Goal: Transaction & Acquisition: Purchase product/service

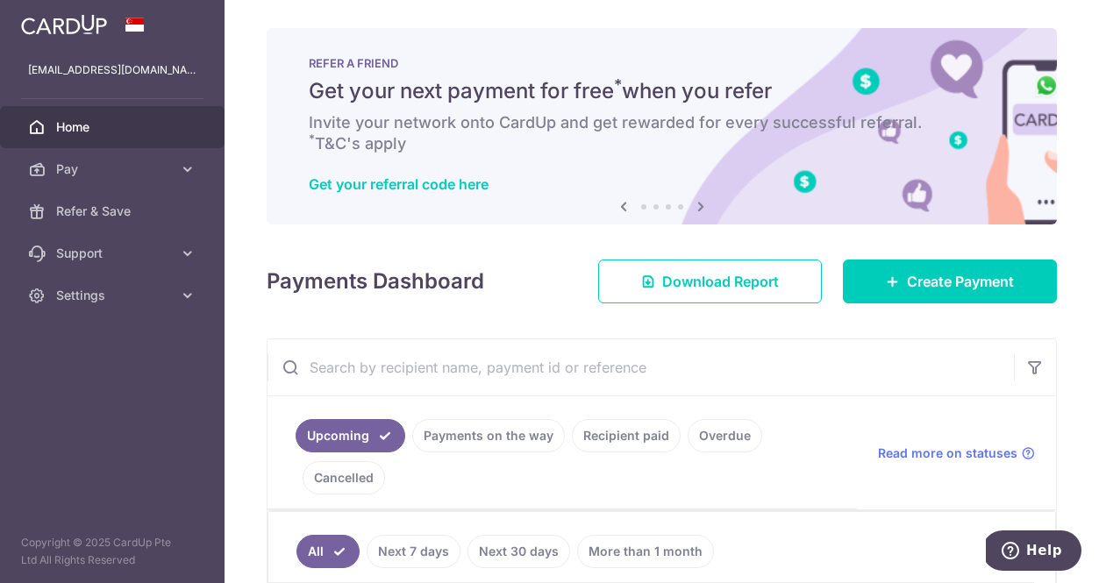
click at [100, 129] on span "Home" at bounding box center [114, 127] width 116 height 18
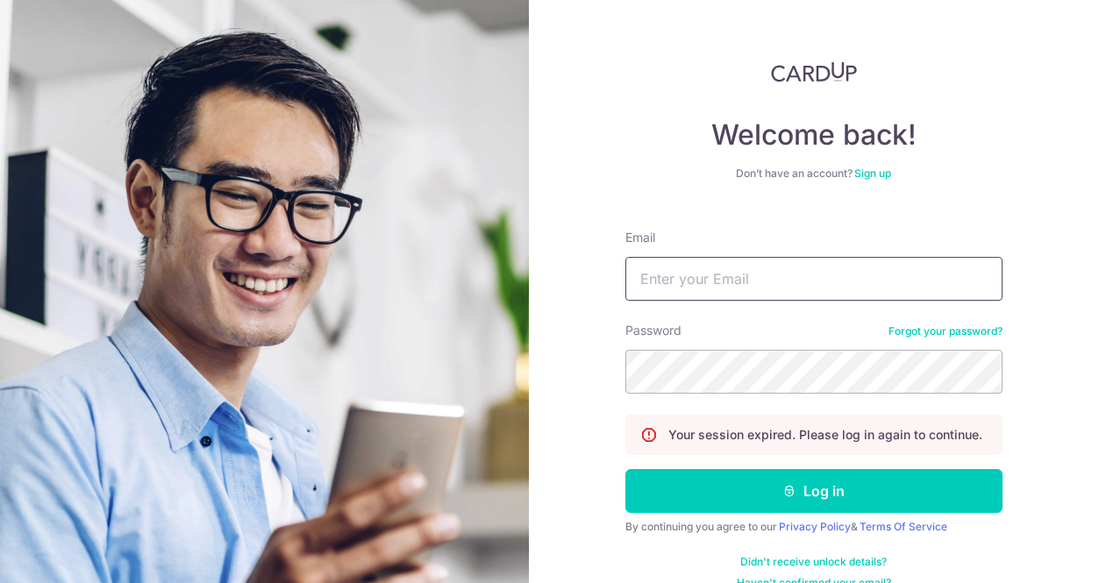
click at [685, 276] on input "Email" at bounding box center [813, 279] width 377 height 44
type input "[EMAIL_ADDRESS][DOMAIN_NAME]"
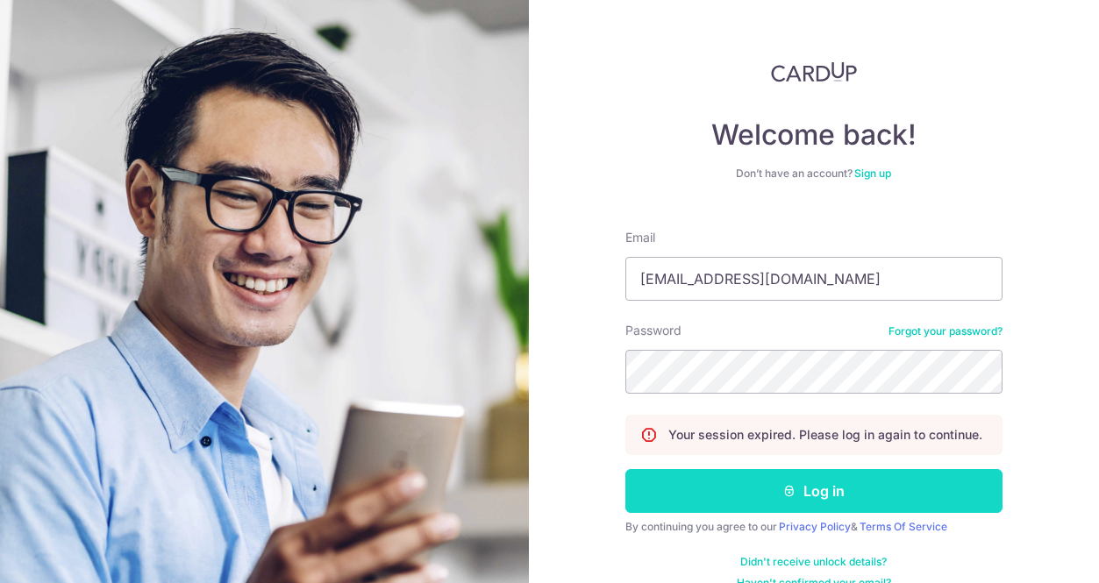
click at [745, 476] on button "Log in" at bounding box center [813, 491] width 377 height 44
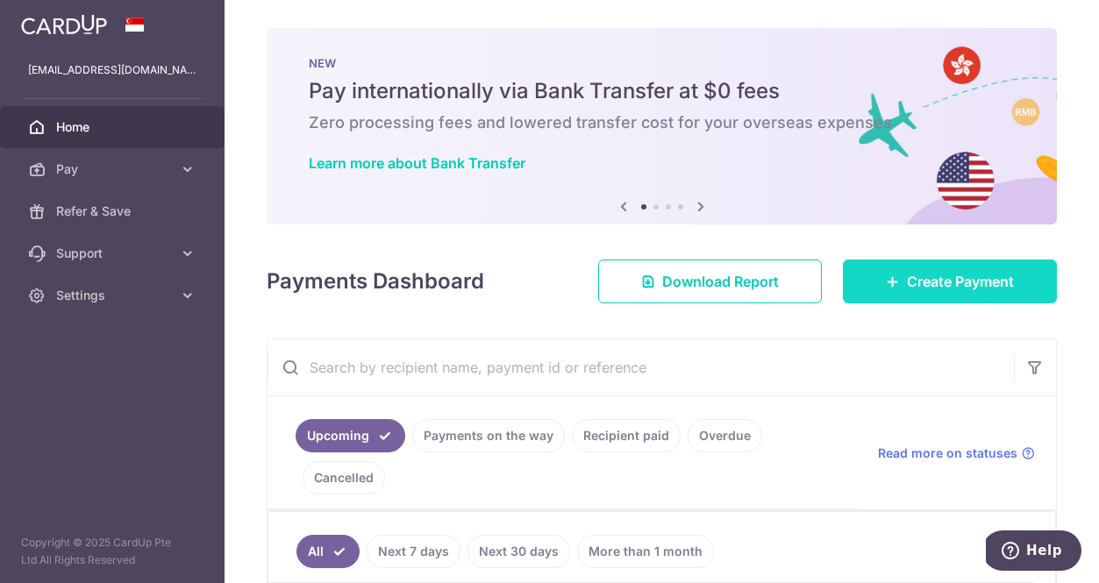
click at [907, 271] on span "Create Payment" at bounding box center [960, 281] width 107 height 21
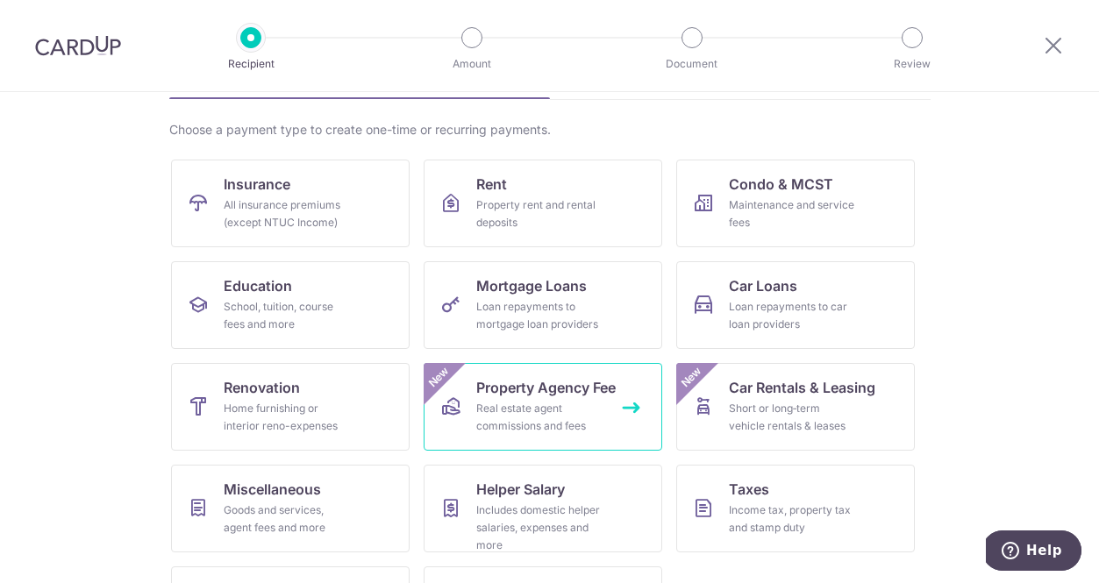
scroll to position [120, 0]
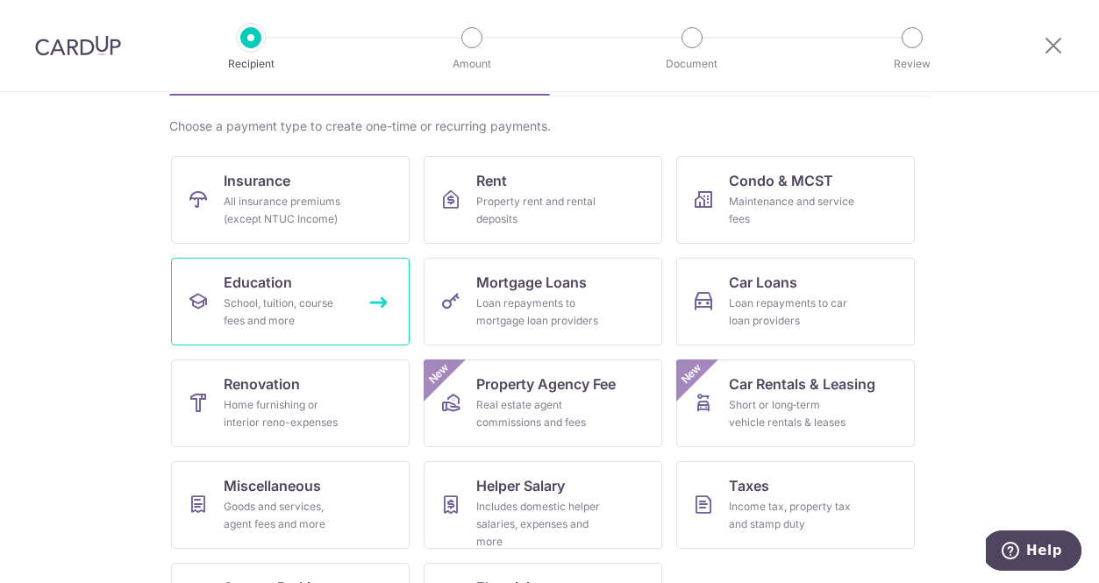
click at [323, 307] on div "School, tuition, course fees and more" at bounding box center [287, 312] width 126 height 35
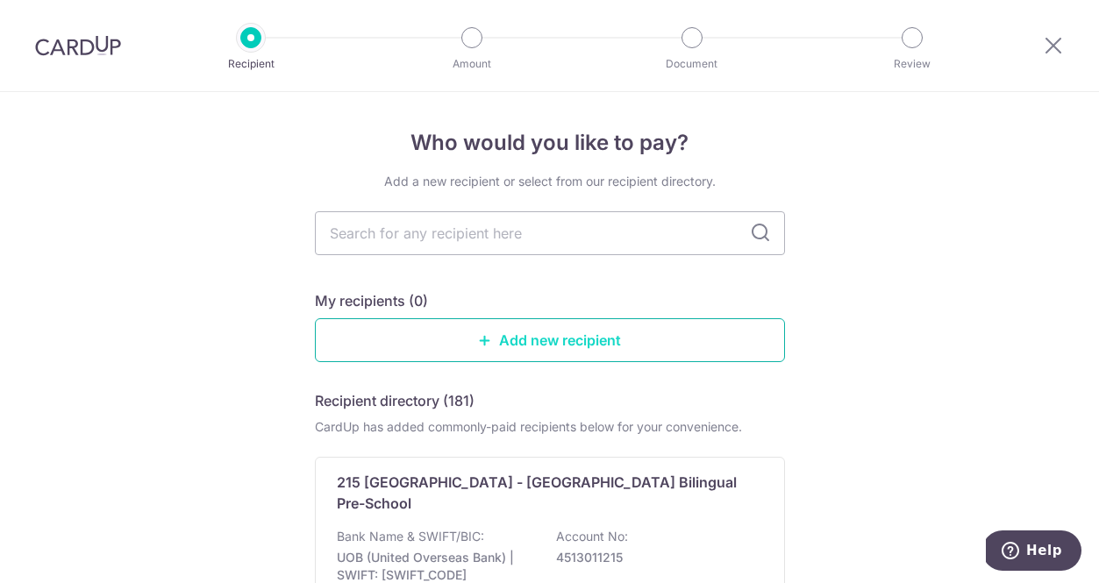
click at [475, 335] on link "Add new recipient" at bounding box center [550, 340] width 470 height 44
click at [443, 237] on input "text" at bounding box center [550, 233] width 470 height 44
type input "perc ep"
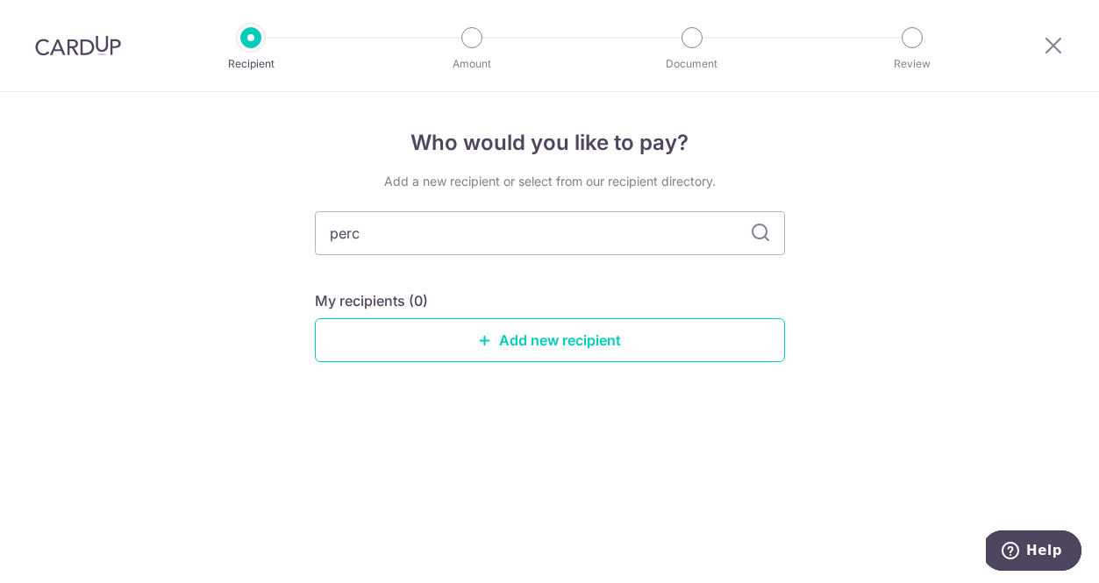
type input "per"
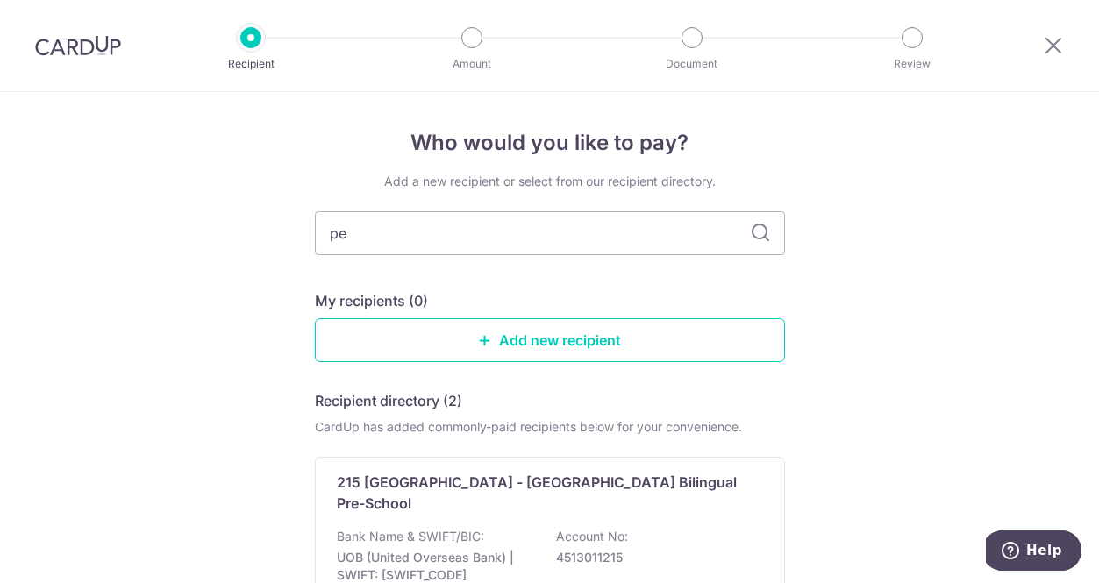
type input "p"
click at [531, 346] on link "Add new recipient" at bounding box center [550, 340] width 470 height 44
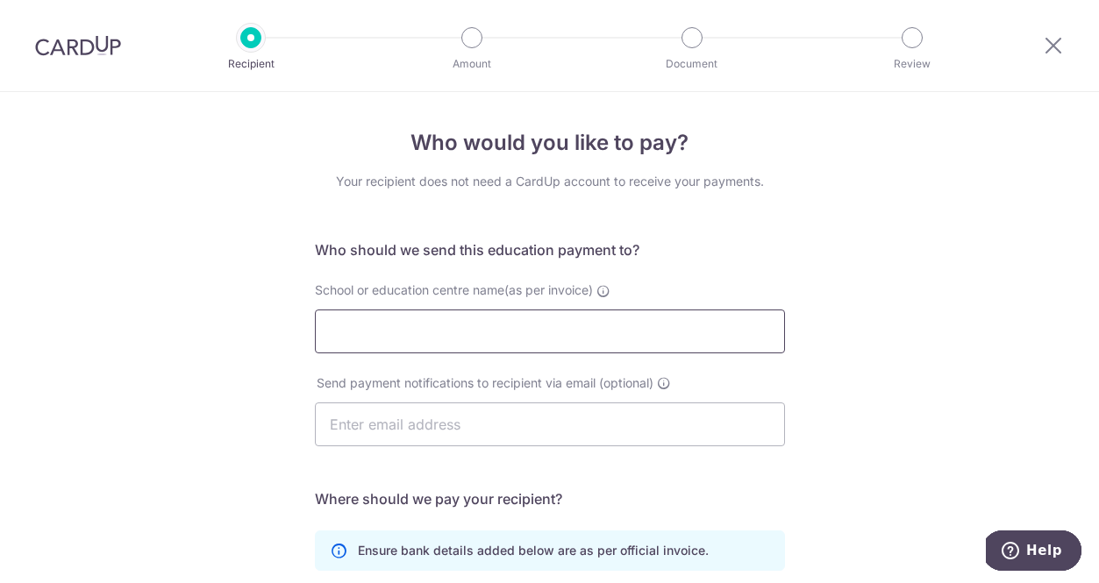
paste input "Perceptum Education Pte. Ltd."
type input "Perceptum Education Pte. Ltd."
paste input "admin@perceptum.edu.sg"
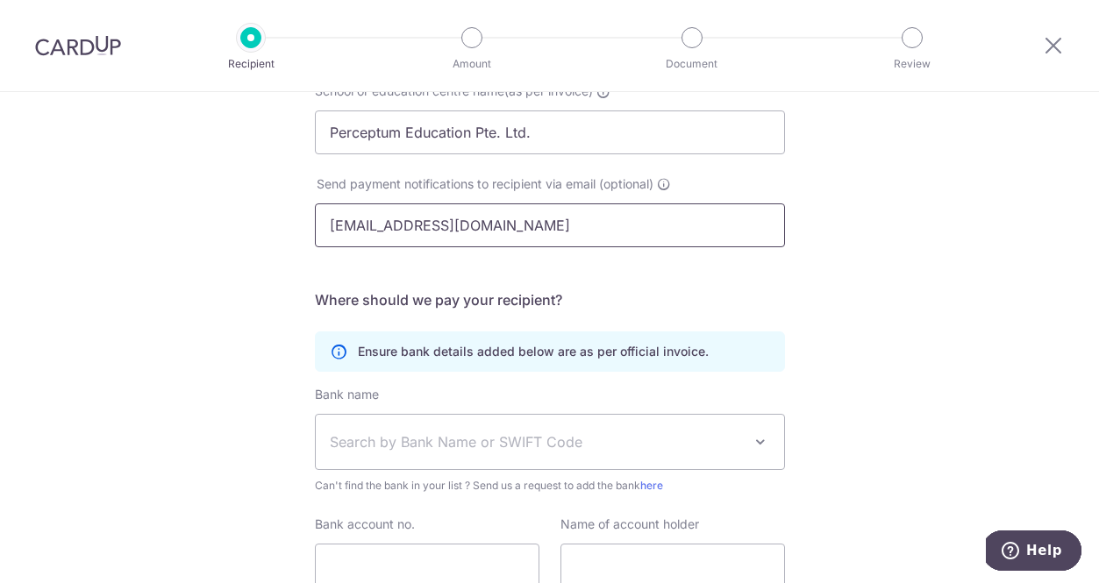
scroll to position [200, 0]
type input "admin@perceptum.edu.sg"
click at [389, 443] on span "Search by Bank Name or SWIFT Code" at bounding box center [536, 441] width 412 height 21
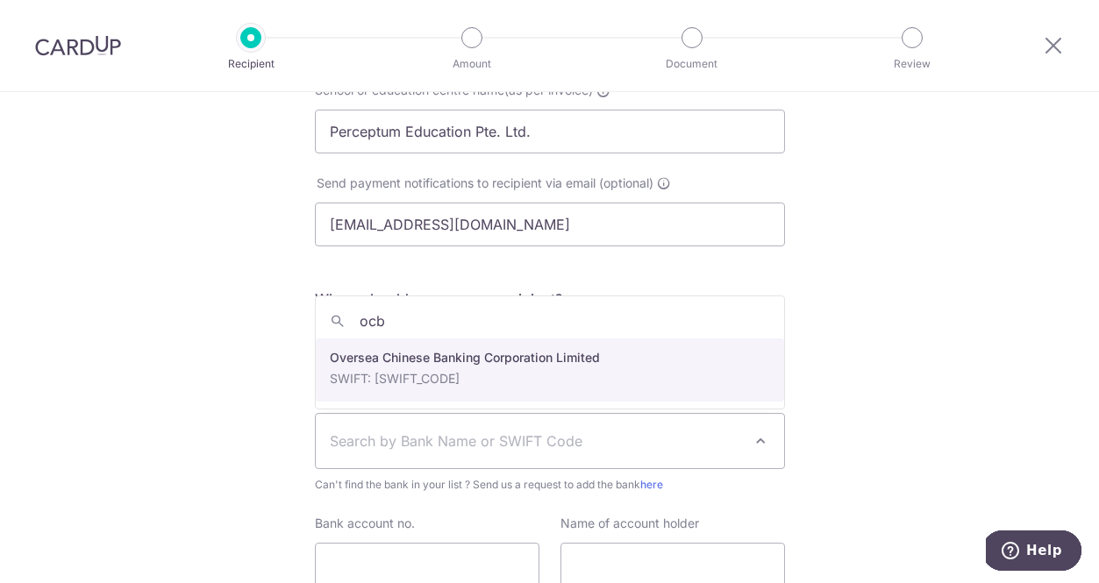
type input "ocb"
select select "12"
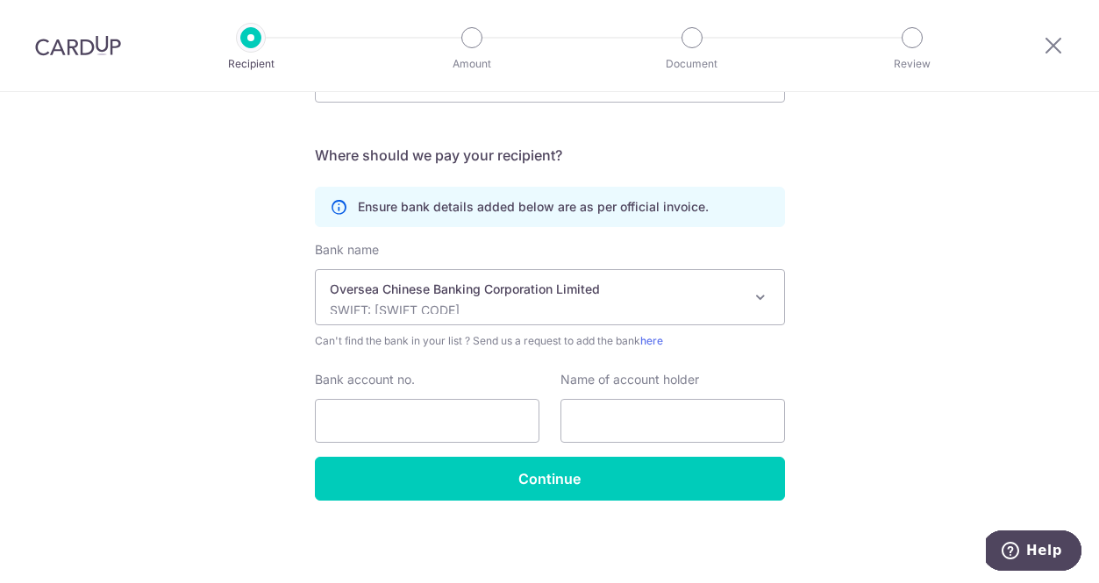
scroll to position [344, 0]
click at [395, 419] on input "Bank account no." at bounding box center [427, 421] width 225 height 44
paste input "712375393001"
type input "712375393001"
paste input "Perceptum Education Pte. Ltd."
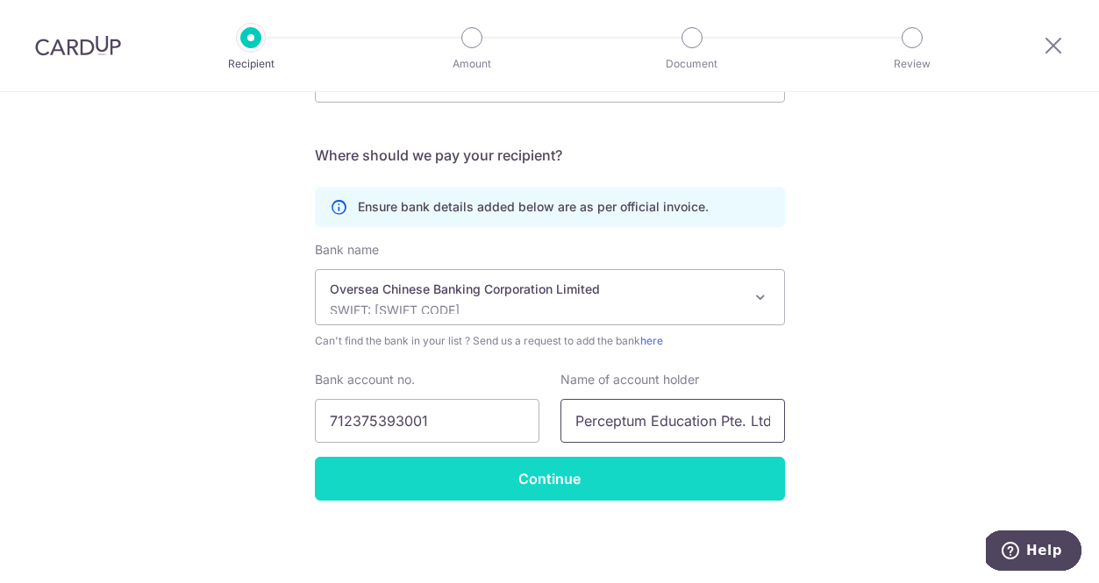
type input "Perceptum Education Pte. Ltd."
click at [572, 471] on input "Continue" at bounding box center [550, 479] width 470 height 44
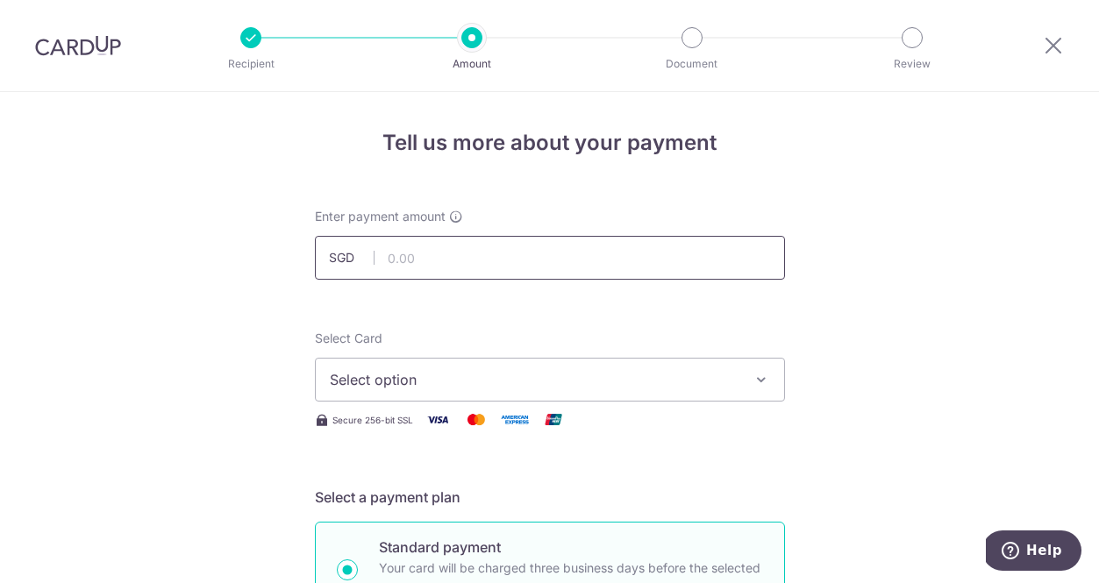
click at [449, 246] on input "text" at bounding box center [550, 258] width 470 height 44
type input "877.45"
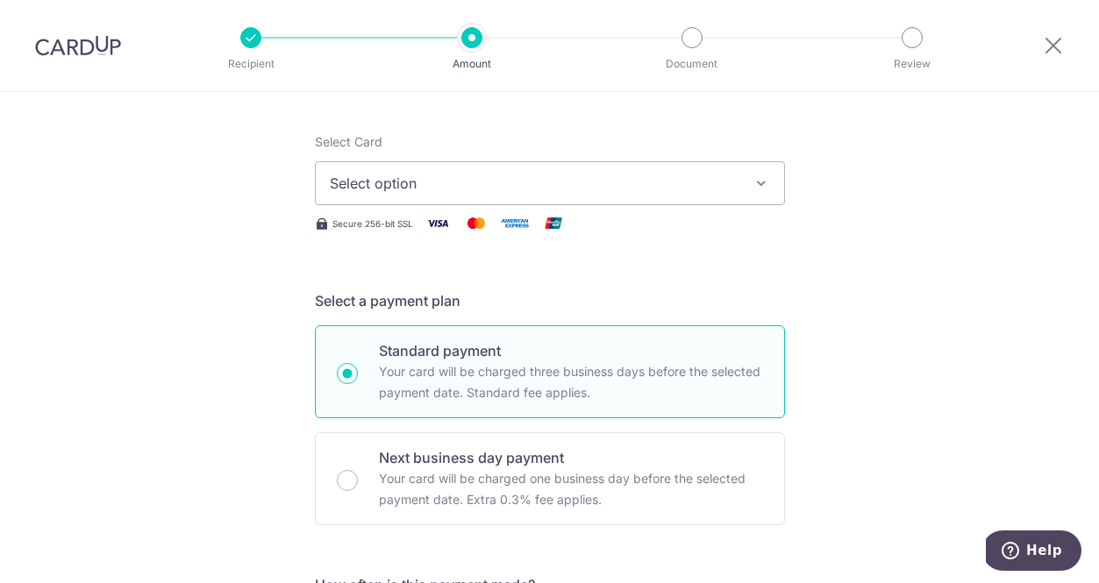
scroll to position [235, 0]
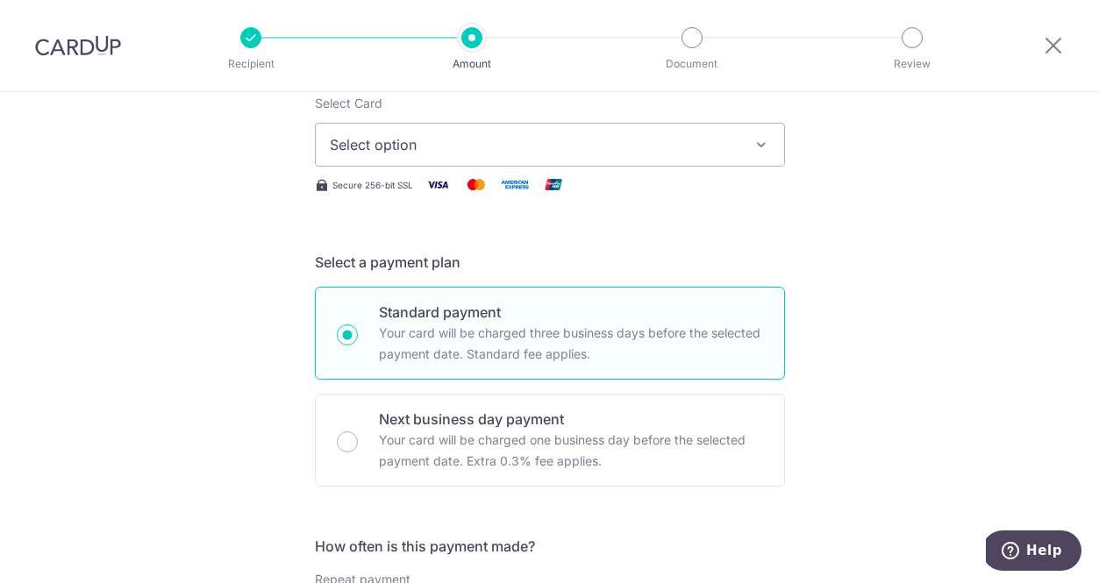
click at [538, 148] on span "Select option" at bounding box center [534, 144] width 409 height 21
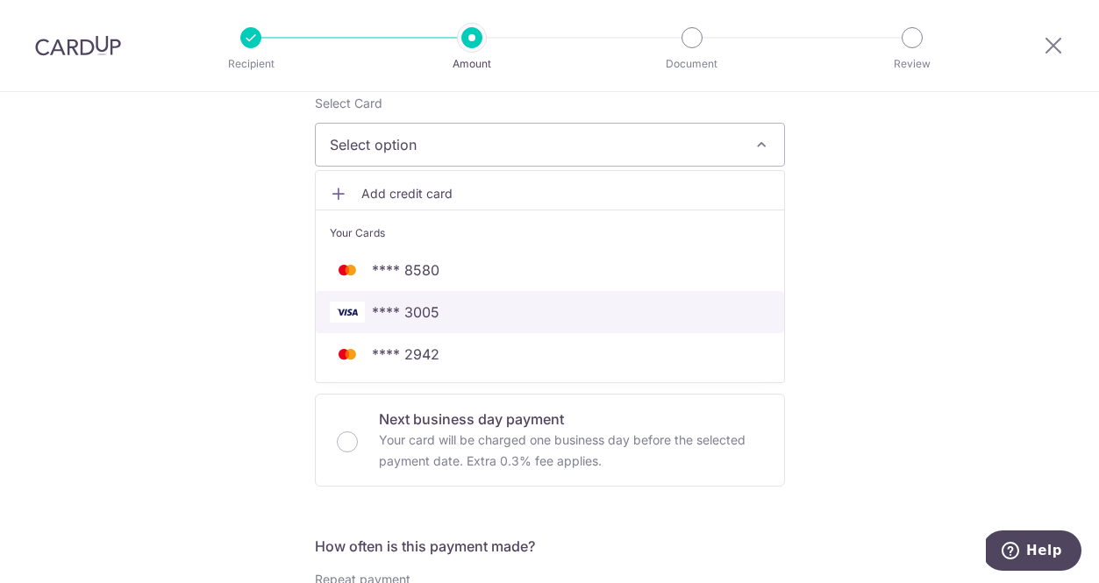
click at [441, 310] on span "**** 3005" at bounding box center [550, 312] width 440 height 21
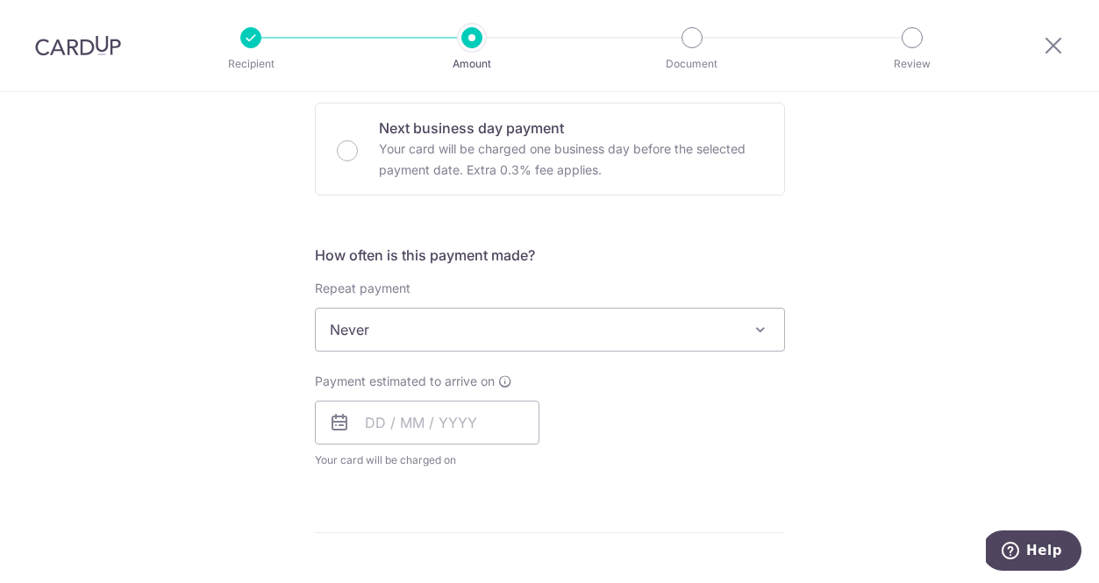
scroll to position [551, 0]
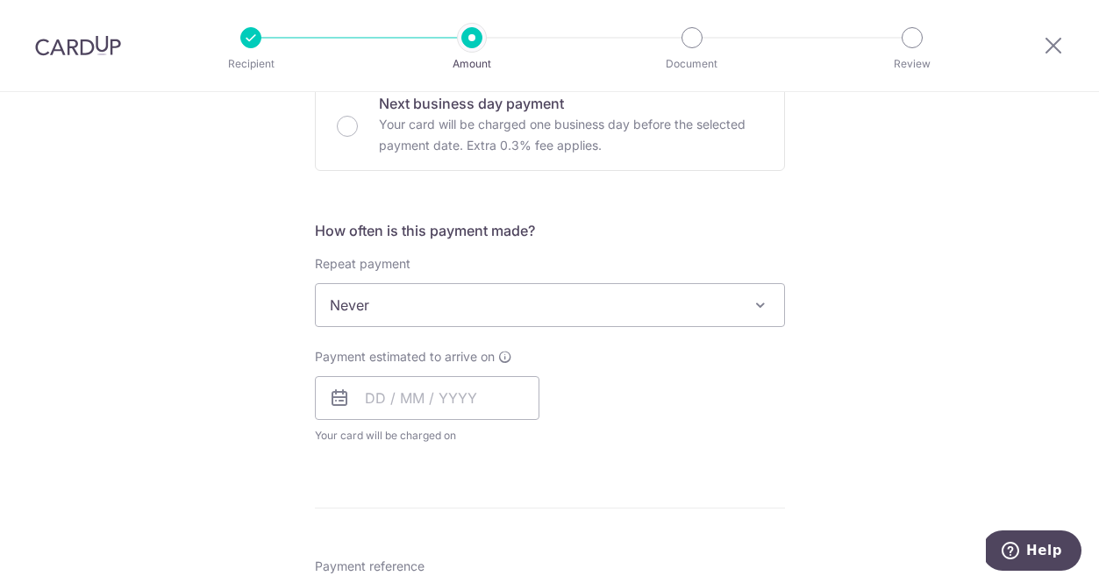
click at [441, 310] on span "Never" at bounding box center [550, 305] width 468 height 42
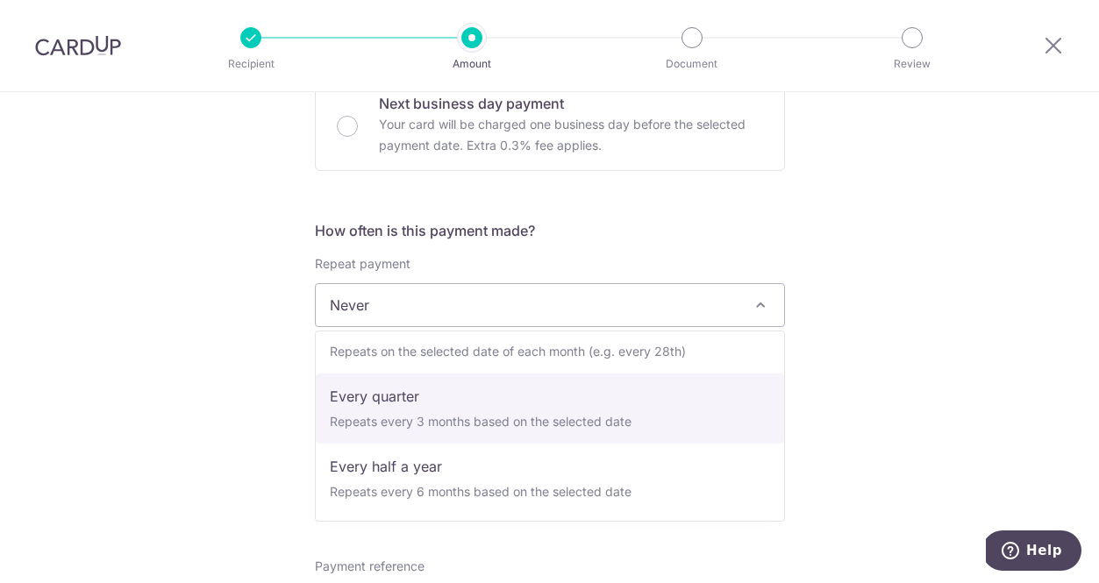
scroll to position [175, 0]
select select "4"
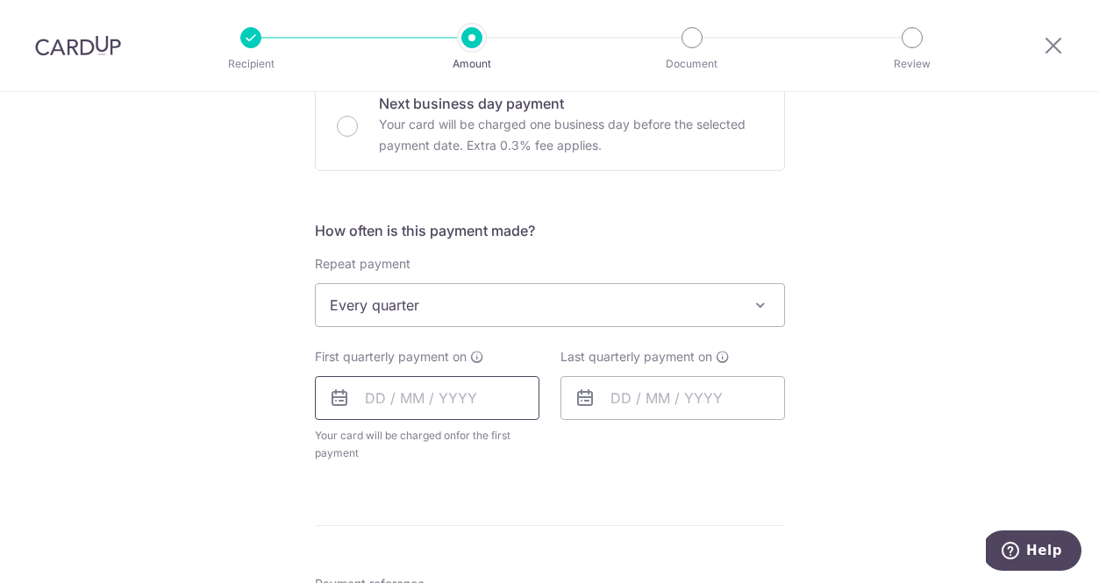
click at [402, 396] on input "text" at bounding box center [427, 398] width 225 height 44
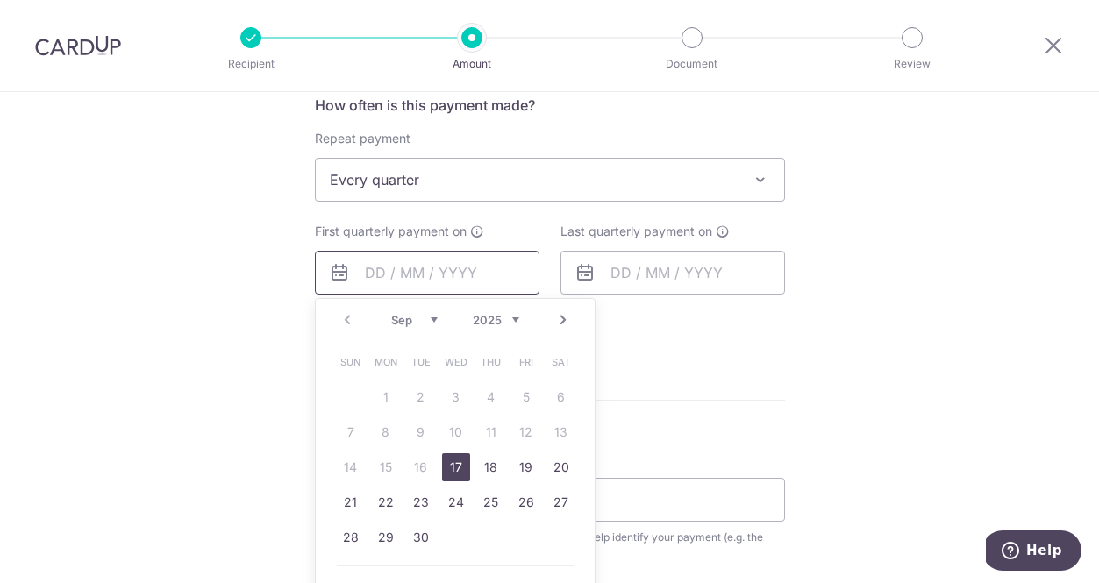
scroll to position [678, 0]
click at [455, 465] on link "17" at bounding box center [456, 466] width 28 height 28
type input "[DATE]"
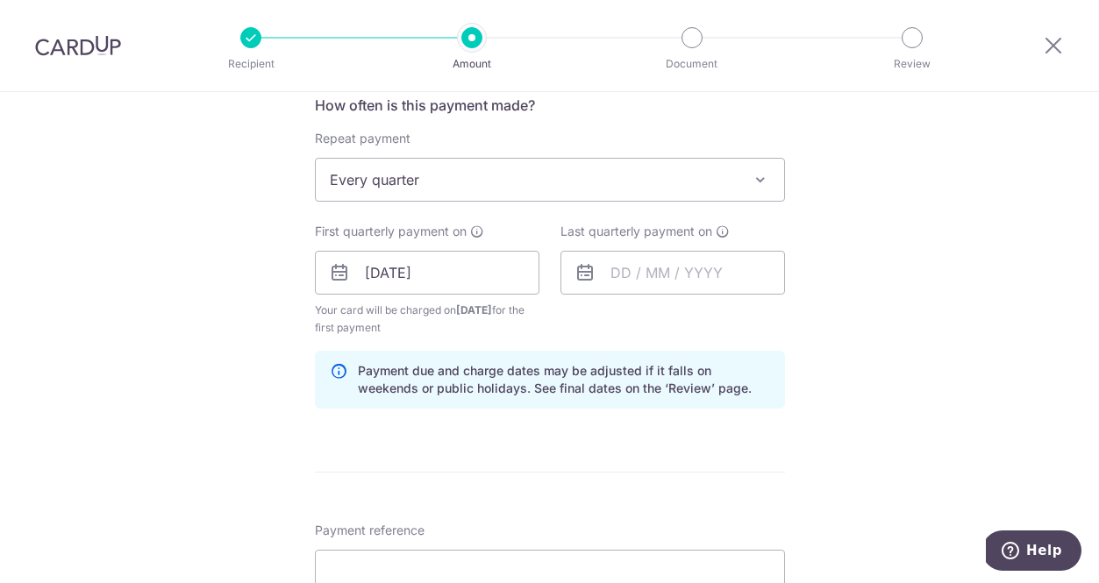
scroll to position [660, 0]
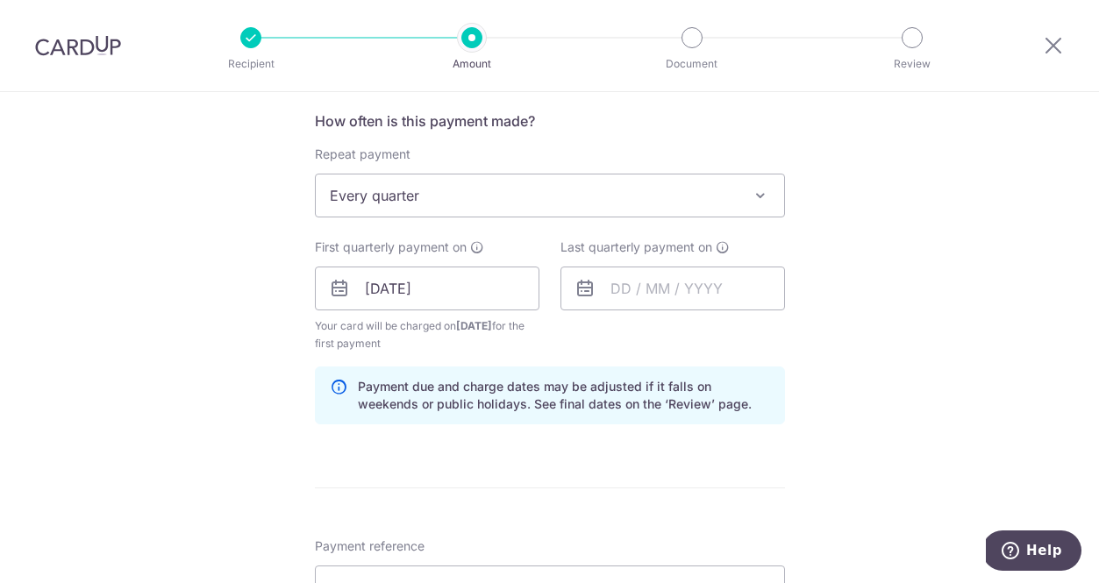
click at [535, 211] on span "Every quarter" at bounding box center [550, 196] width 468 height 42
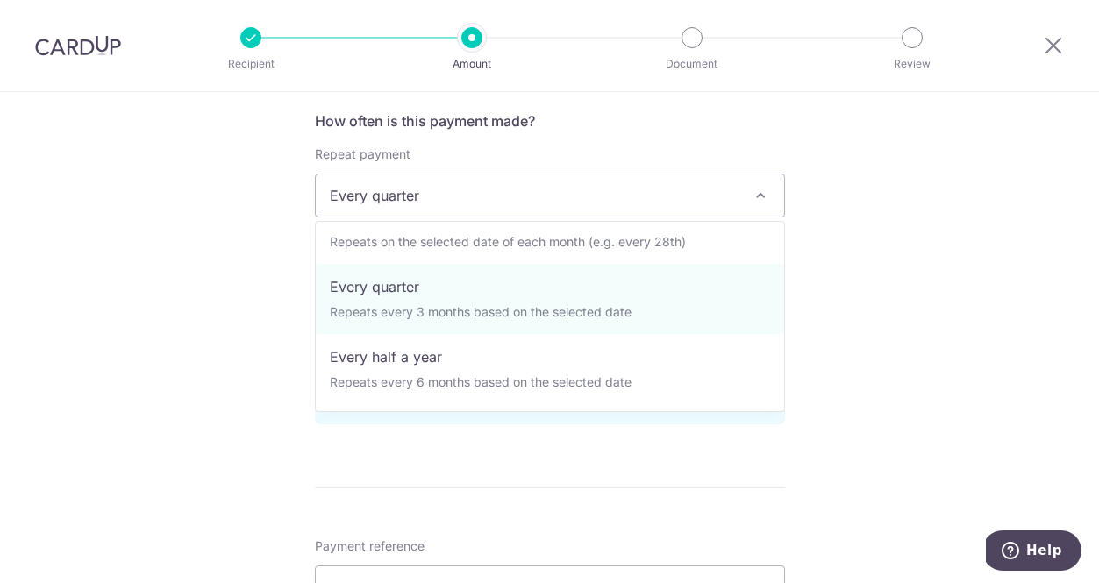
scroll to position [175, 0]
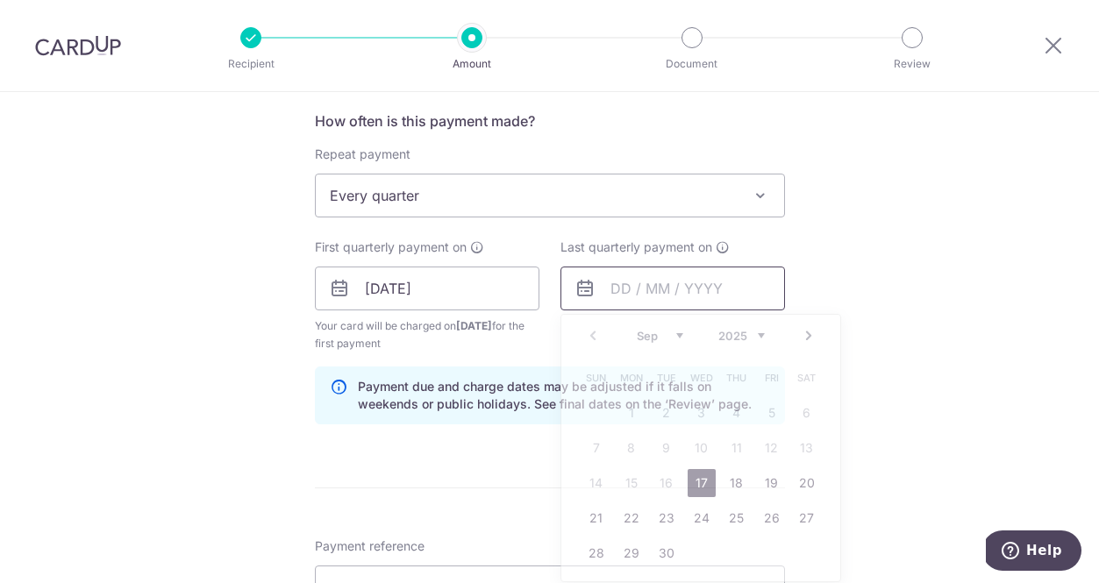
click at [669, 293] on input "text" at bounding box center [672, 289] width 225 height 44
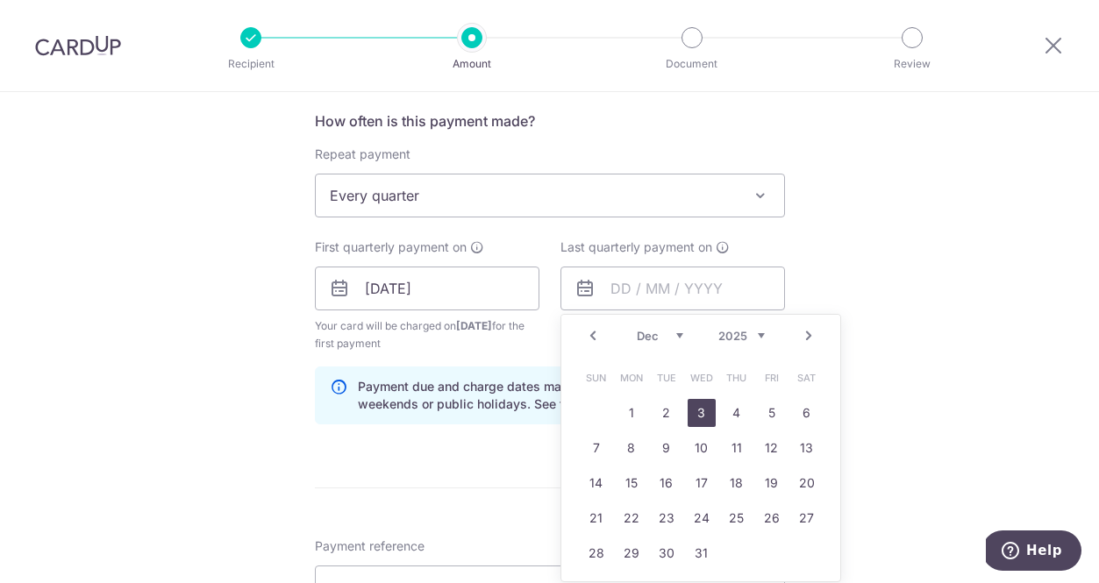
click at [714, 416] on link "3" at bounding box center [702, 413] width 28 height 28
type input "03/12/2025"
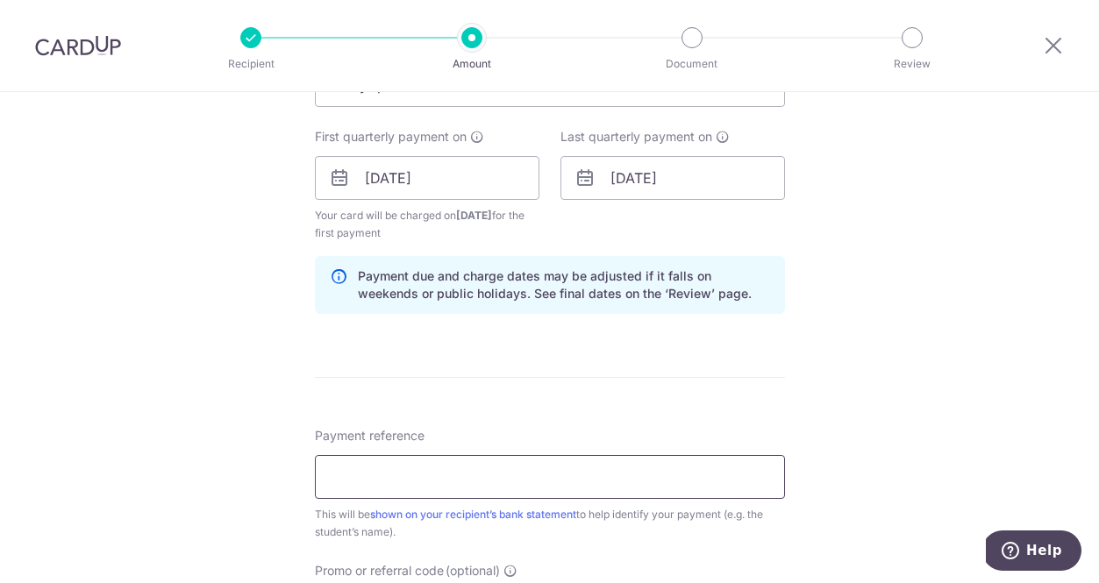
scroll to position [778, 0]
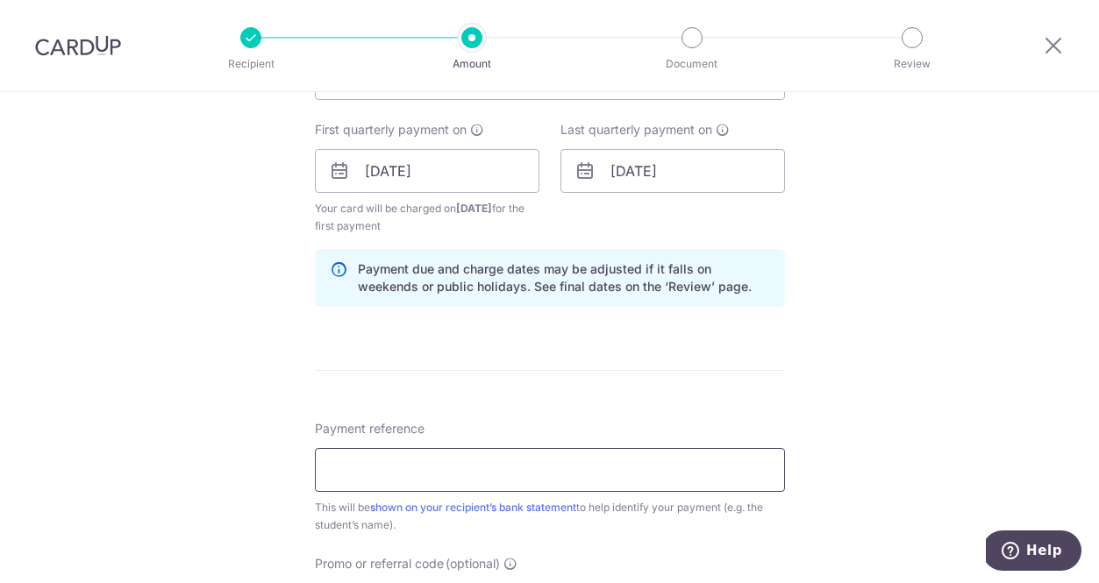
click at [510, 466] on input "Payment reference" at bounding box center [550, 470] width 470 height 44
click at [538, 451] on input "Payment reference" at bounding box center [550, 470] width 470 height 44
paste input "PE2025T6-193"
paste input "PE2025T6-315"
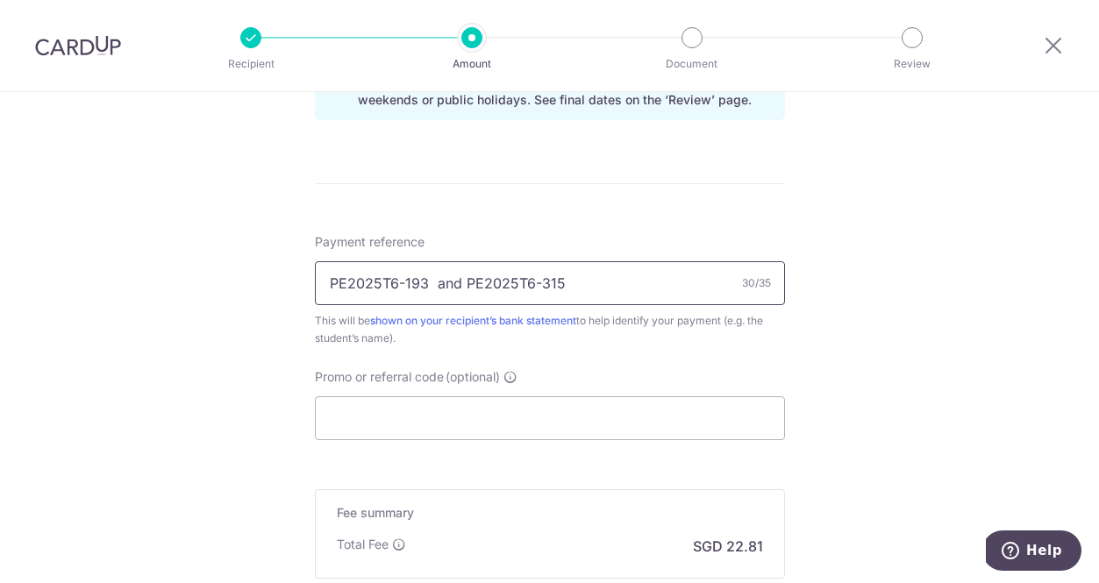
scroll to position [1185, 0]
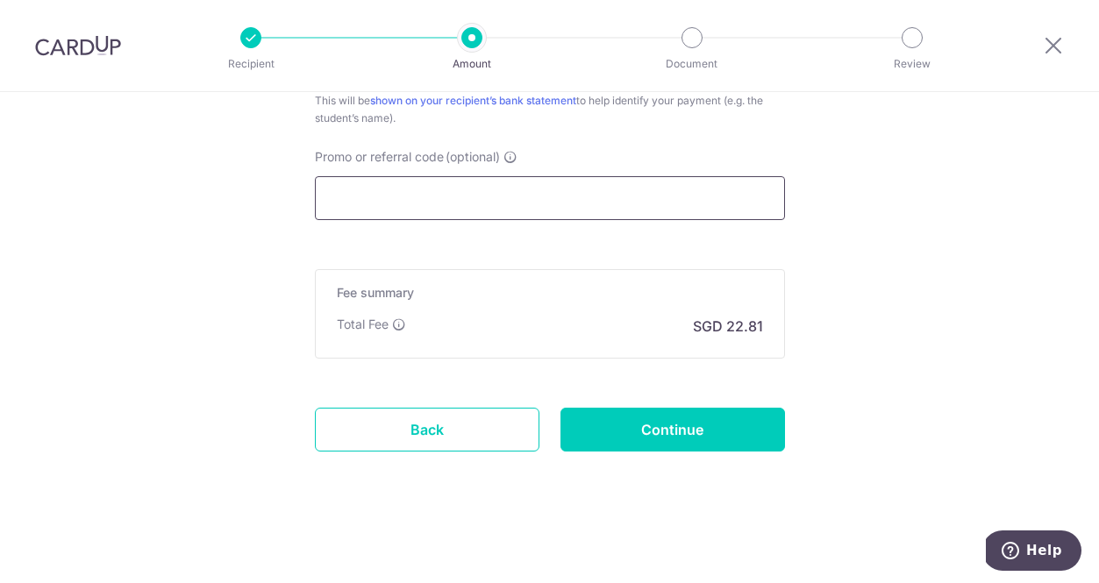
type input "PE2025T6-193 and PE2025T6-315"
click at [412, 196] on input "Promo or referral code (optional)" at bounding box center [550, 198] width 470 height 44
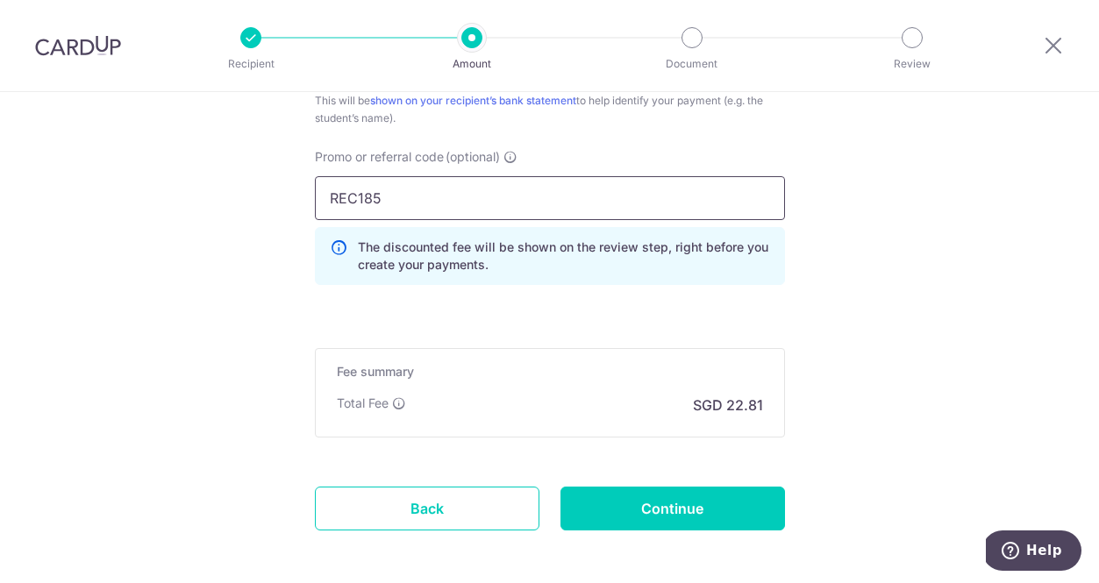
type input "REC185"
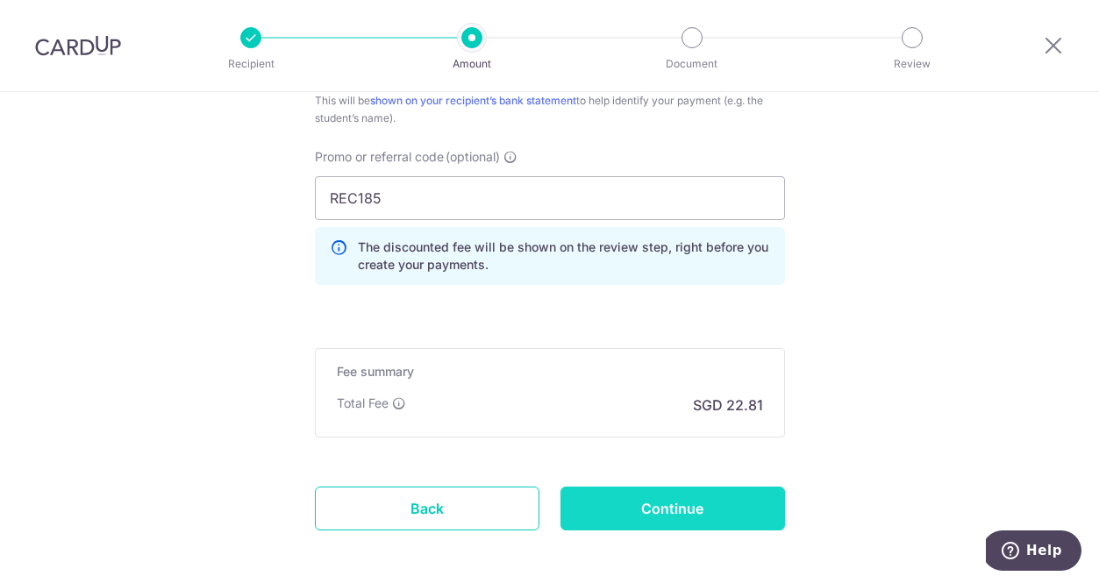
click at [636, 501] on input "Continue" at bounding box center [672, 509] width 225 height 44
type input "Create Schedule"
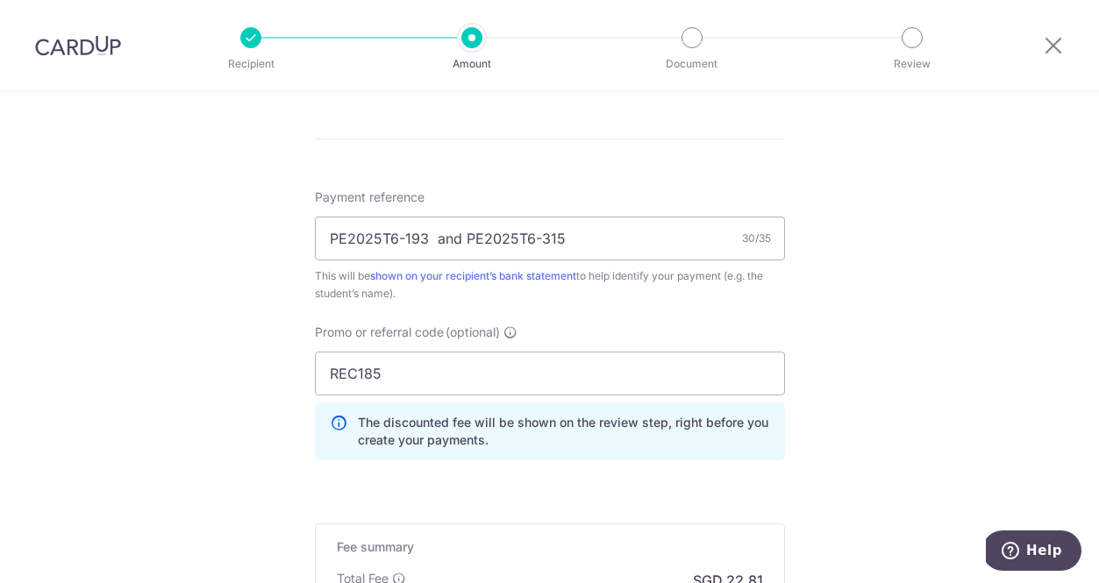
scroll to position [713, 0]
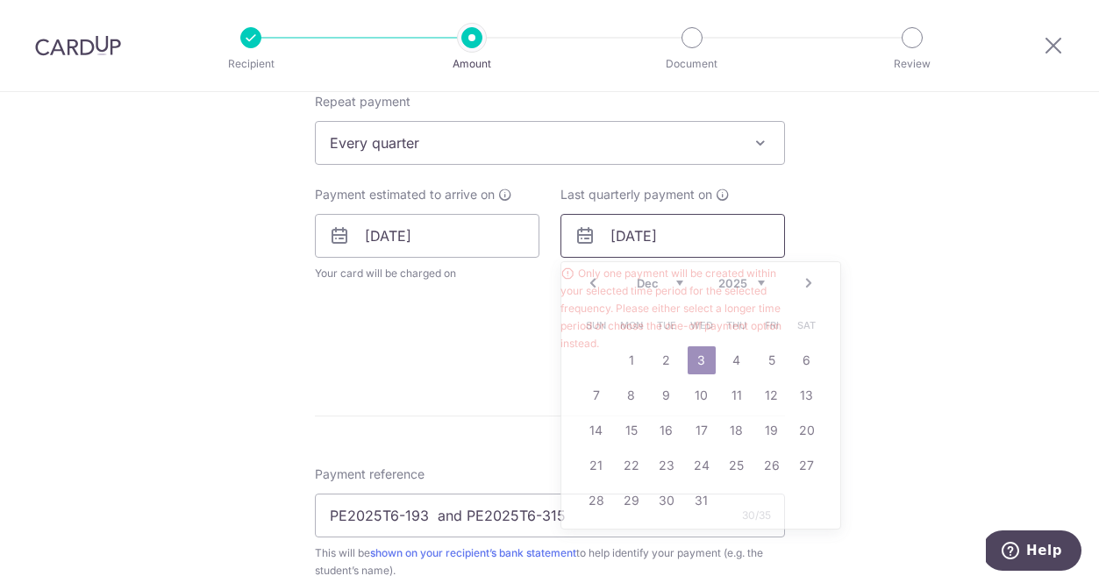
click at [687, 249] on input "[DATE]" at bounding box center [672, 236] width 225 height 44
click at [693, 427] on link "17" at bounding box center [702, 431] width 28 height 28
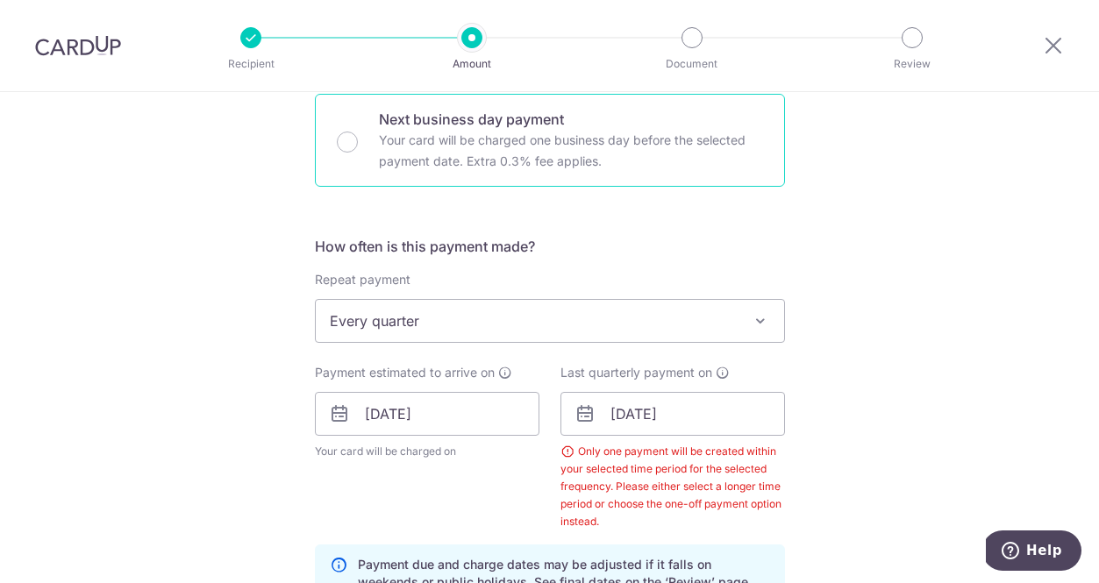
scroll to position [648, 0]
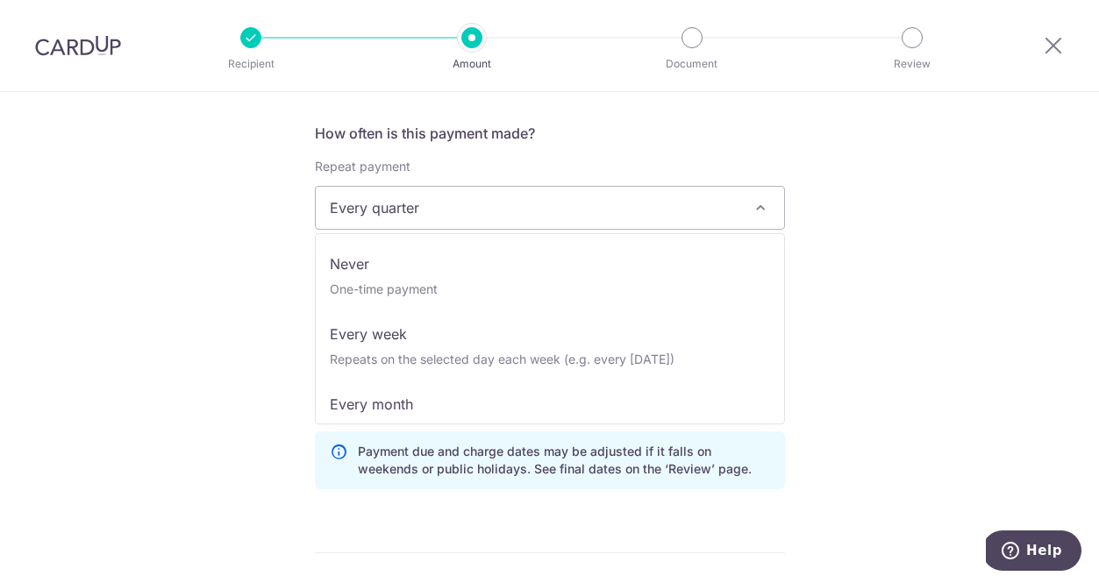
click at [592, 222] on span "Every quarter" at bounding box center [550, 208] width 468 height 42
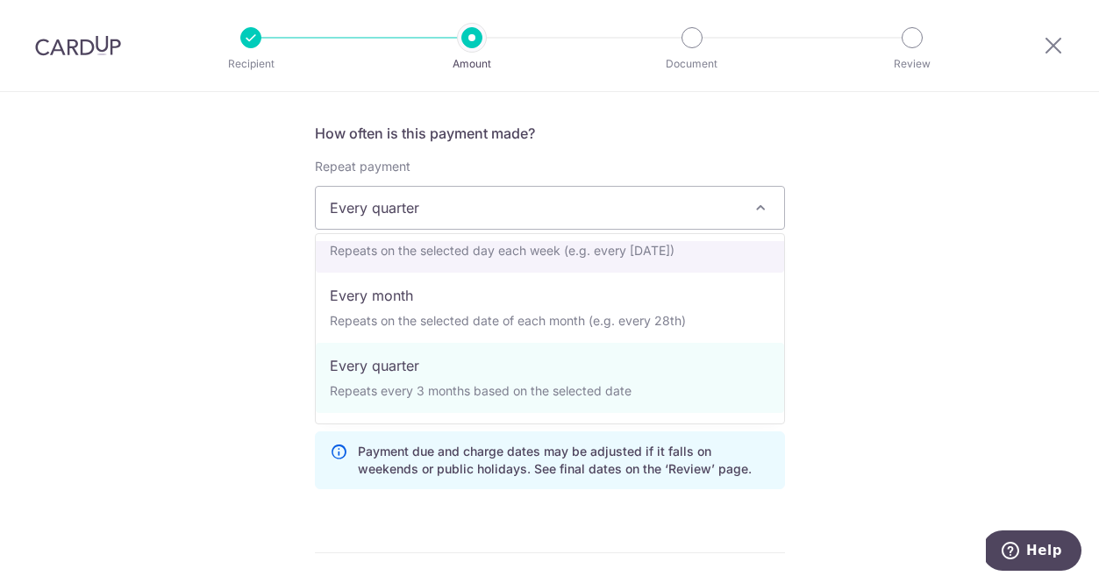
scroll to position [149, 0]
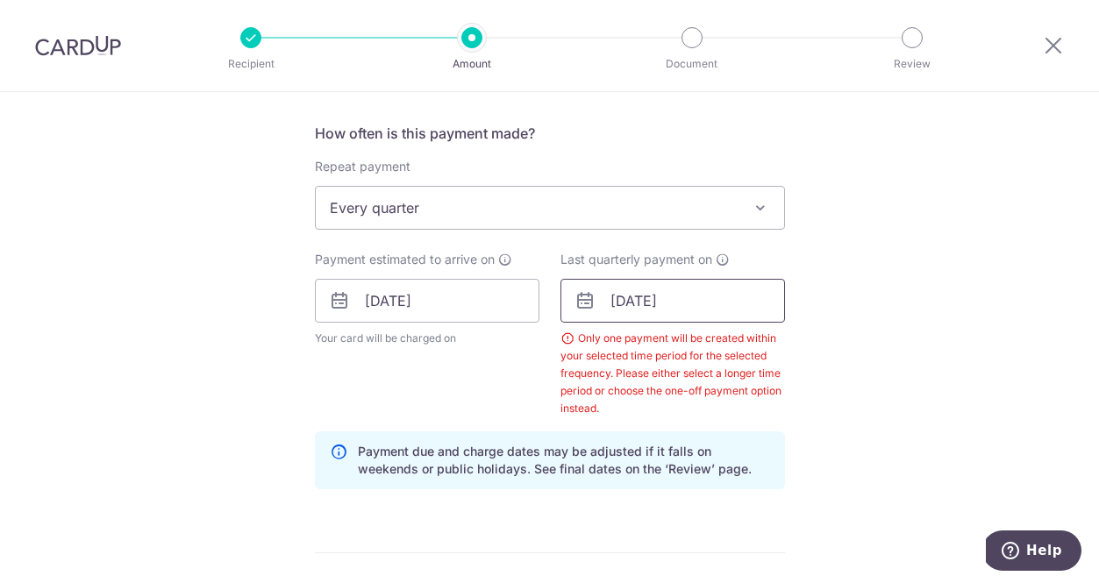
click at [663, 311] on input "[DATE]" at bounding box center [672, 301] width 225 height 44
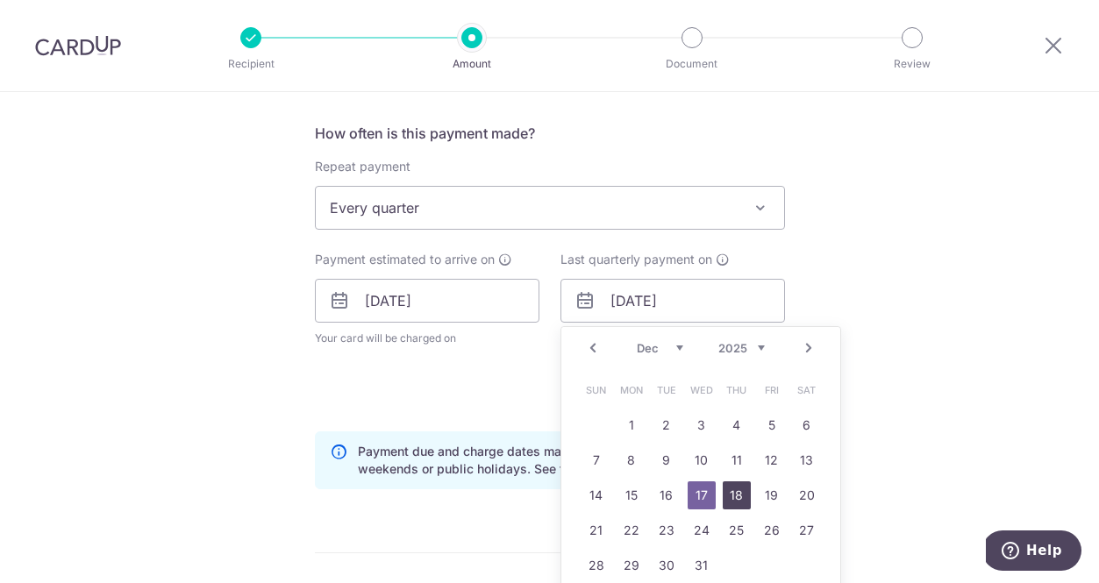
click at [739, 504] on link "18" at bounding box center [737, 495] width 28 height 28
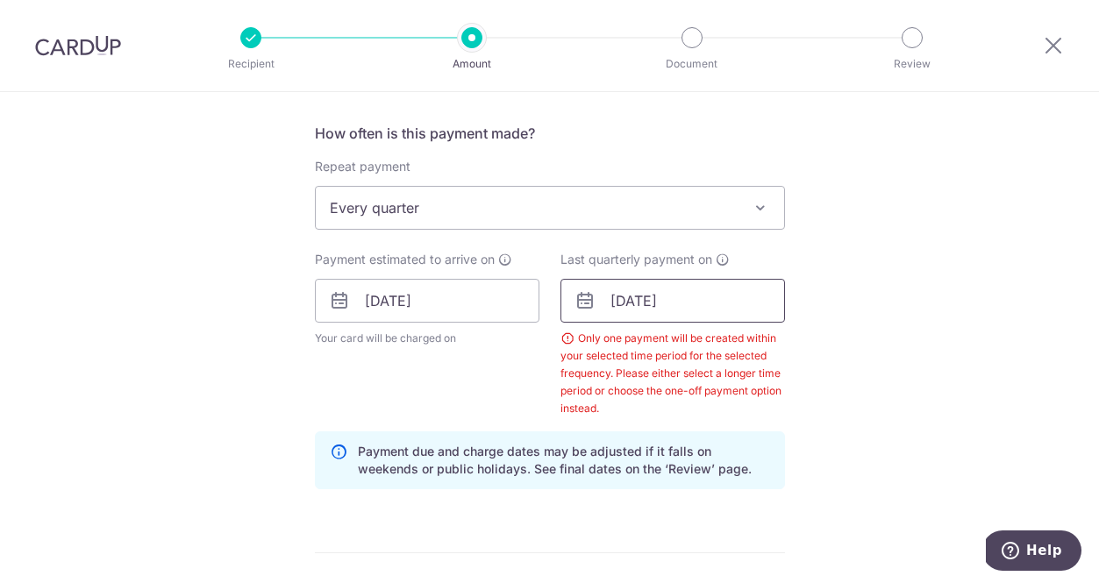
click at [675, 303] on input "[DATE]" at bounding box center [672, 301] width 225 height 44
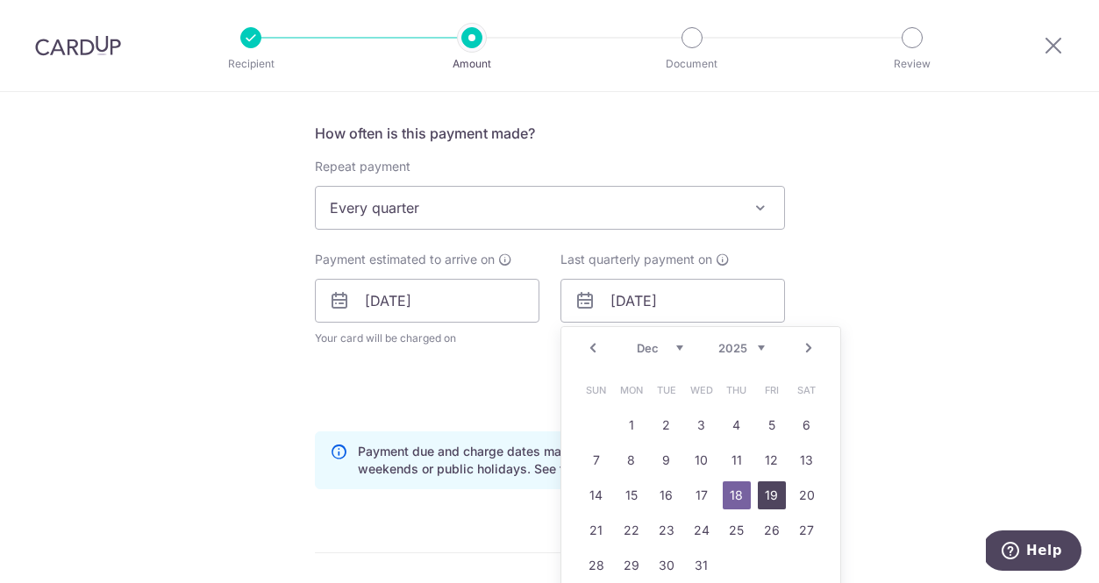
click at [765, 489] on link "19" at bounding box center [772, 495] width 28 height 28
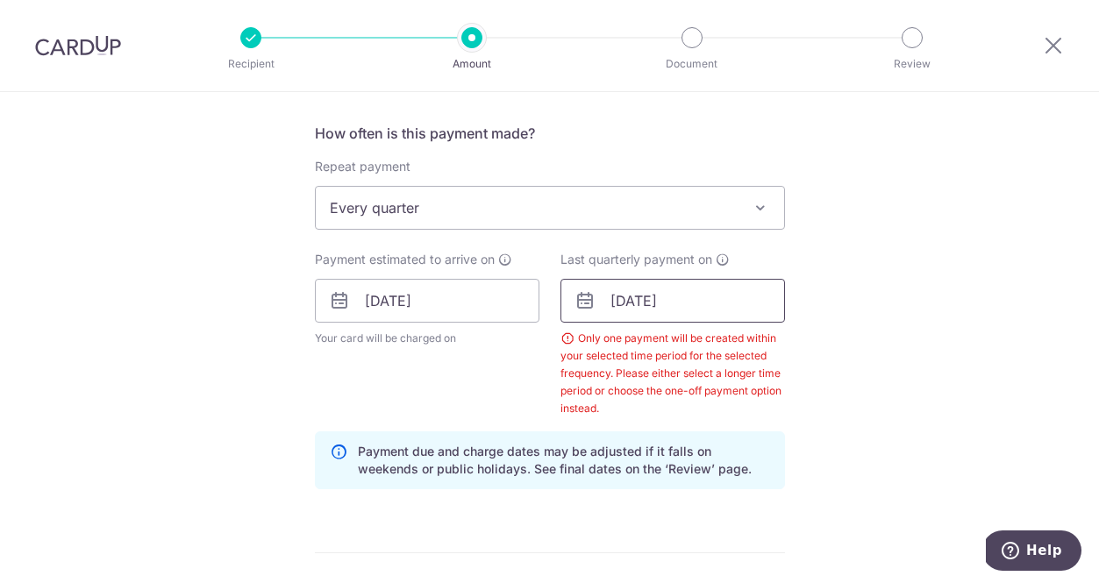
click at [694, 296] on input "[DATE]" at bounding box center [672, 301] width 225 height 44
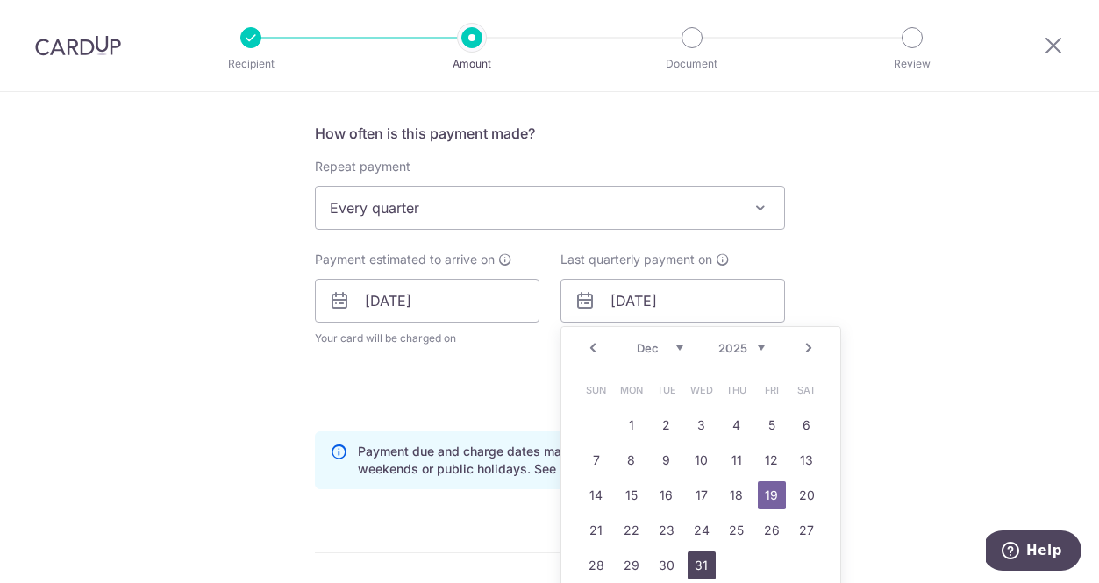
click at [707, 567] on link "31" at bounding box center [702, 566] width 28 height 28
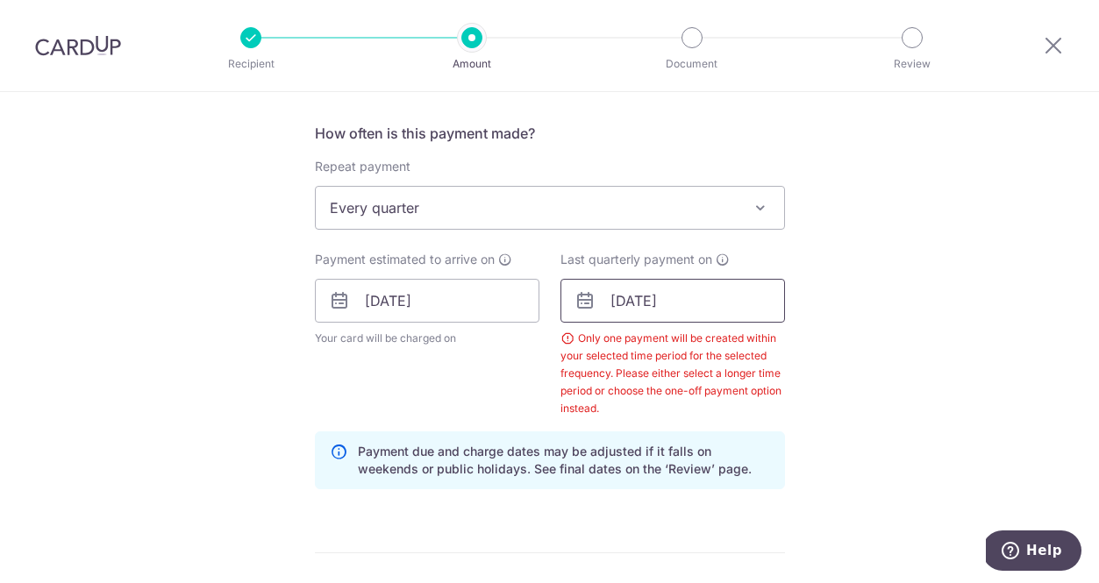
click at [681, 310] on input "[DATE]" at bounding box center [672, 301] width 225 height 44
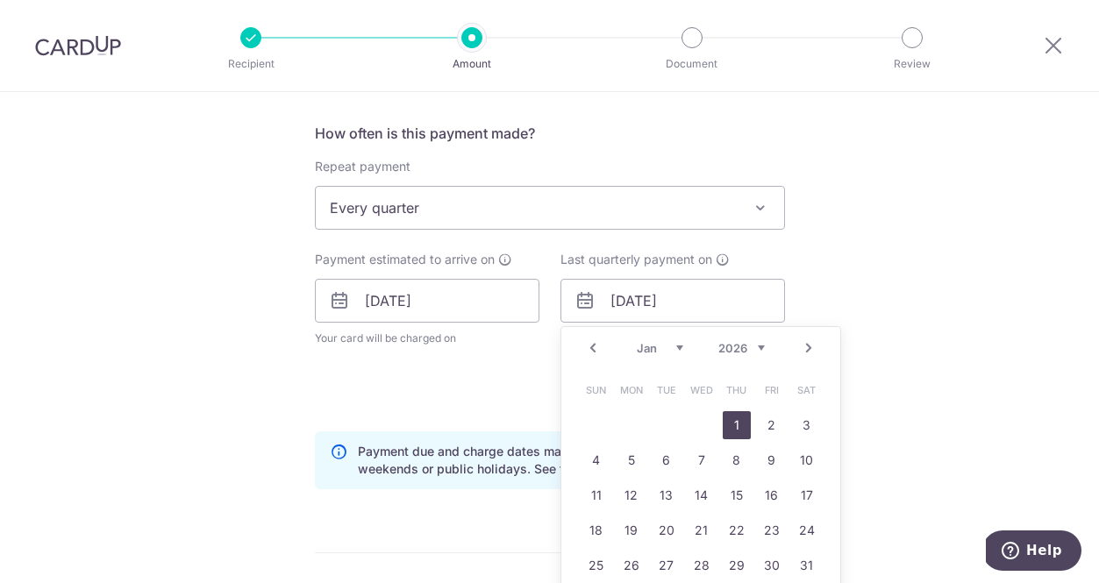
click at [736, 422] on link "1" at bounding box center [737, 425] width 28 height 28
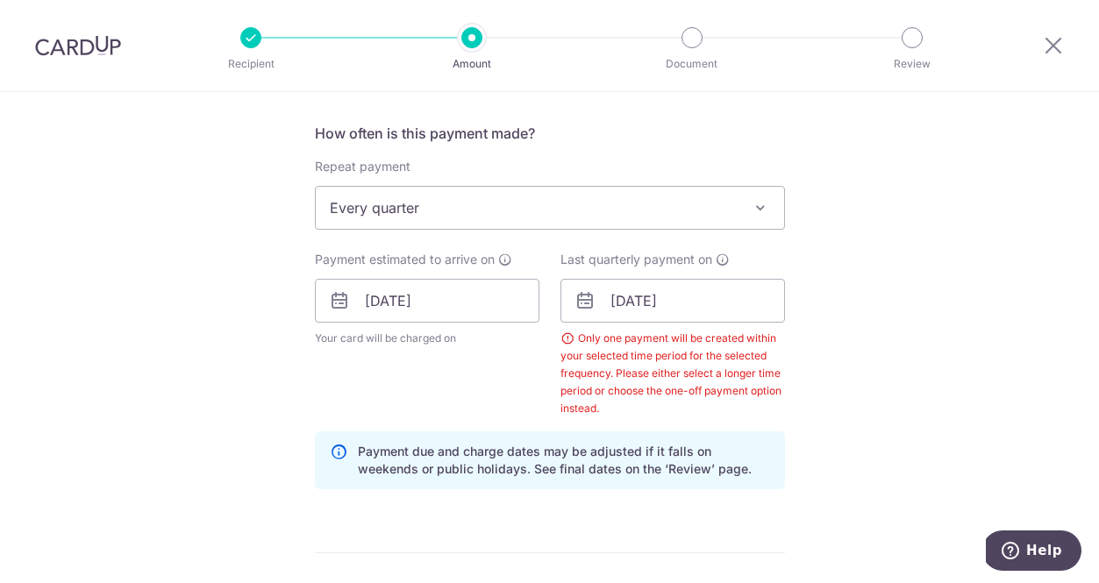
click at [723, 409] on div "Only one payment will be created within your selected time period for the selec…" at bounding box center [672, 374] width 225 height 88
click at [683, 321] on input "[DATE]" at bounding box center [672, 301] width 225 height 44
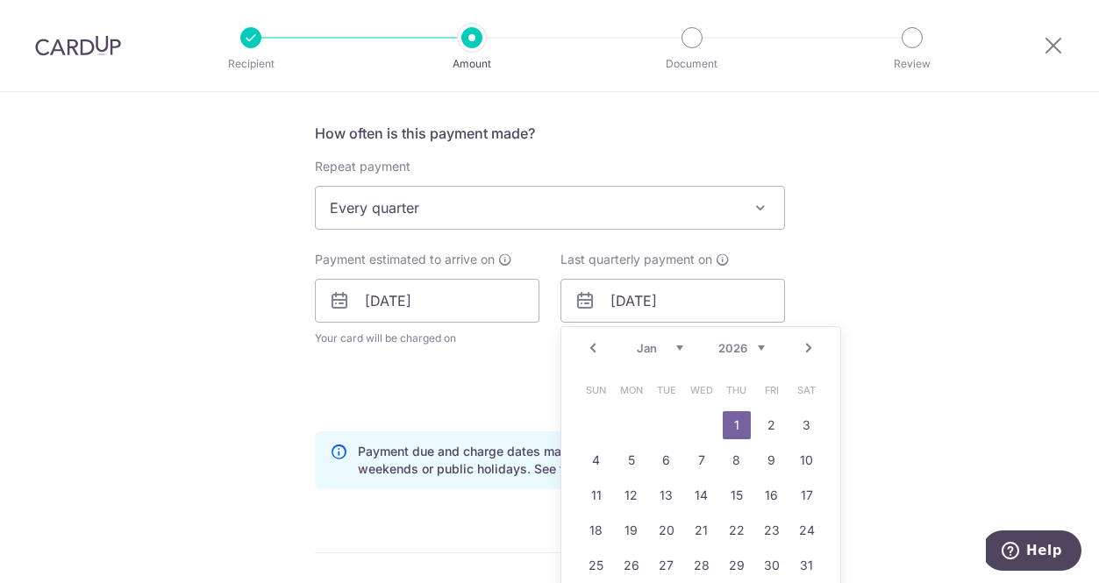
click at [596, 349] on link "Prev" at bounding box center [592, 348] width 21 height 21
click at [697, 426] on link "3" at bounding box center [702, 425] width 28 height 28
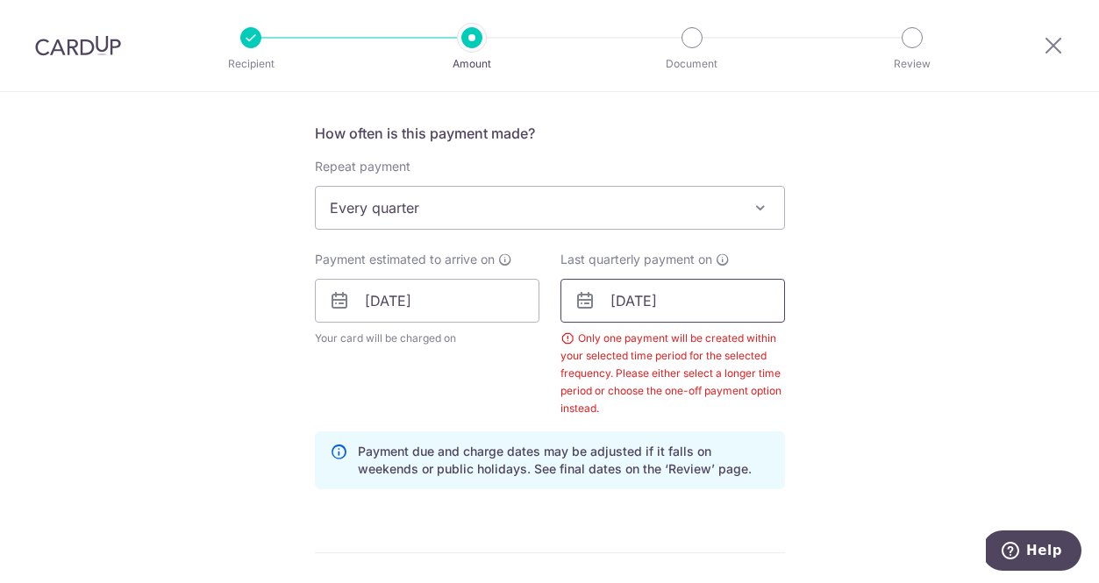
click at [683, 305] on input "[DATE]" at bounding box center [672, 301] width 225 height 44
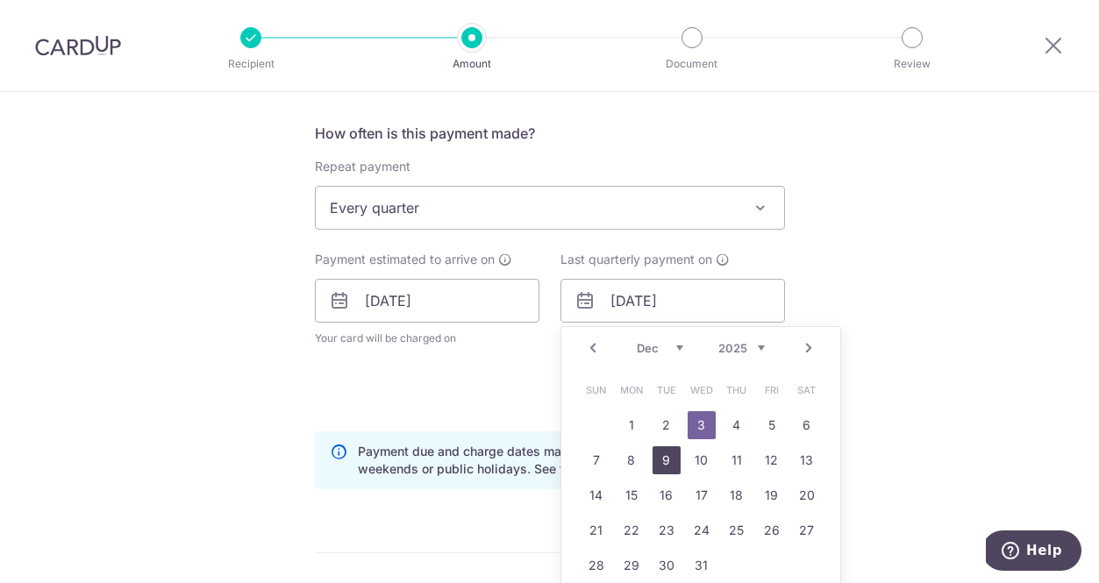
click at [672, 453] on link "9" at bounding box center [666, 460] width 28 height 28
type input "[DATE]"
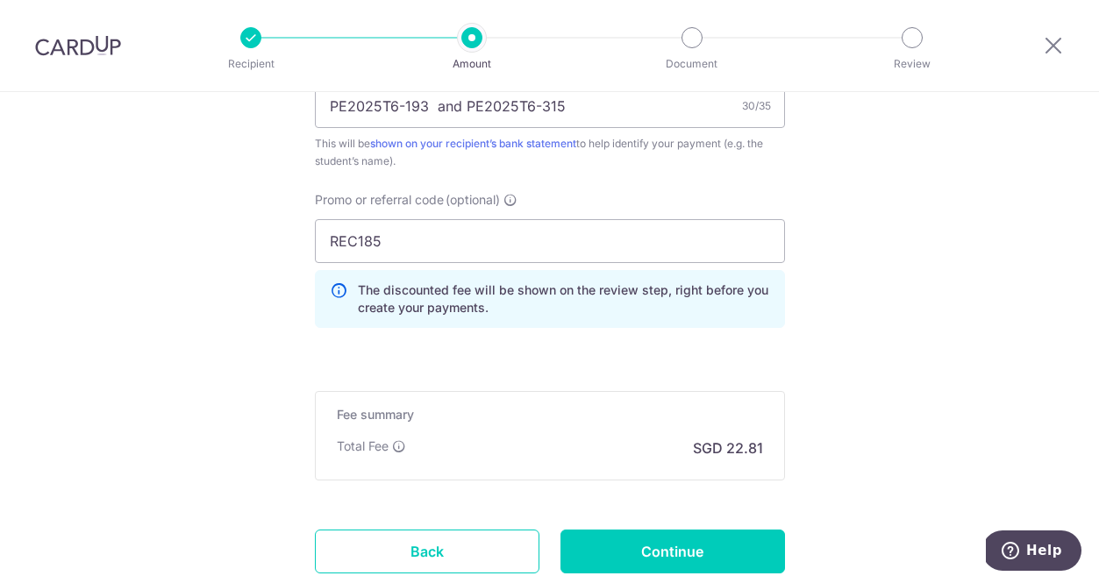
scroll to position [1316, 0]
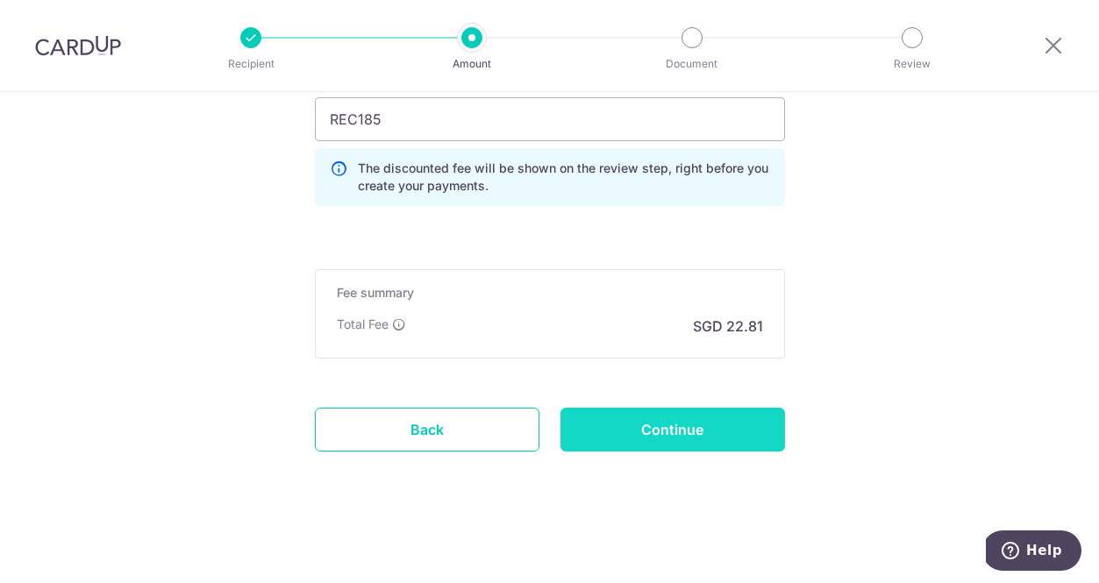
click at [671, 424] on input "Continue" at bounding box center [672, 430] width 225 height 44
type input "Create Schedule"
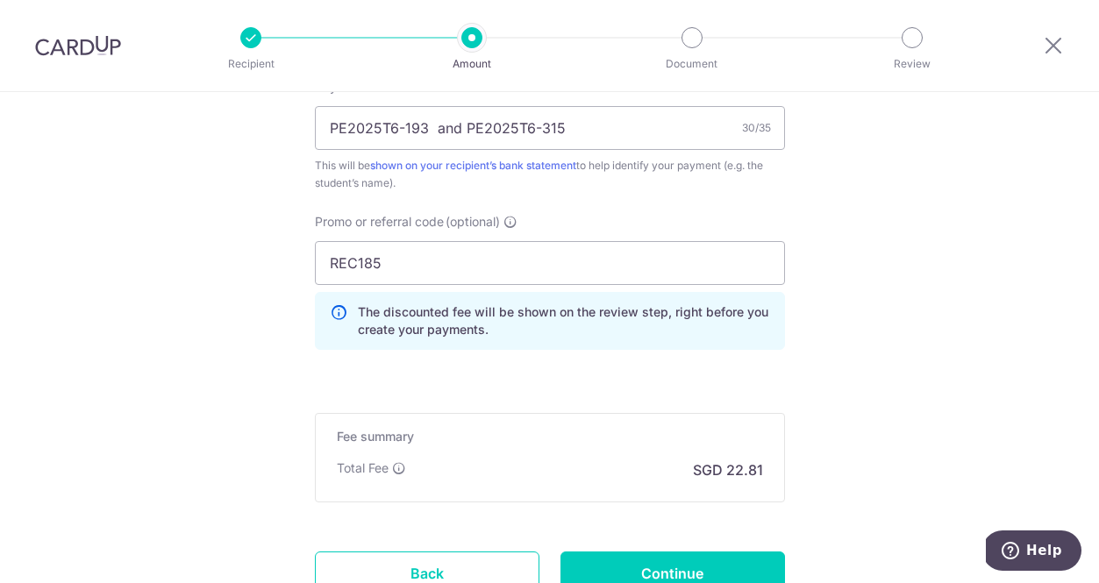
scroll to position [610, 0]
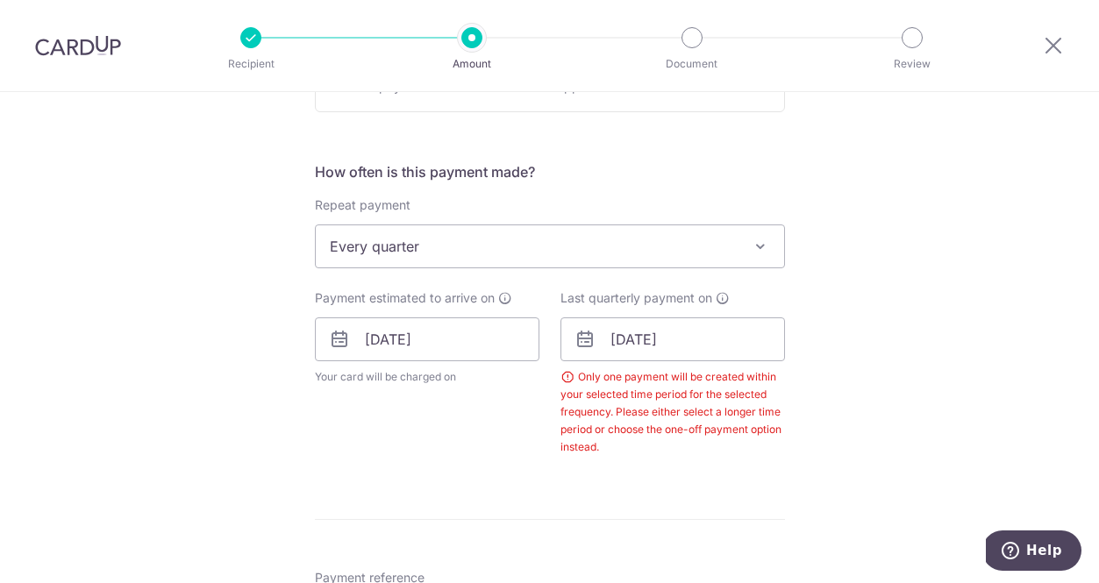
click at [638, 238] on span "Every quarter" at bounding box center [550, 246] width 468 height 42
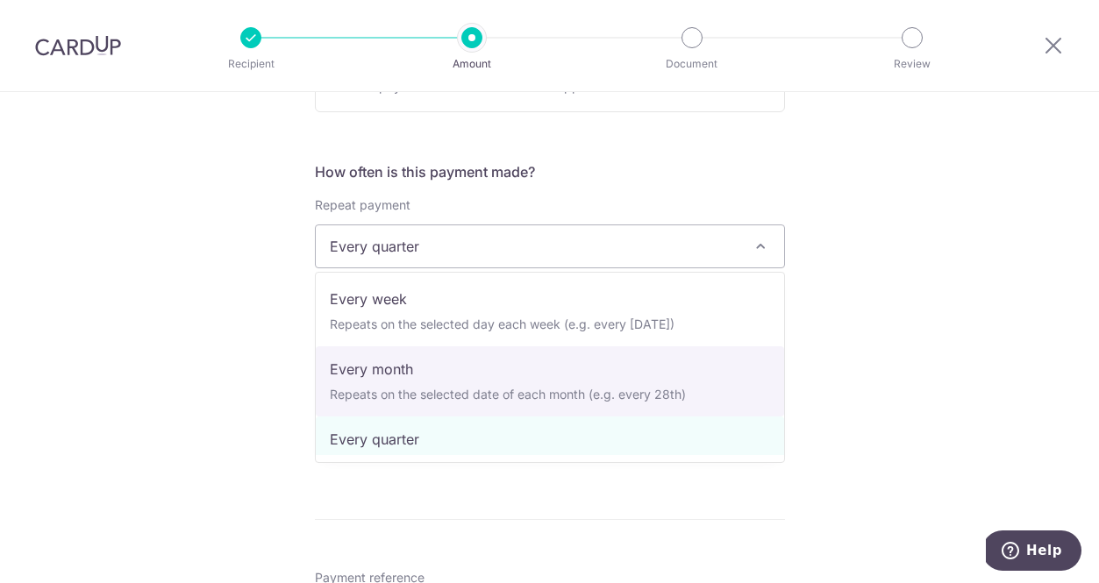
scroll to position [50, 0]
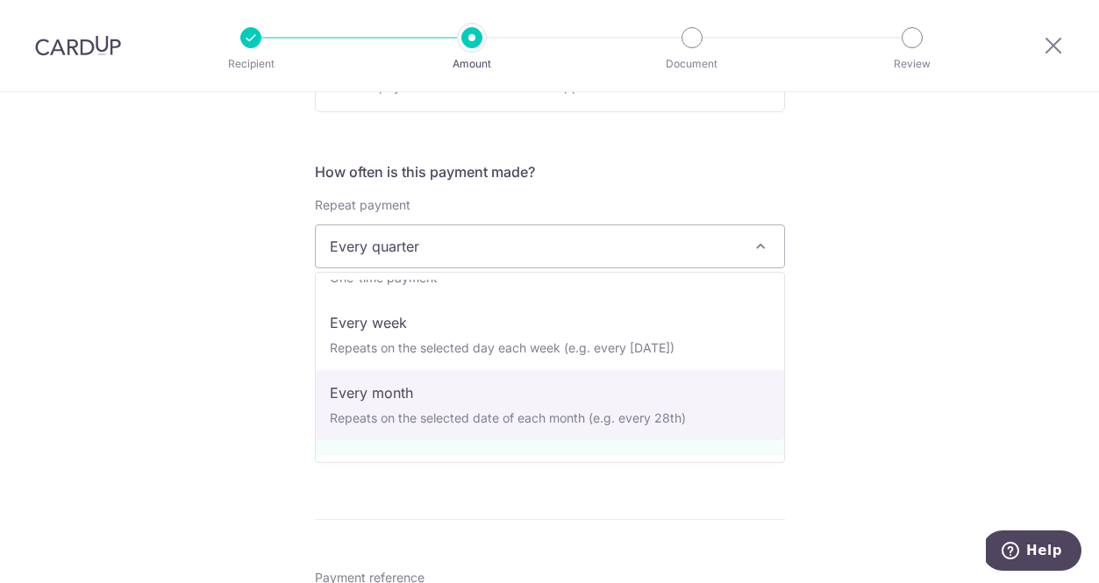
select select "3"
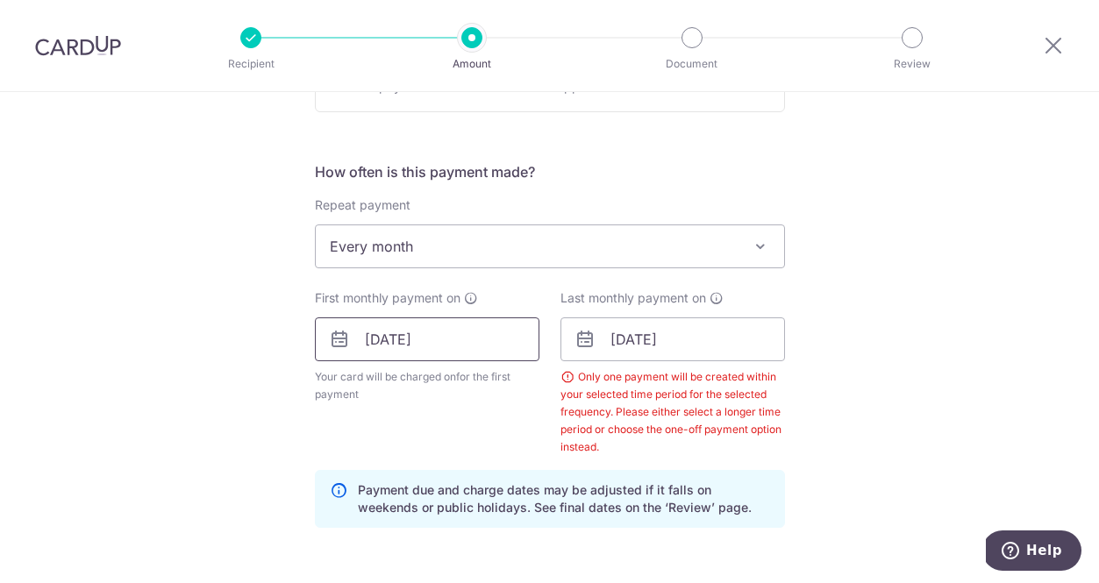
click at [504, 349] on input "[DATE]" at bounding box center [427, 339] width 225 height 44
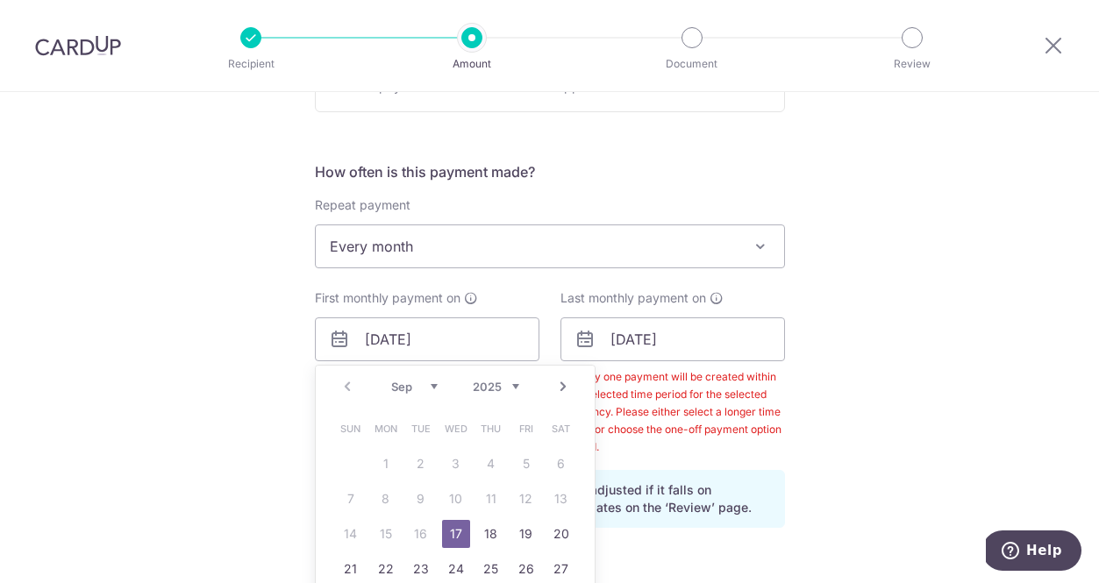
click at [455, 527] on link "17" at bounding box center [456, 534] width 28 height 28
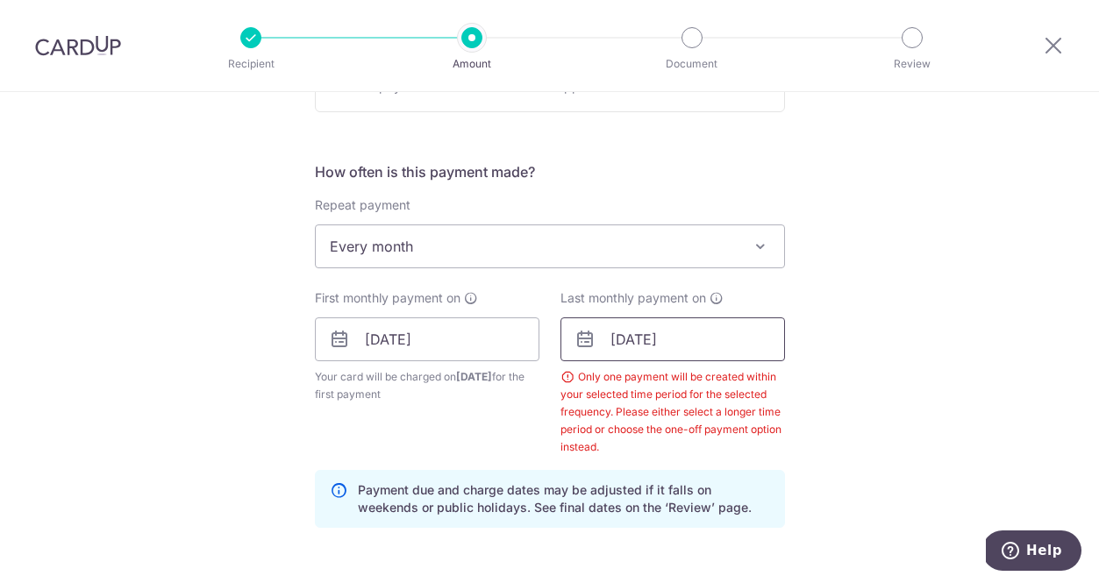
click at [665, 327] on input "[DATE]" at bounding box center [672, 339] width 225 height 44
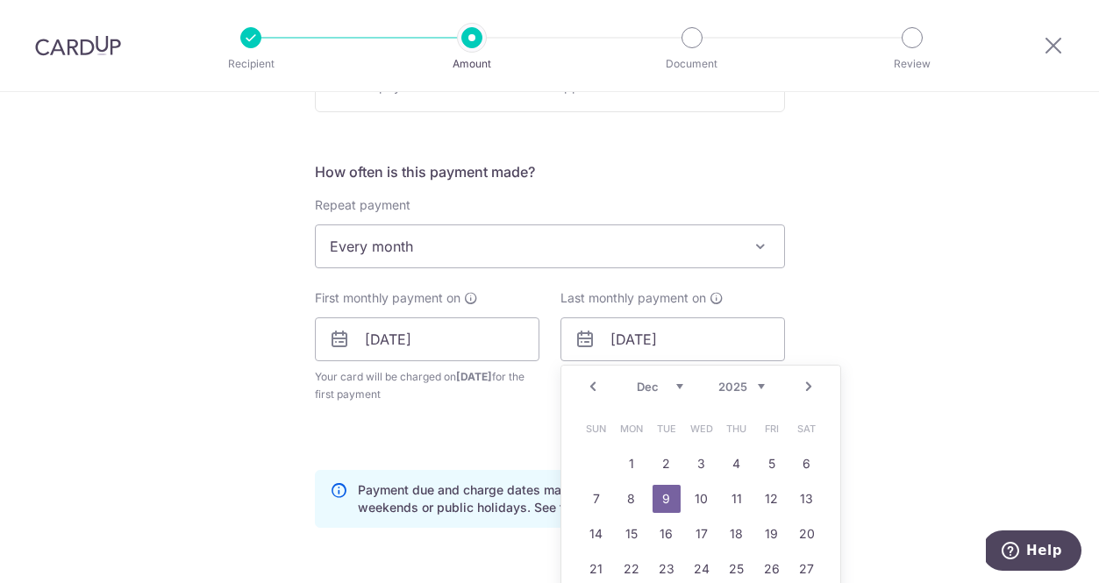
click at [600, 390] on link "Prev" at bounding box center [592, 386] width 21 height 21
click at [695, 533] on link "17" at bounding box center [702, 534] width 28 height 28
type input "[DATE]"
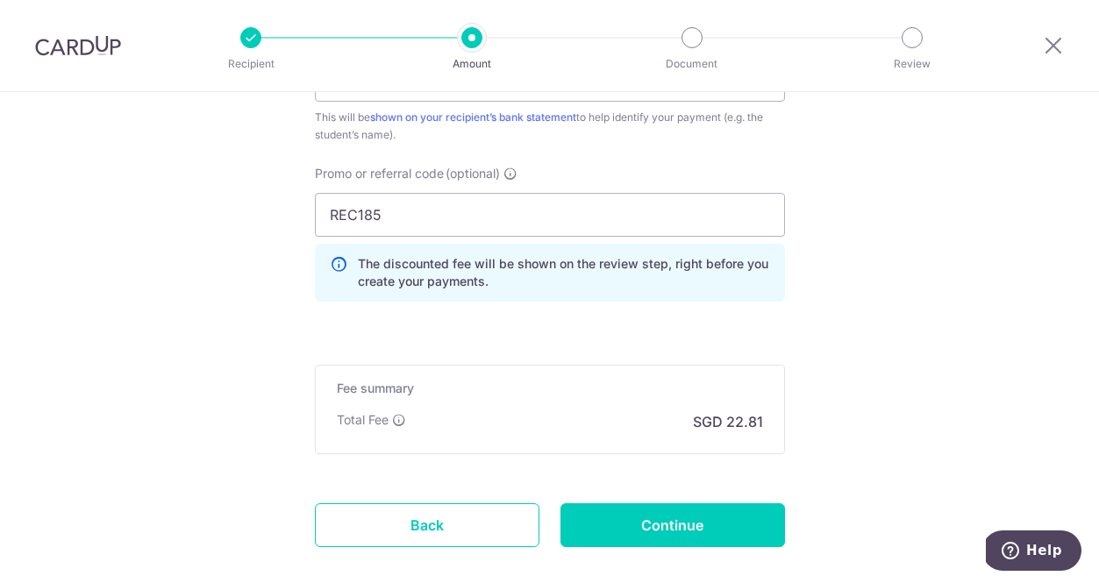
scroll to position [1316, 0]
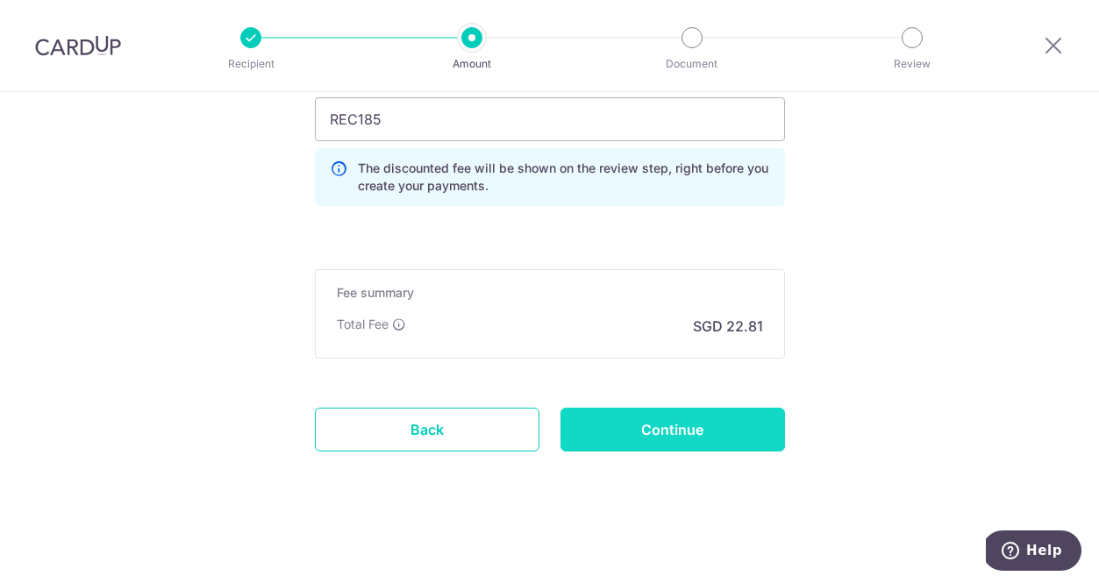
click at [659, 431] on input "Continue" at bounding box center [672, 430] width 225 height 44
type input "Create Schedule"
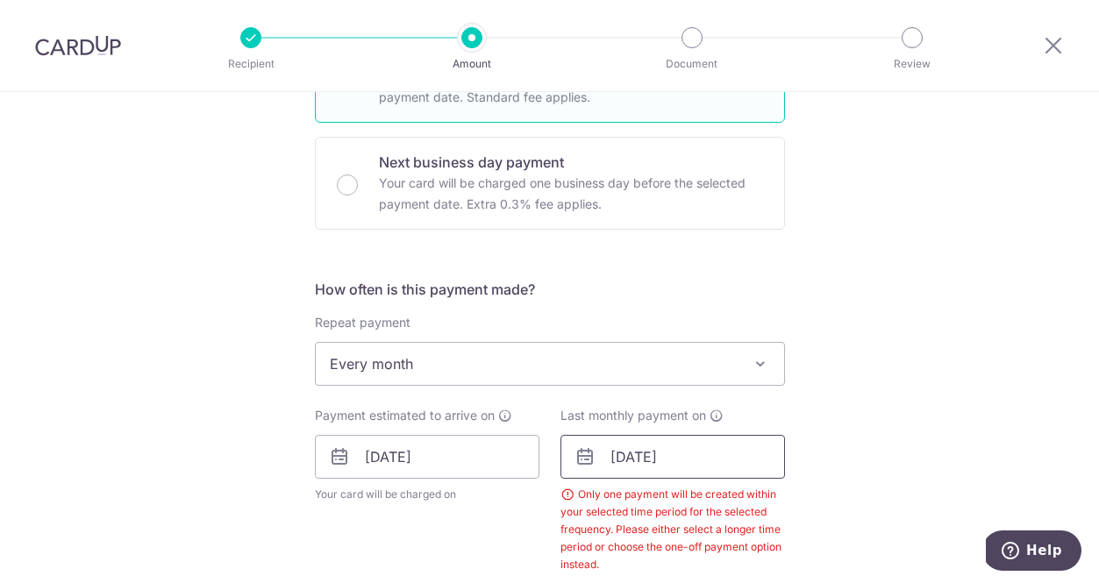
scroll to position [533, 0]
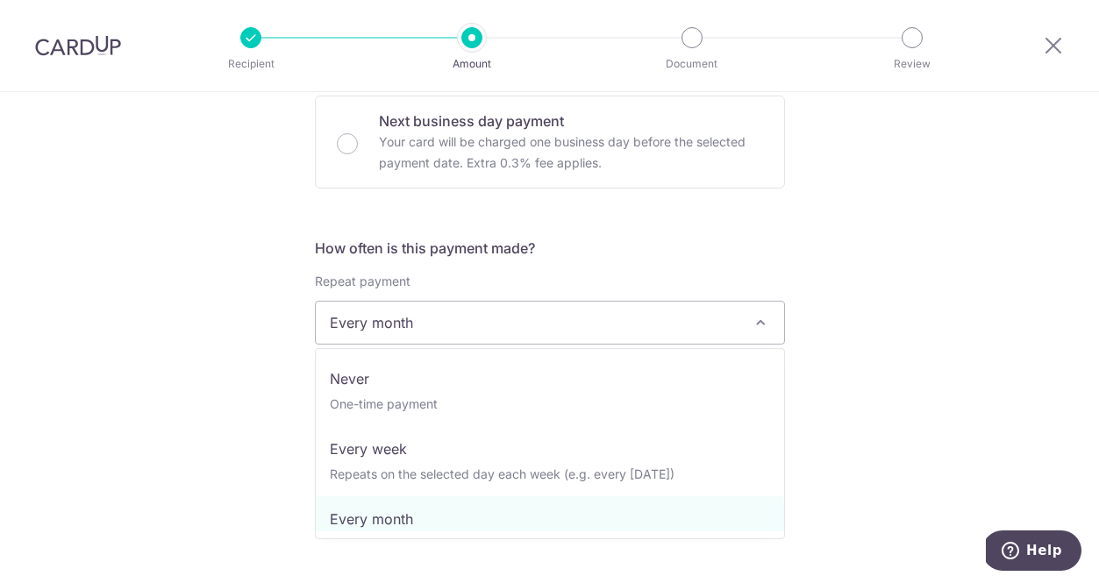
click at [539, 337] on span "Every month" at bounding box center [550, 323] width 468 height 42
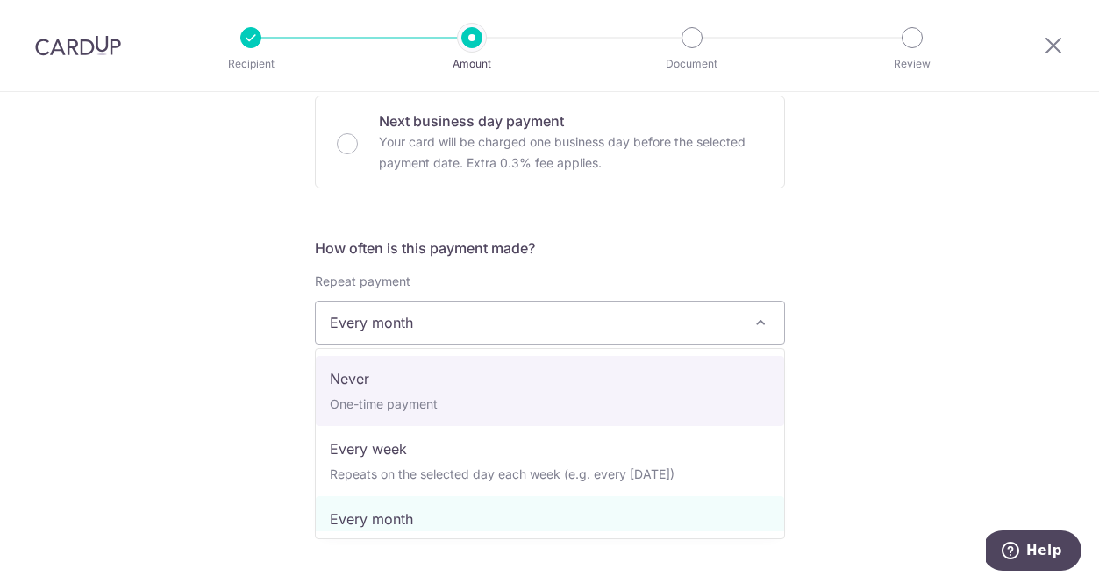
select select "1"
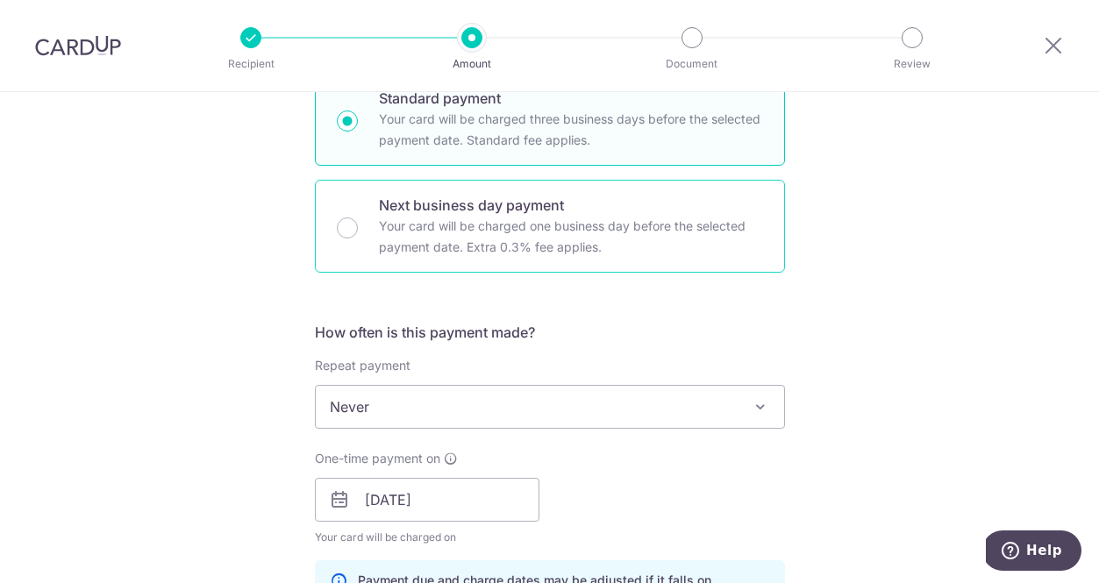
scroll to position [704, 0]
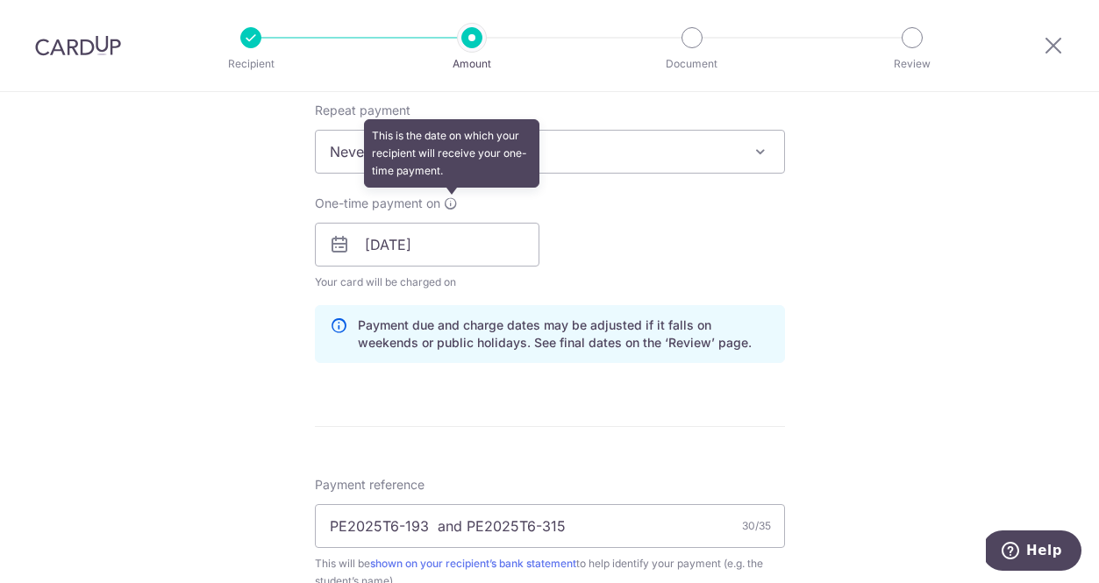
click at [451, 202] on icon at bounding box center [451, 203] width 14 height 14
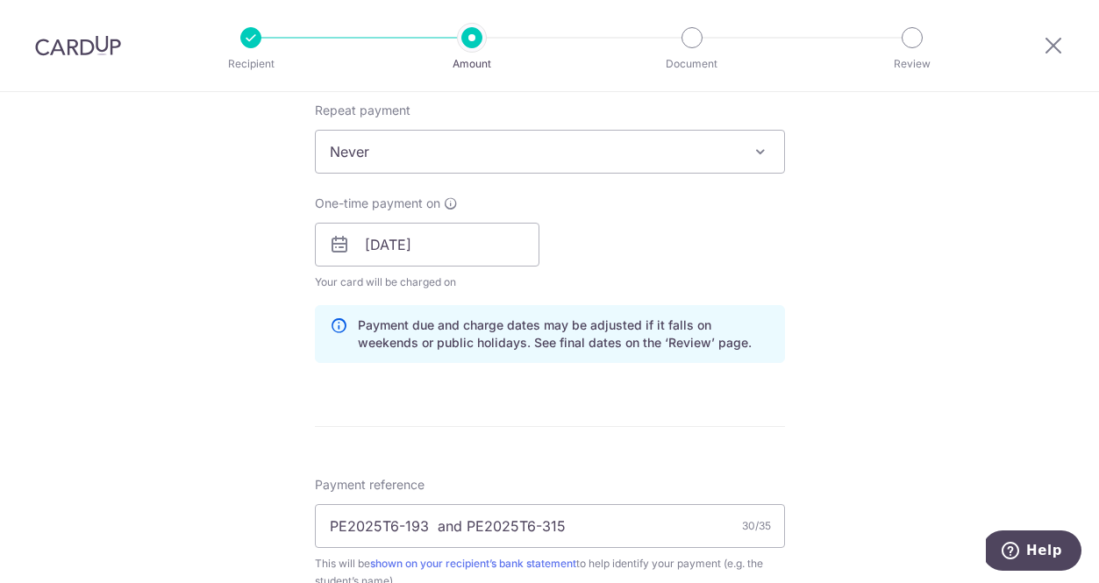
click at [475, 349] on p "Payment due and charge dates may be adjusted if it falls on weekends or public …" at bounding box center [564, 334] width 412 height 35
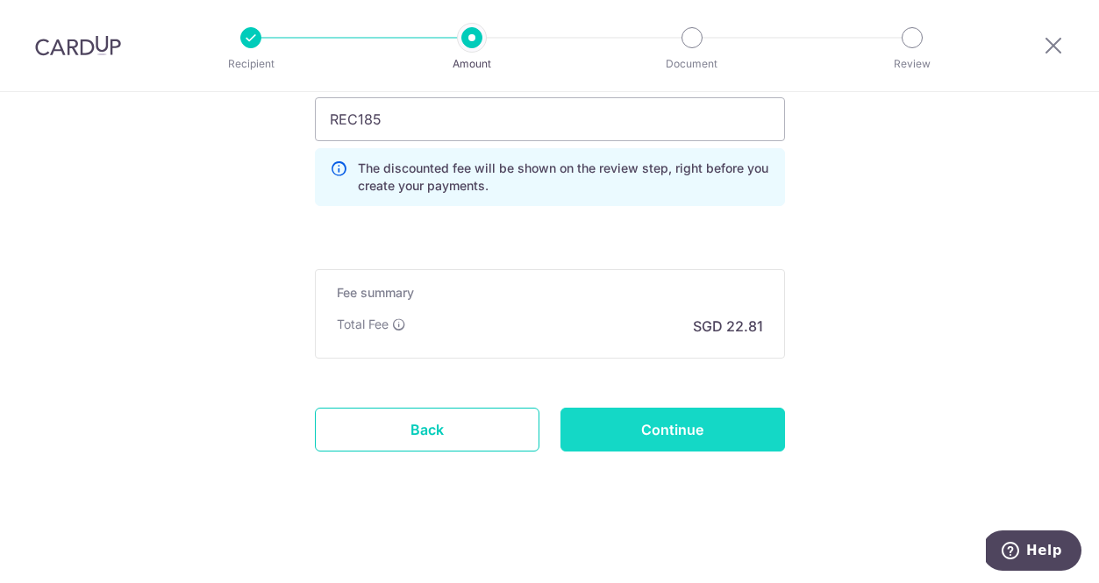
scroll to position [1246, 0]
click at [610, 424] on input "Continue" at bounding box center [672, 430] width 225 height 44
type input "Create Schedule"
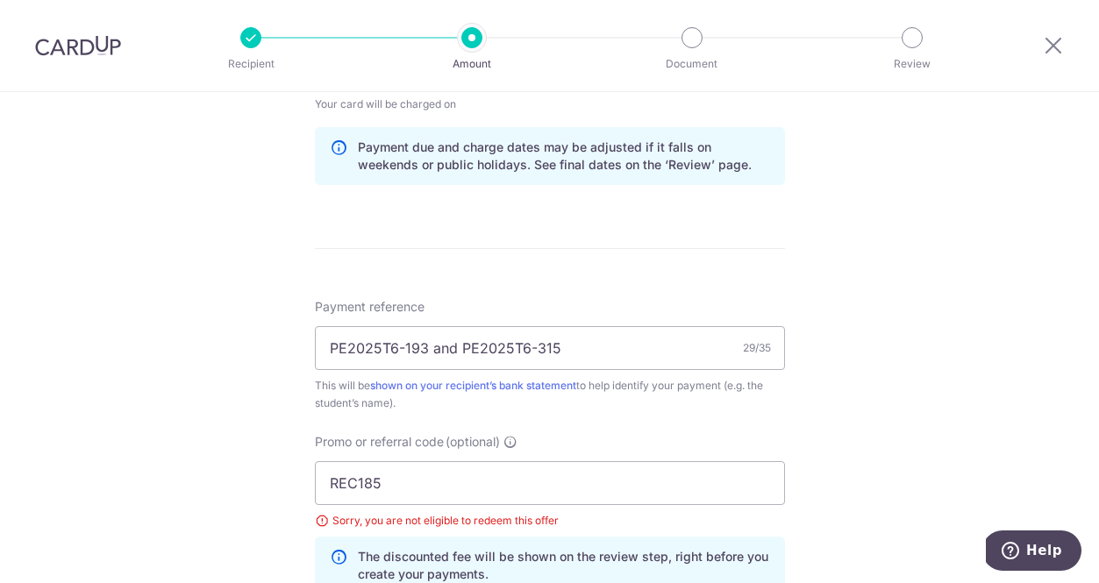
scroll to position [541, 0]
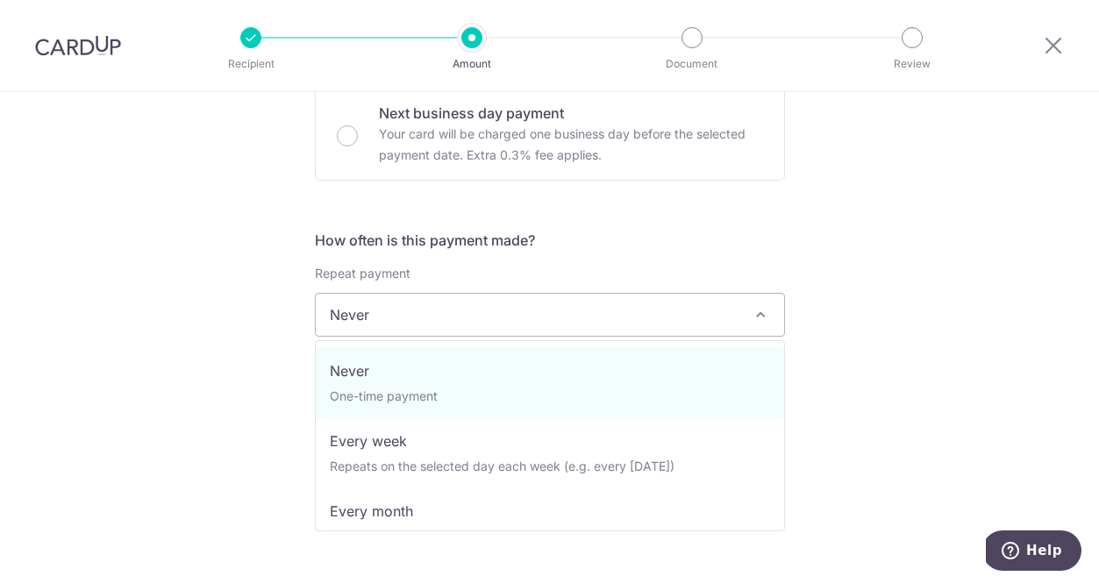
click at [463, 321] on span "Never" at bounding box center [550, 315] width 468 height 42
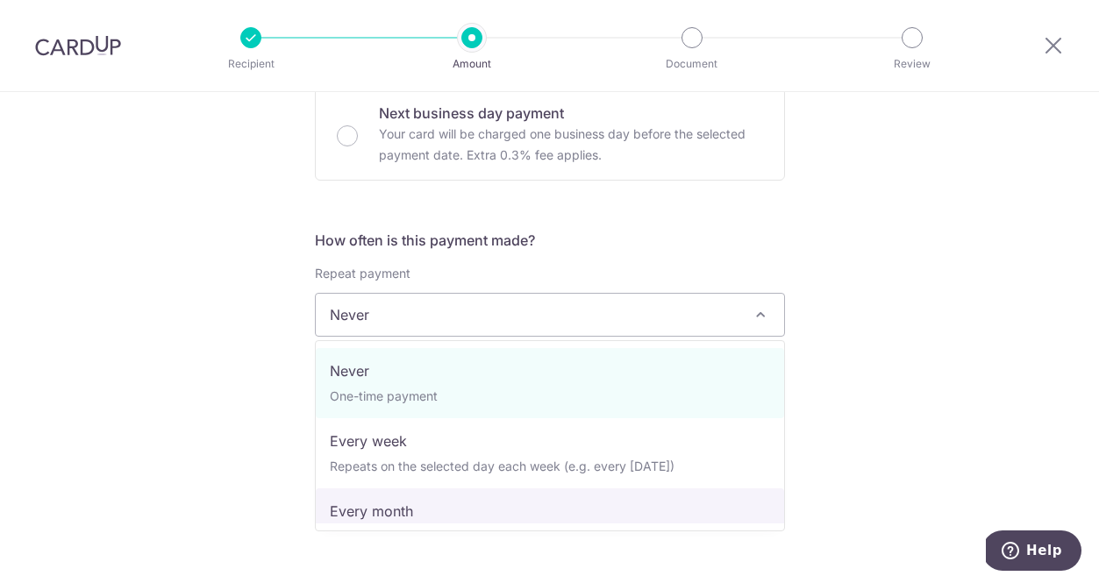
select select "3"
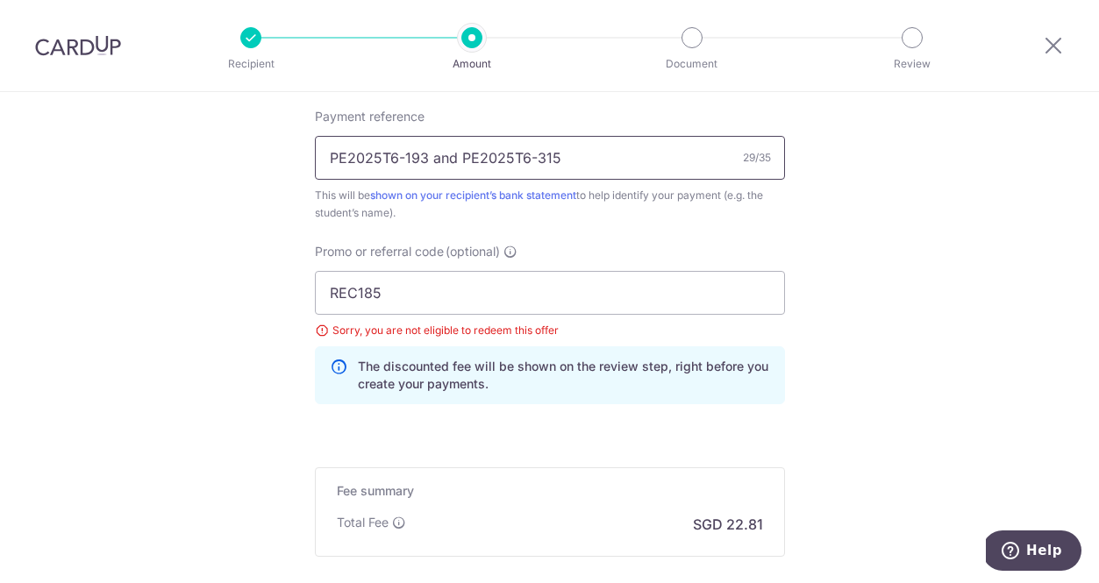
scroll to position [1182, 0]
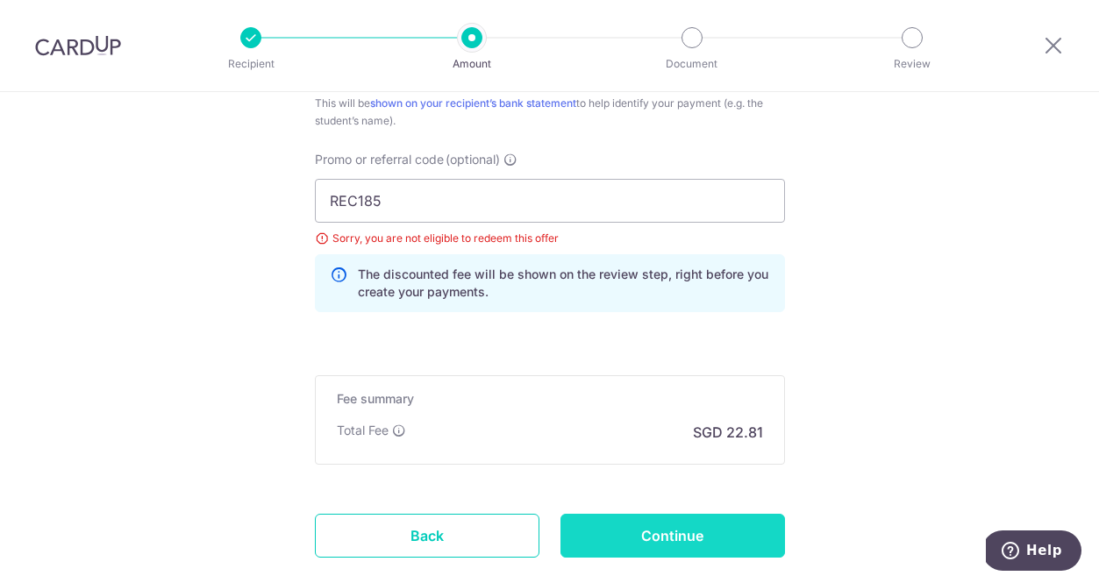
click at [653, 533] on input "Continue" at bounding box center [672, 536] width 225 height 44
type input "Update Schedule"
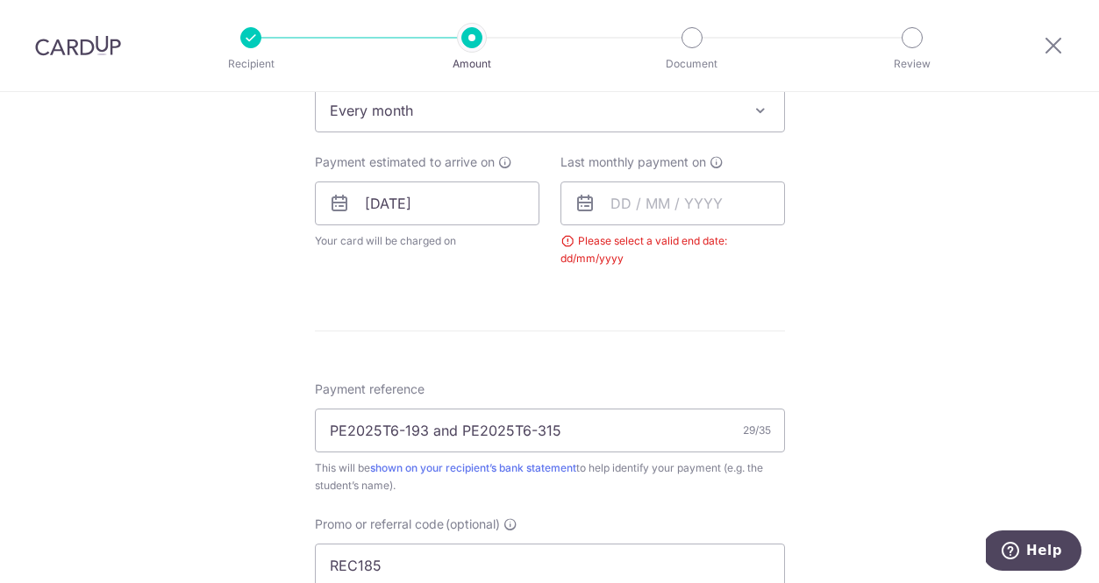
scroll to position [588, 0]
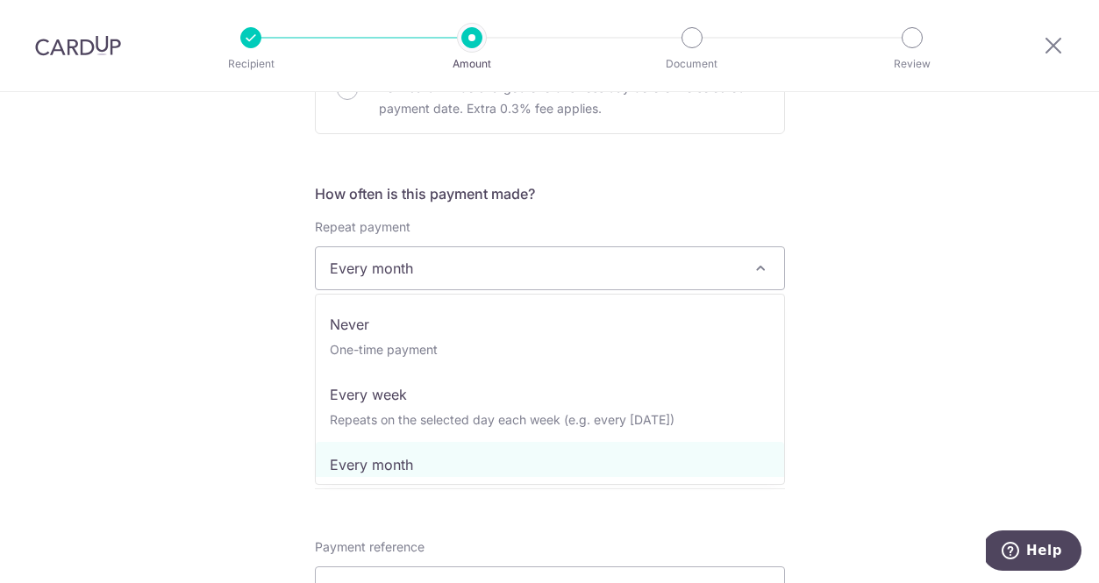
click at [530, 267] on span "Every month" at bounding box center [550, 268] width 468 height 42
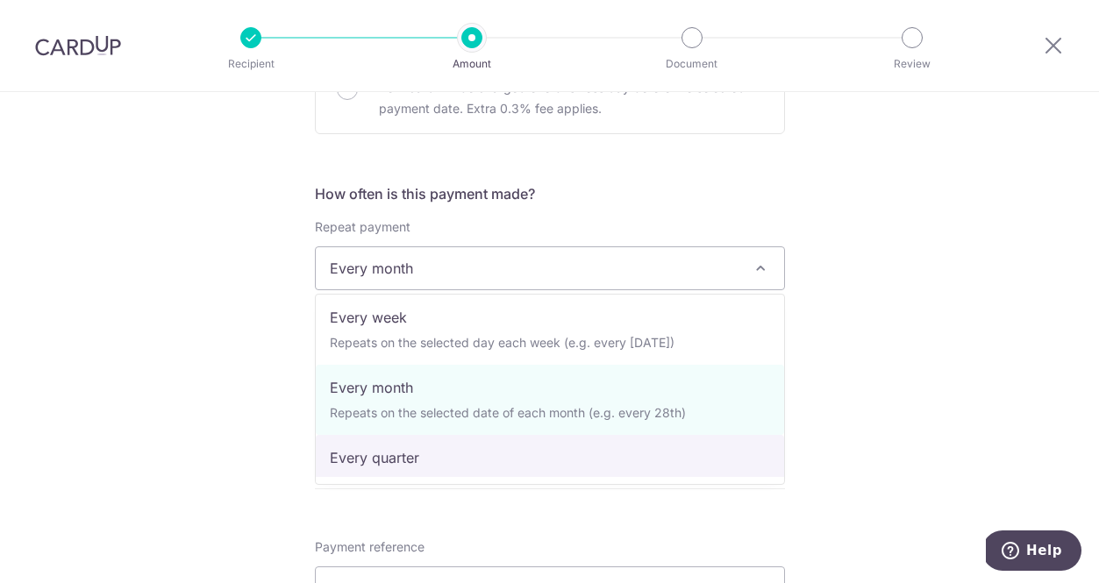
select select "4"
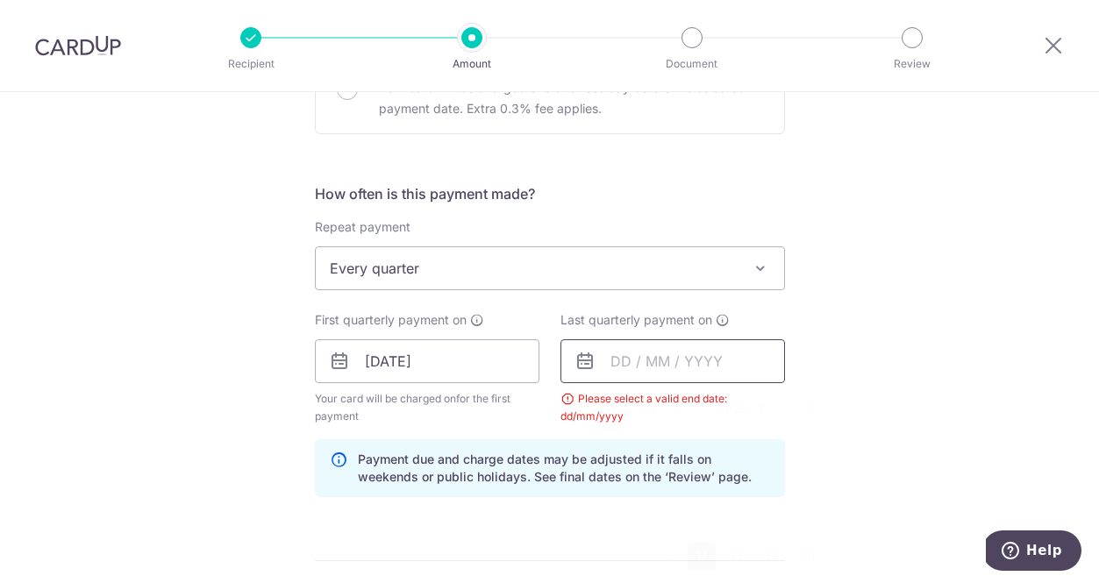
click at [677, 367] on input "text" at bounding box center [672, 361] width 225 height 44
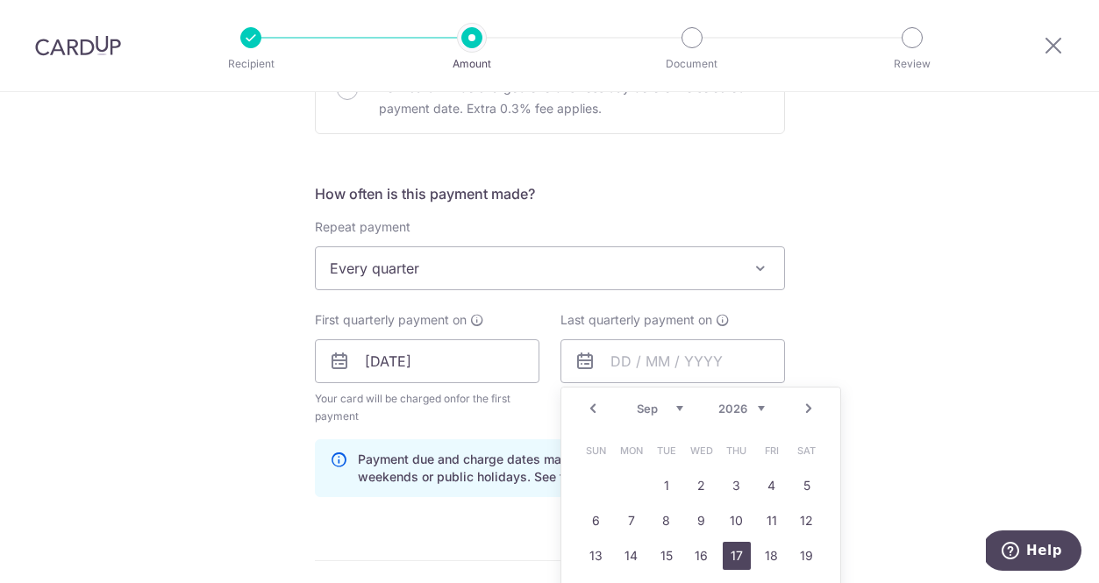
click at [730, 562] on link "17" at bounding box center [737, 556] width 28 height 28
type input "17/09/2026"
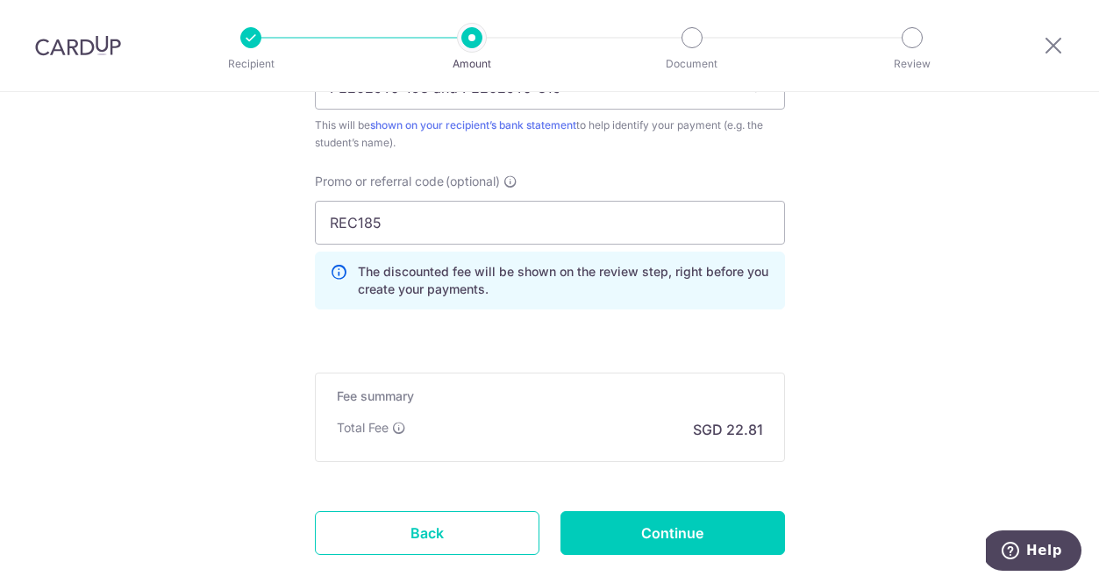
scroll to position [1257, 0]
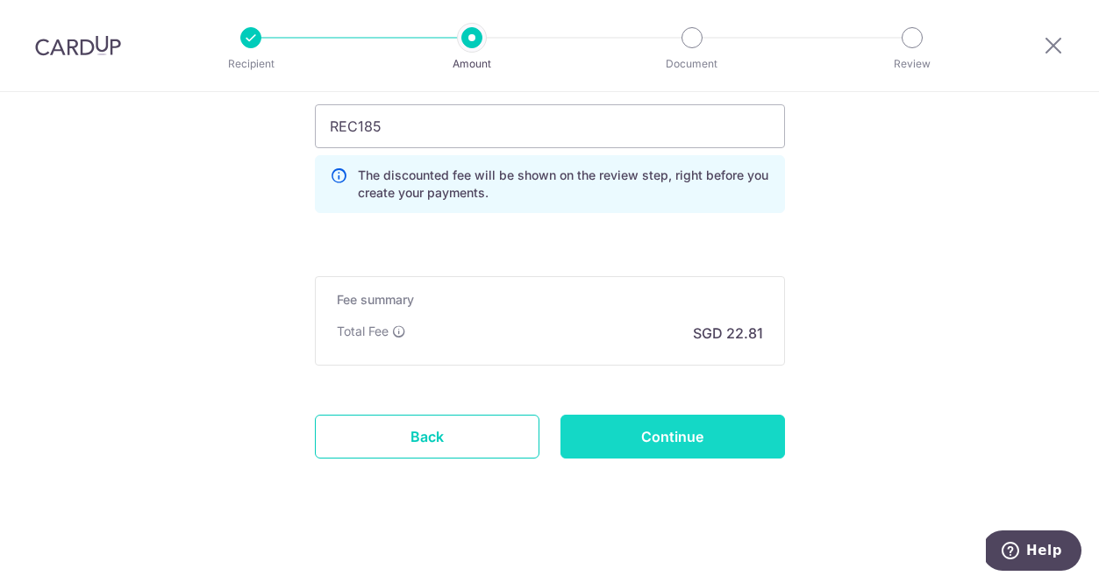
click at [665, 450] on input "Continue" at bounding box center [672, 437] width 225 height 44
type input "Update Schedule"
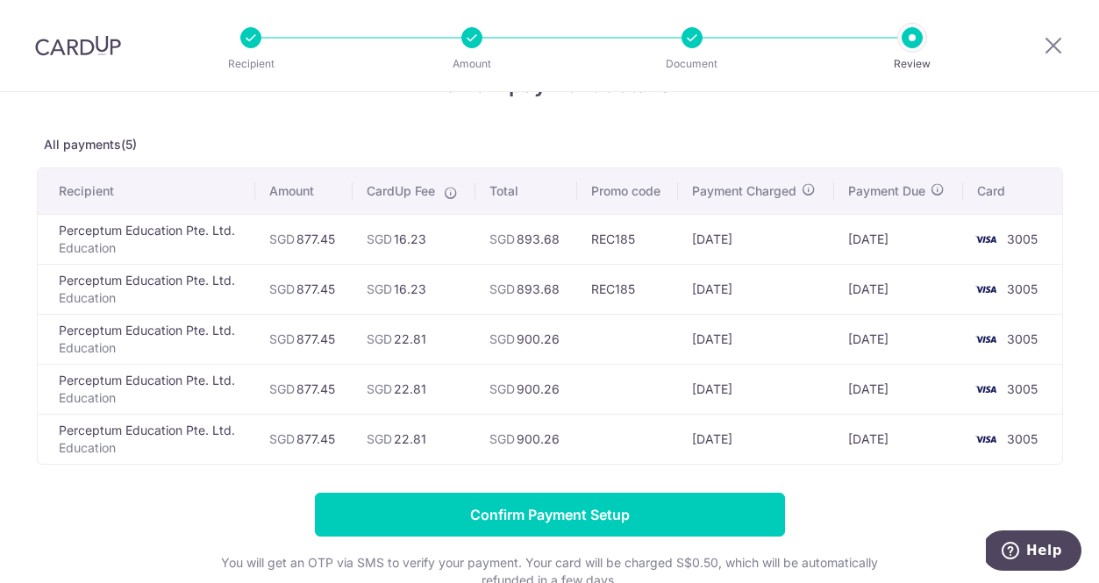
scroll to position [75, 0]
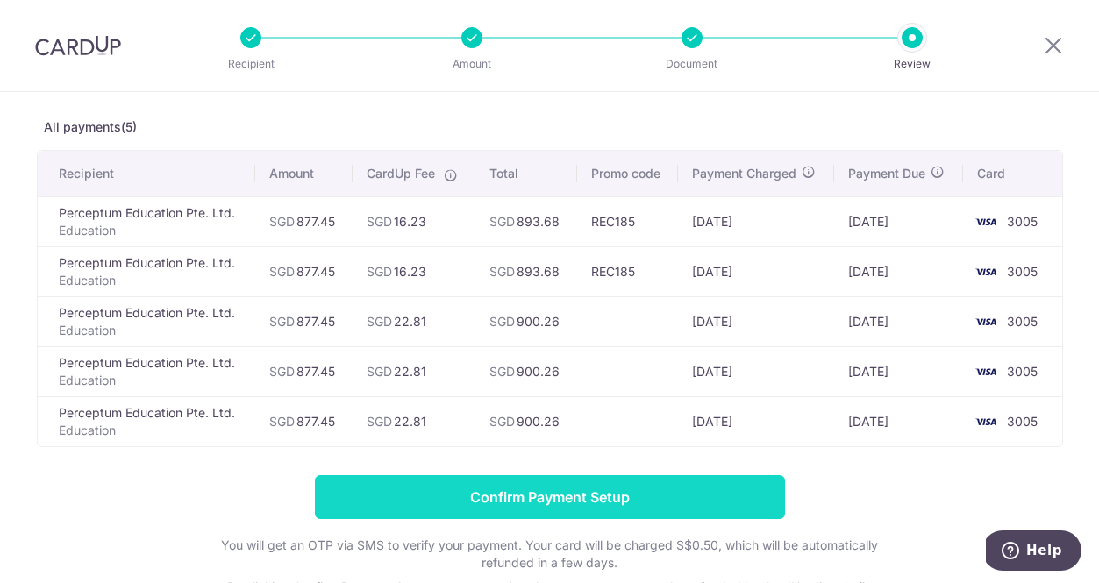
click at [548, 492] on input "Confirm Payment Setup" at bounding box center [550, 497] width 470 height 44
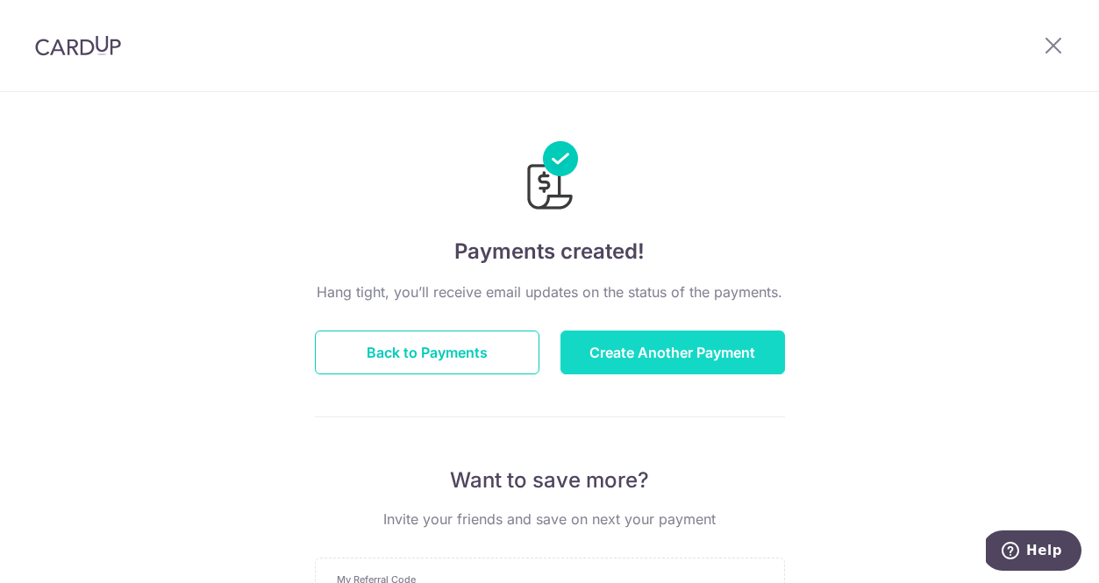
click at [685, 349] on button "Create Another Payment" at bounding box center [672, 353] width 225 height 44
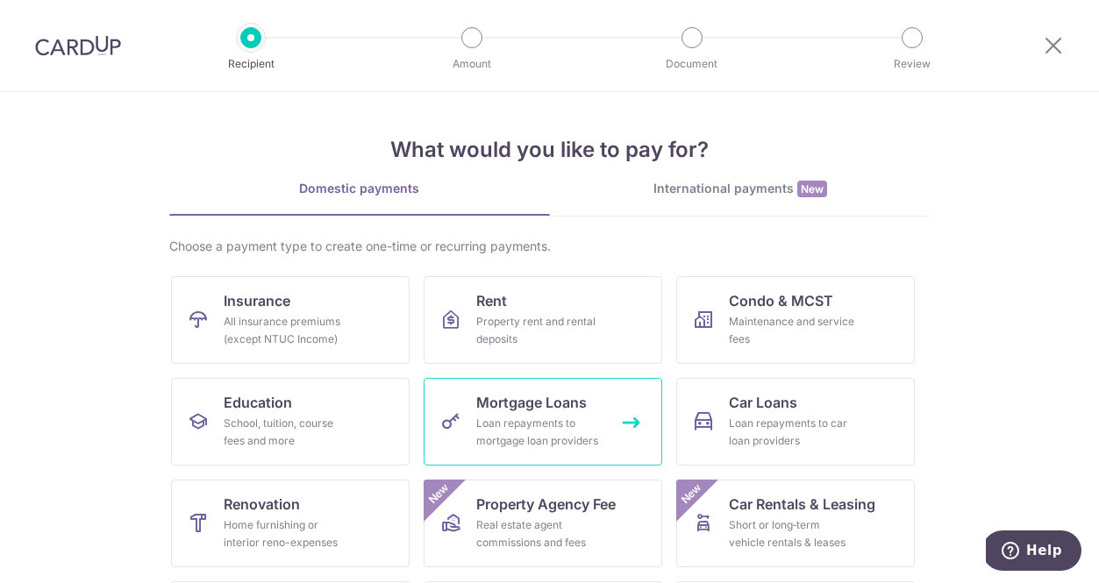
scroll to position [84, 0]
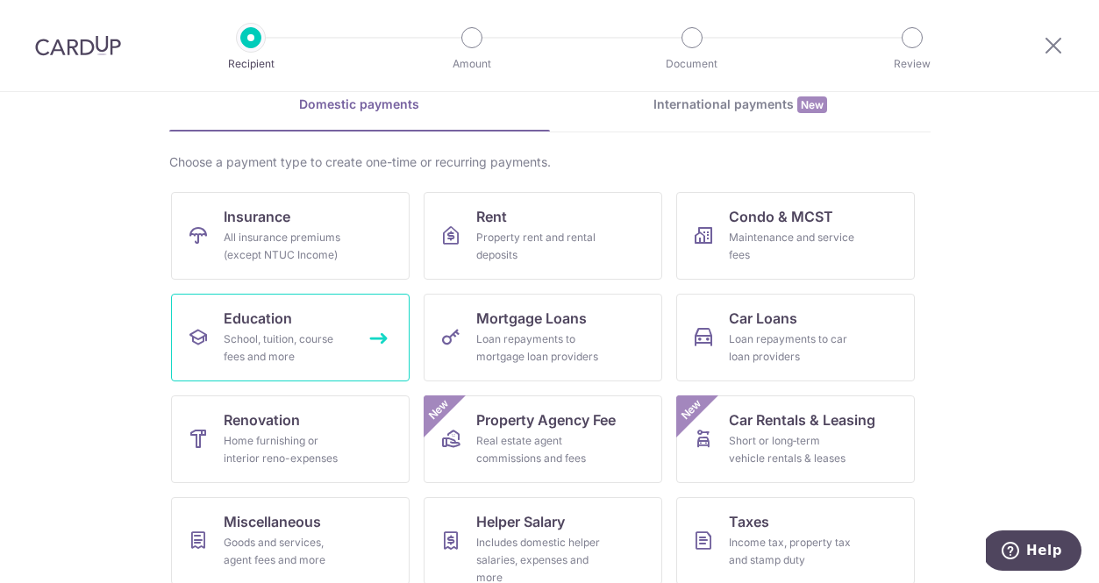
click at [289, 343] on div "School, tuition, course fees and more" at bounding box center [287, 348] width 126 height 35
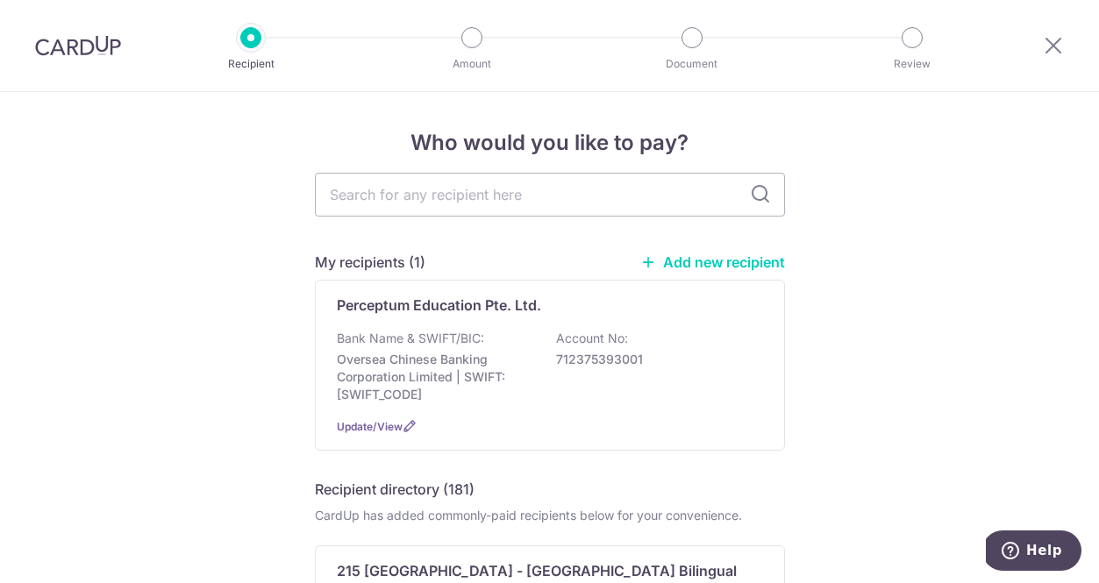
click at [697, 257] on link "Add new recipient" at bounding box center [712, 262] width 145 height 18
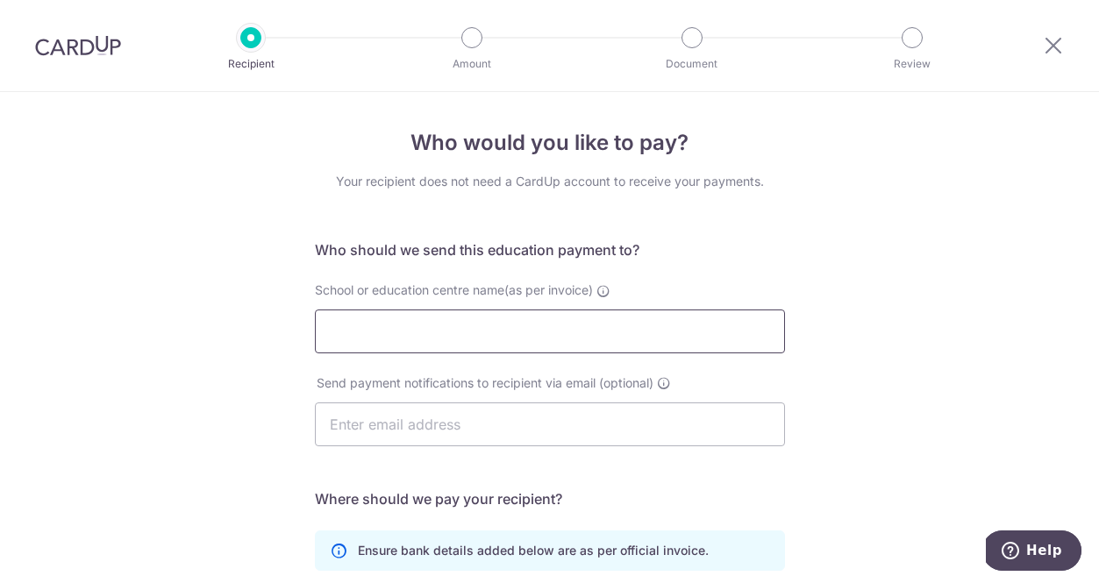
paste input "Scienstien Pte. Ltd."
type input "Scienstien Pte. Ltd."
paste input "[EMAIL_ADDRESS][DOMAIN_NAME]"
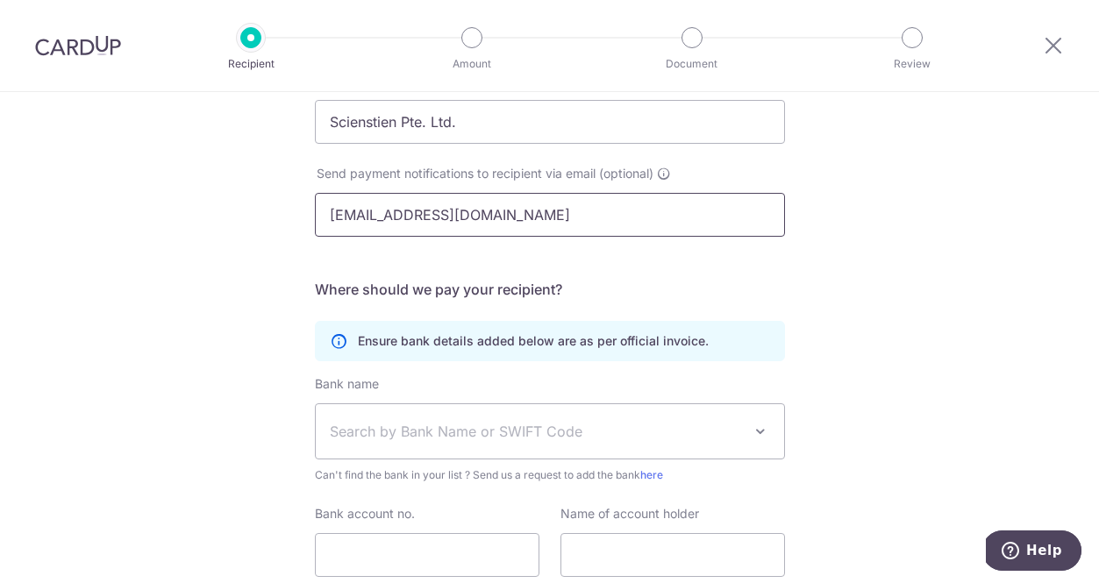
scroll to position [211, 0]
type input "[EMAIL_ADDRESS][DOMAIN_NAME]"
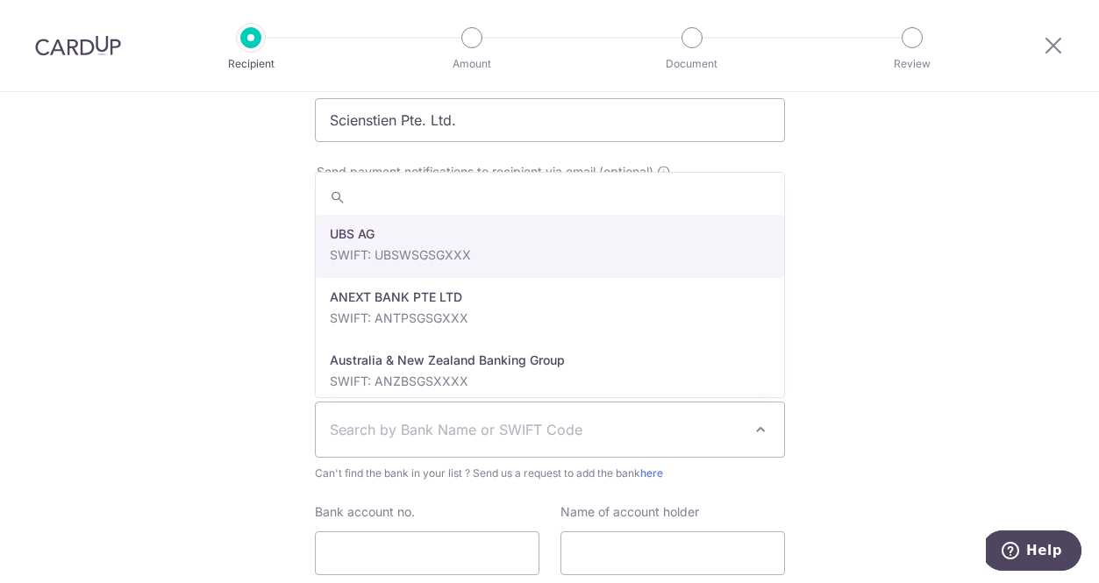
click at [400, 411] on span "Search by Bank Name or SWIFT Code" at bounding box center [550, 430] width 468 height 54
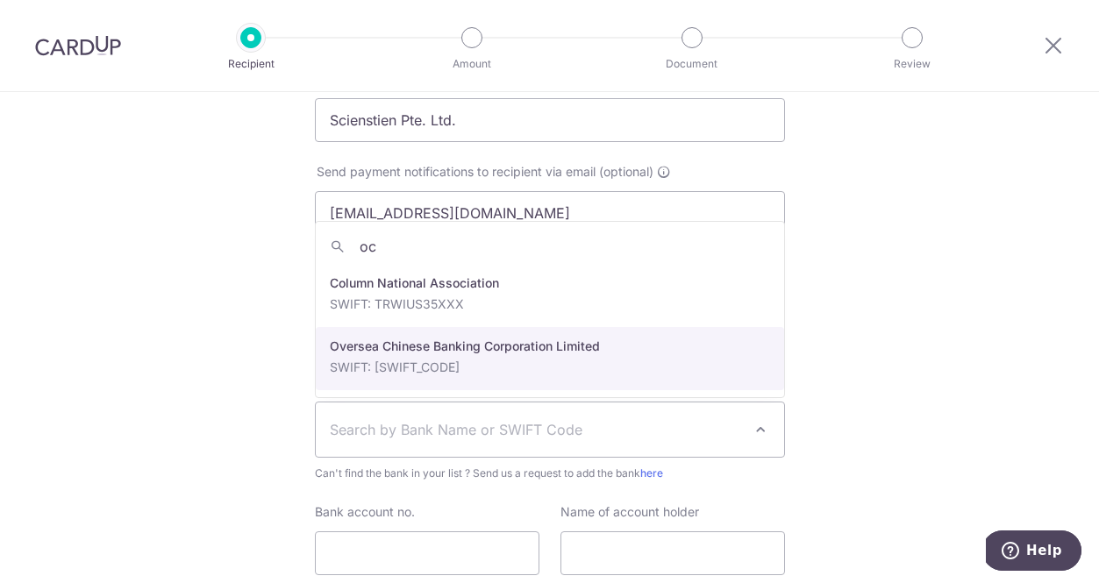
type input "oc"
select select "12"
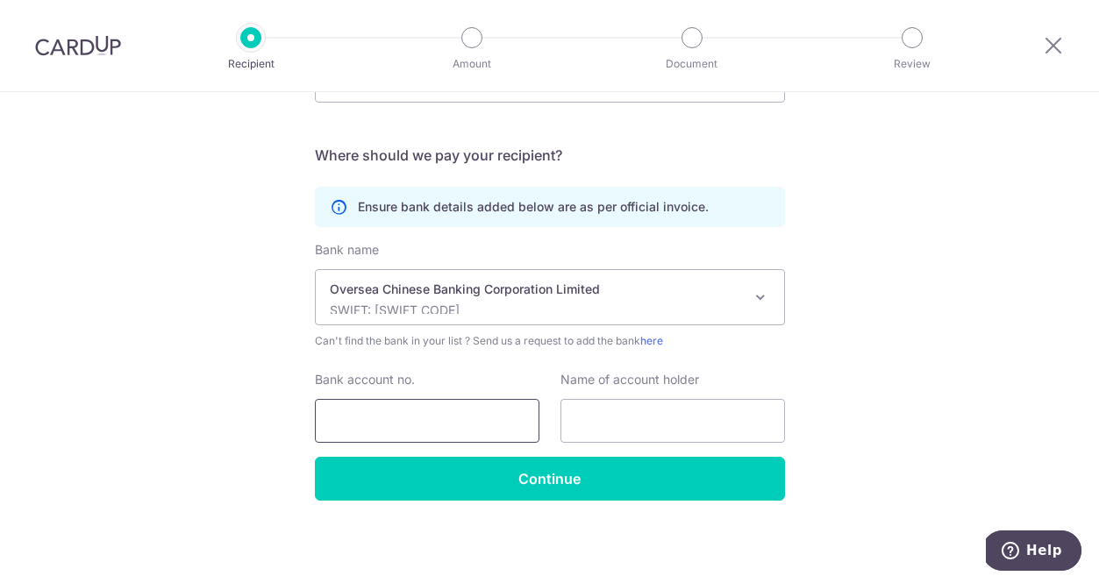
scroll to position [344, 0]
click at [387, 432] on input "Bank account no." at bounding box center [427, 421] width 225 height 44
paste input "531761906001"
type input "531761906001"
click at [584, 424] on input "text" at bounding box center [672, 421] width 225 height 44
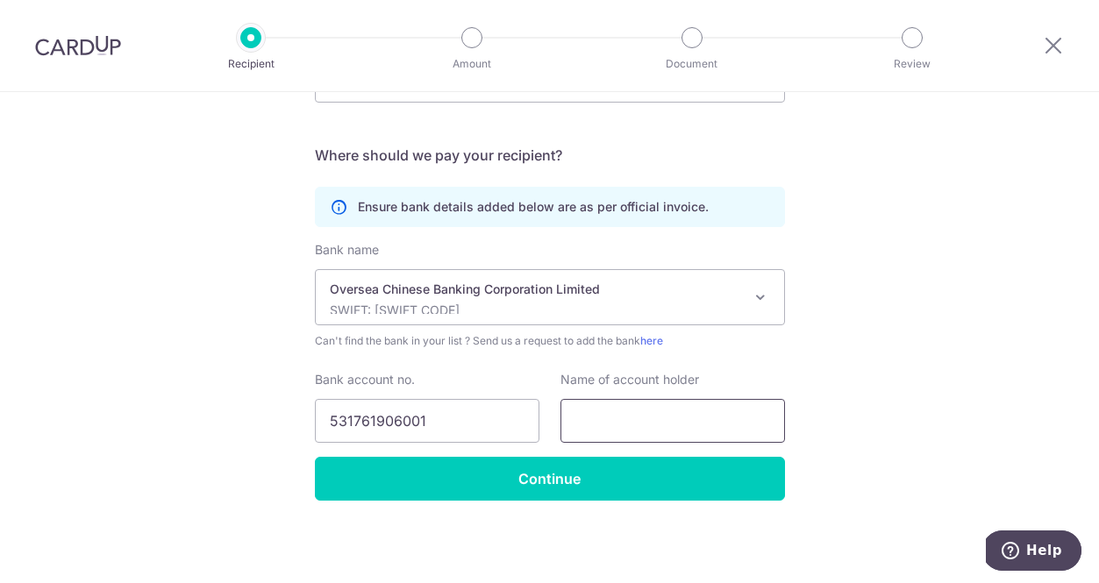
paste input "Scienstien Pte. Ltd."
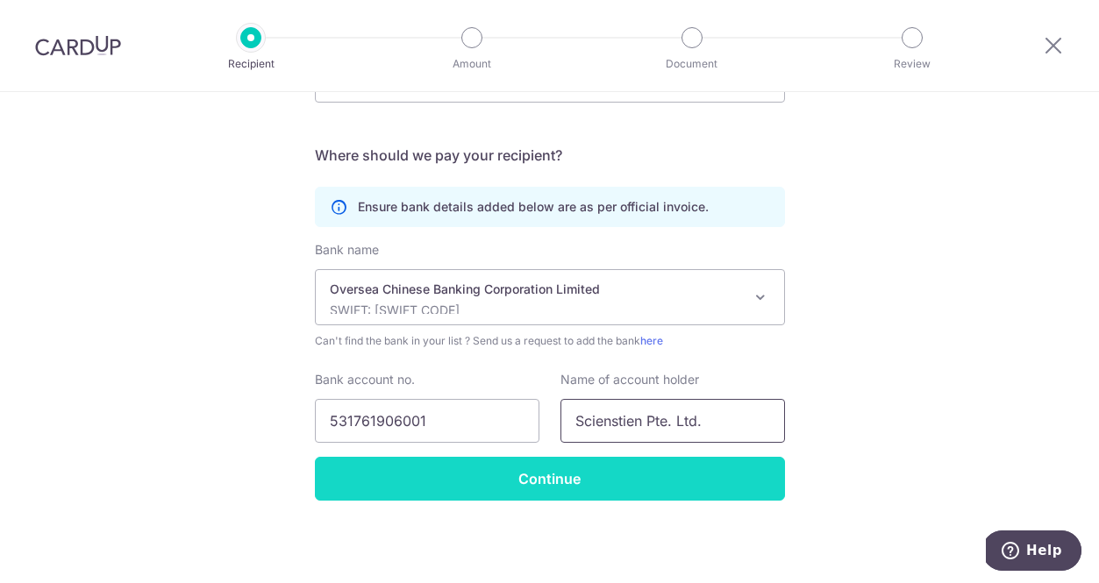
type input "Scienstien Pte. Ltd."
click at [557, 479] on input "Continue" at bounding box center [550, 479] width 470 height 44
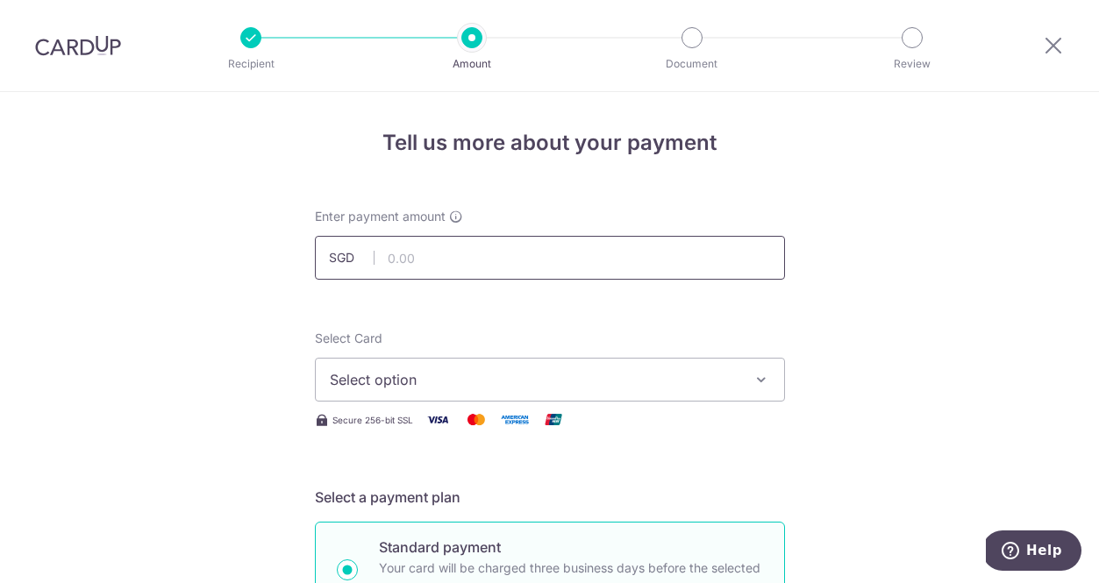
click at [426, 265] on input "text" at bounding box center [550, 258] width 470 height 44
type input "877.45"
click at [392, 371] on span "Select option" at bounding box center [534, 379] width 409 height 21
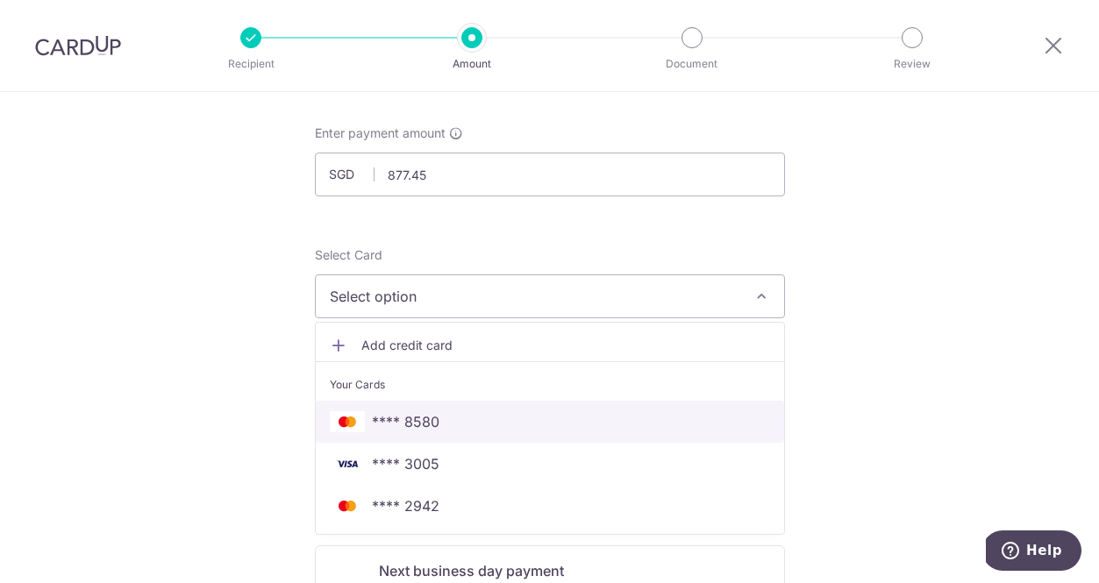
scroll to position [89, 0]
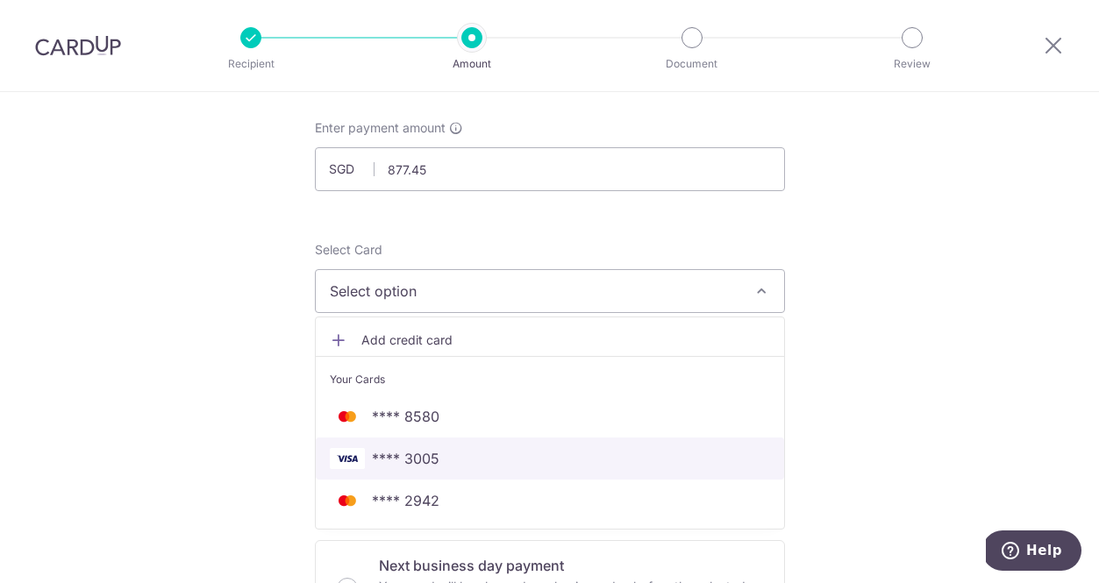
click at [429, 462] on span "**** 3005" at bounding box center [406, 458] width 68 height 21
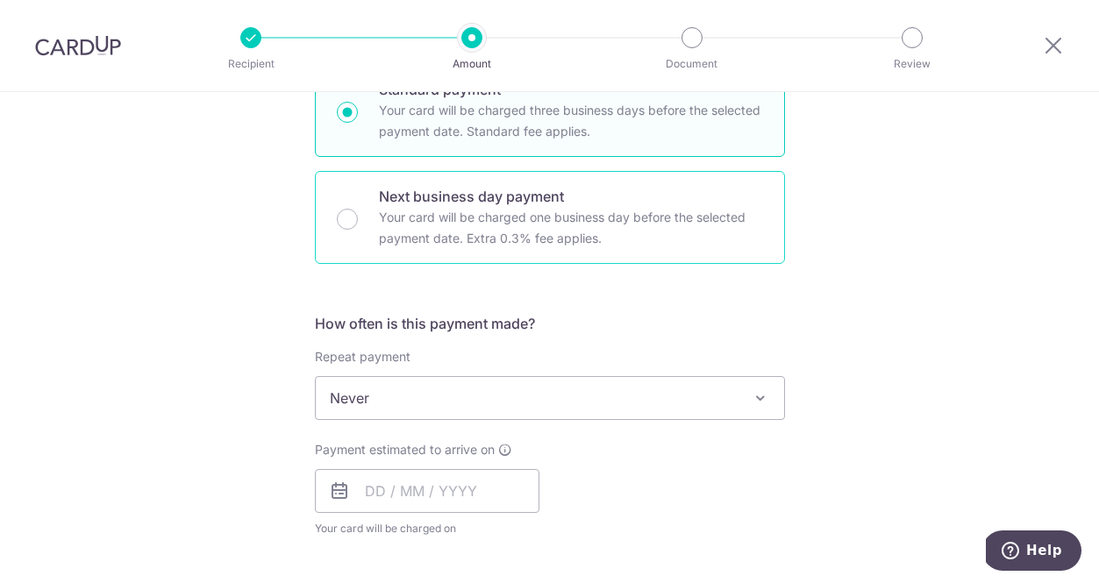
scroll to position [463, 0]
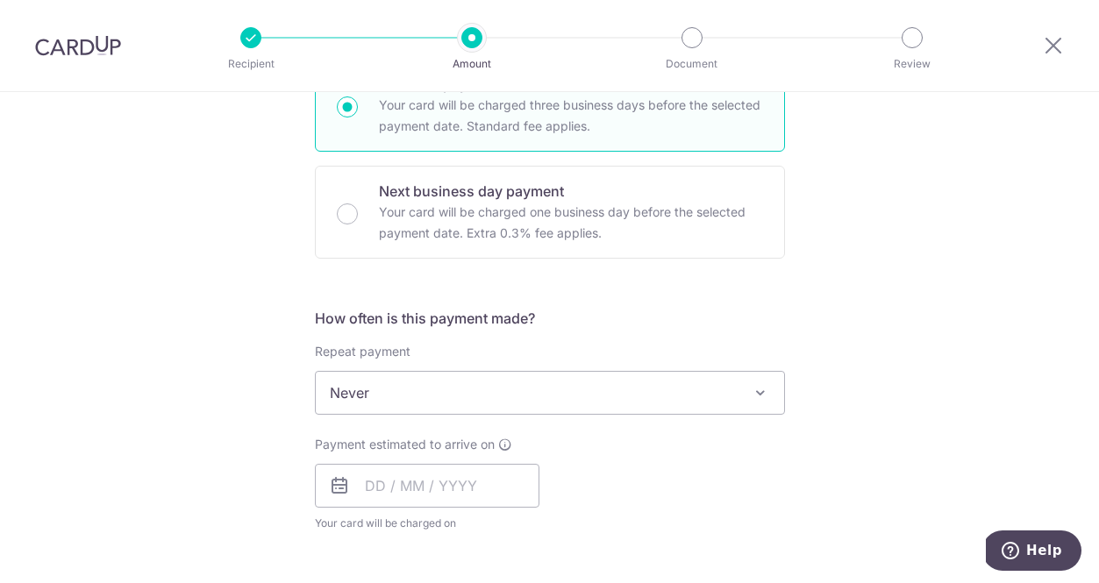
click at [452, 384] on span "Never" at bounding box center [550, 393] width 468 height 42
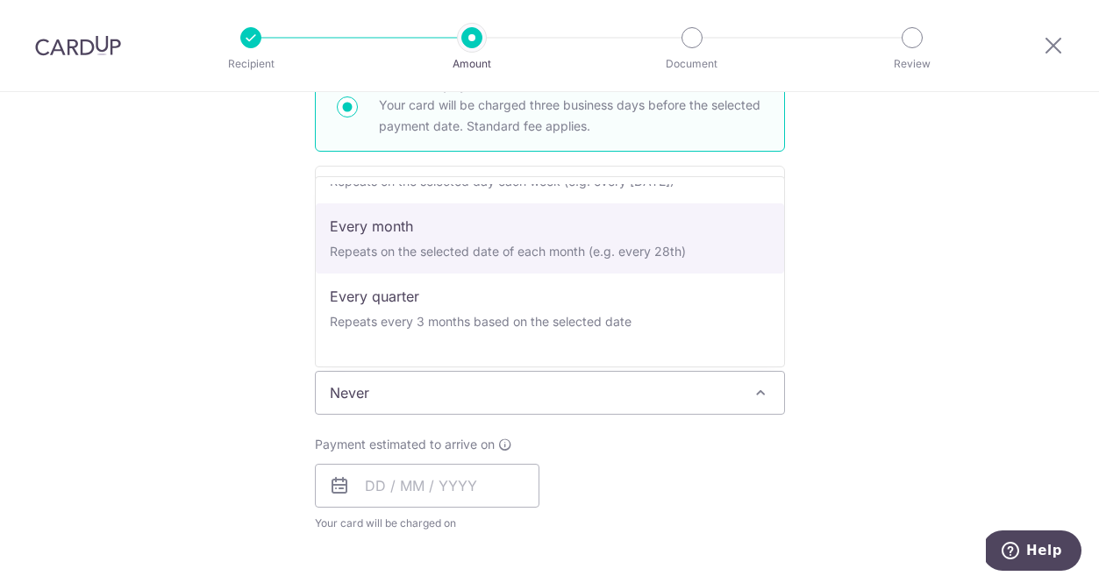
scroll to position [131, 0]
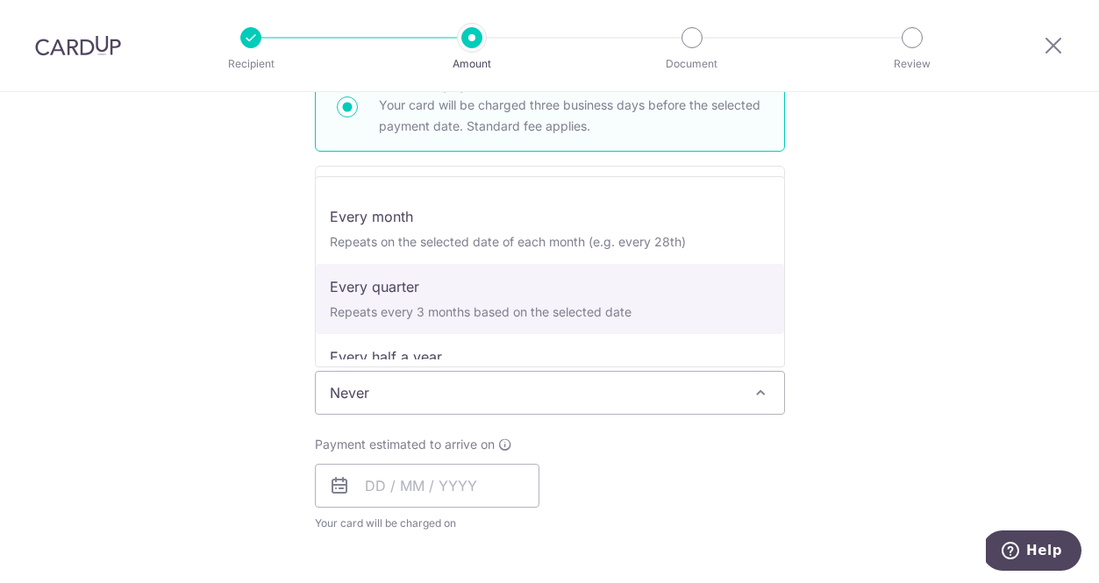
select select "4"
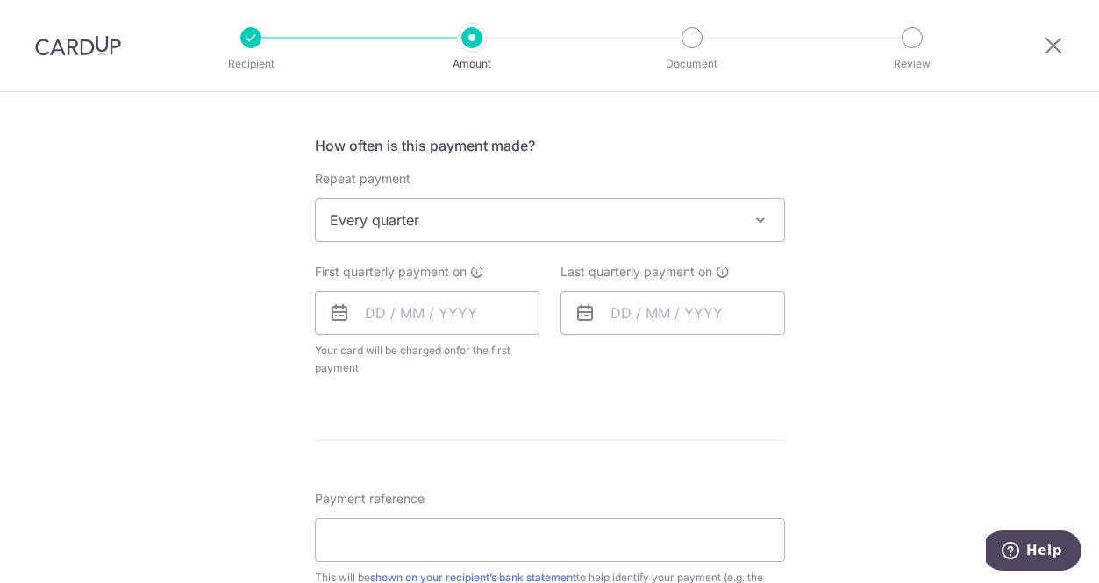
scroll to position [652, 0]
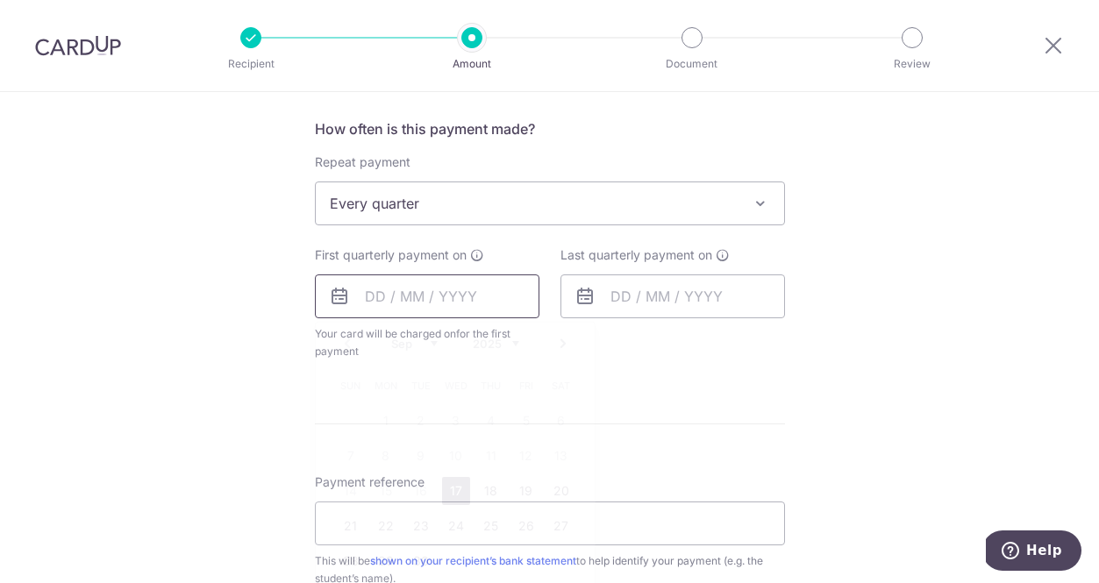
click at [394, 297] on input "text" at bounding box center [427, 296] width 225 height 44
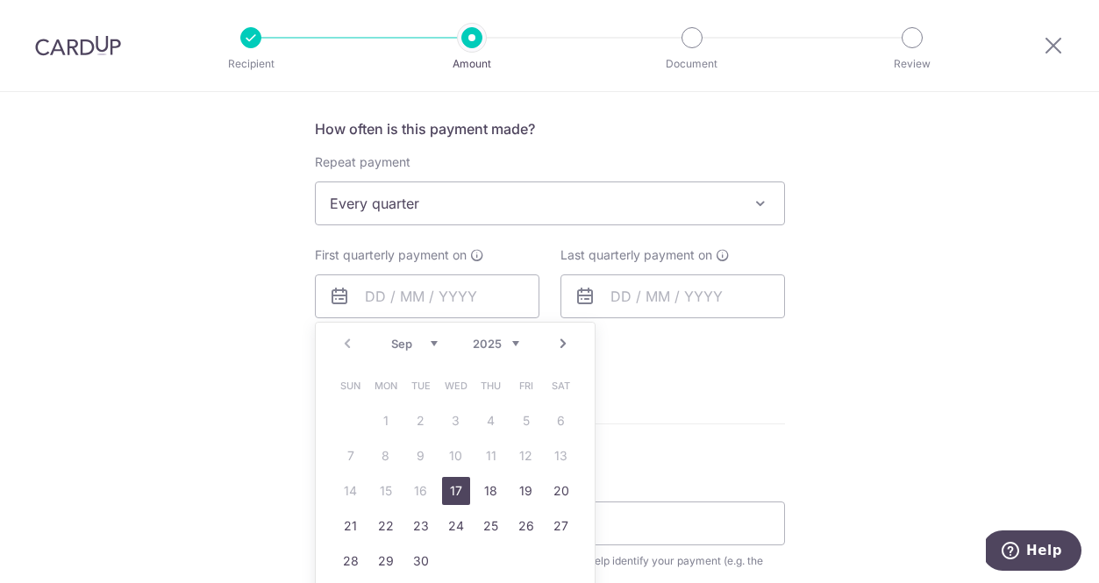
click at [456, 486] on link "17" at bounding box center [456, 491] width 28 height 28
type input "[DATE]"
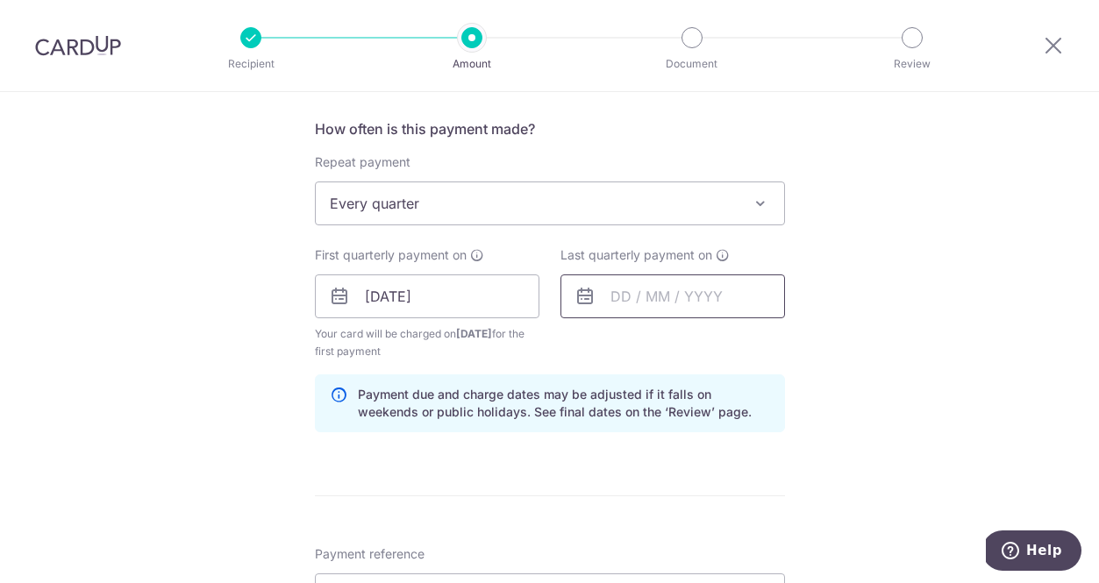
click at [666, 299] on input "text" at bounding box center [672, 296] width 225 height 44
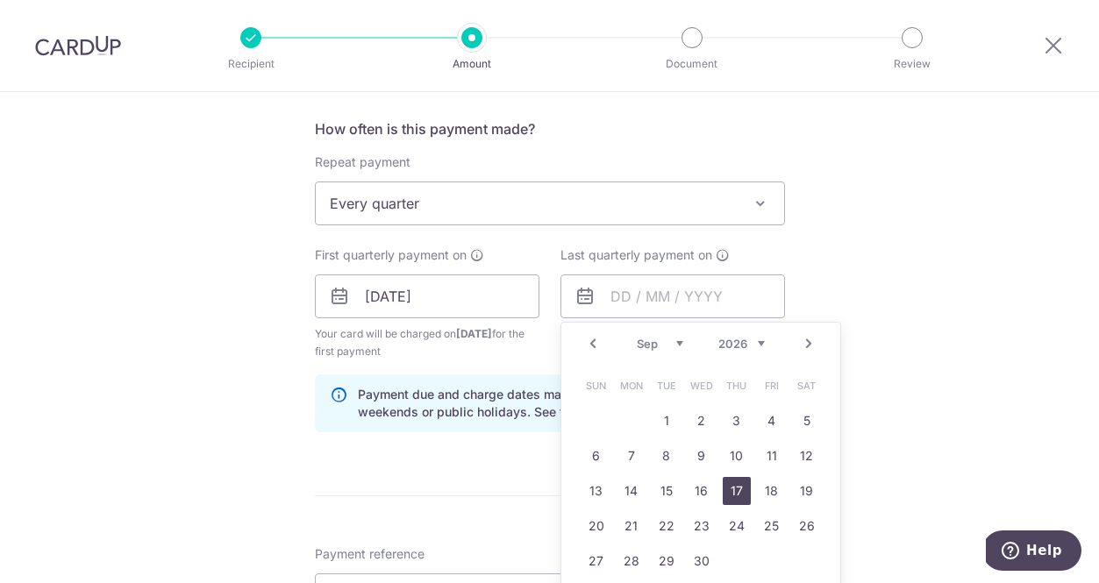
click at [739, 489] on link "17" at bounding box center [737, 491] width 28 height 28
type input "17/09/2026"
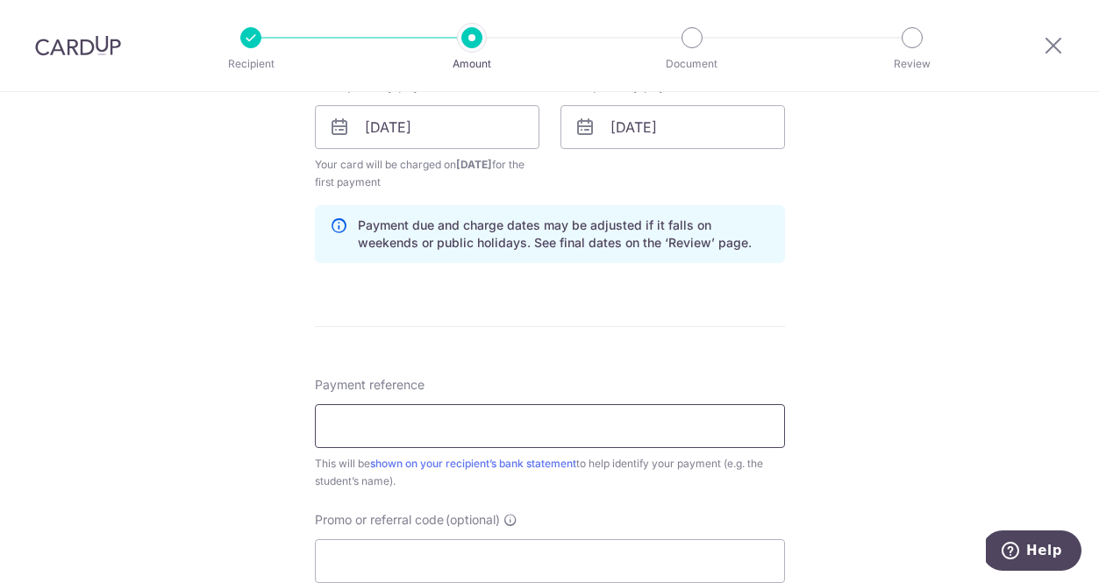
scroll to position [828, 0]
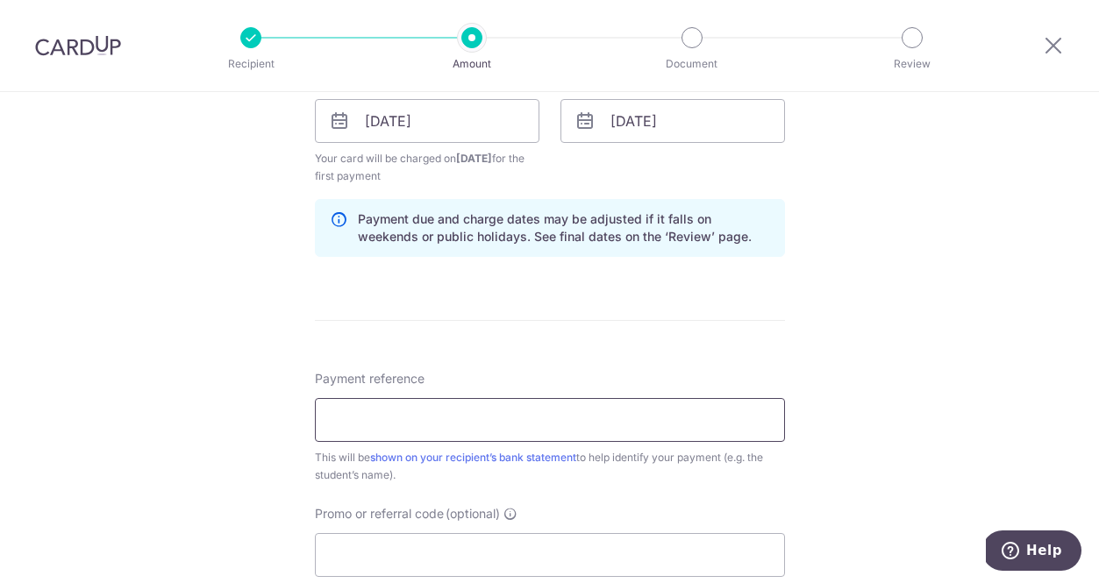
click at [479, 436] on input "Payment reference" at bounding box center [550, 420] width 470 height 44
paste input "SC2025T6-125"
paste input "SC2025T6-243"
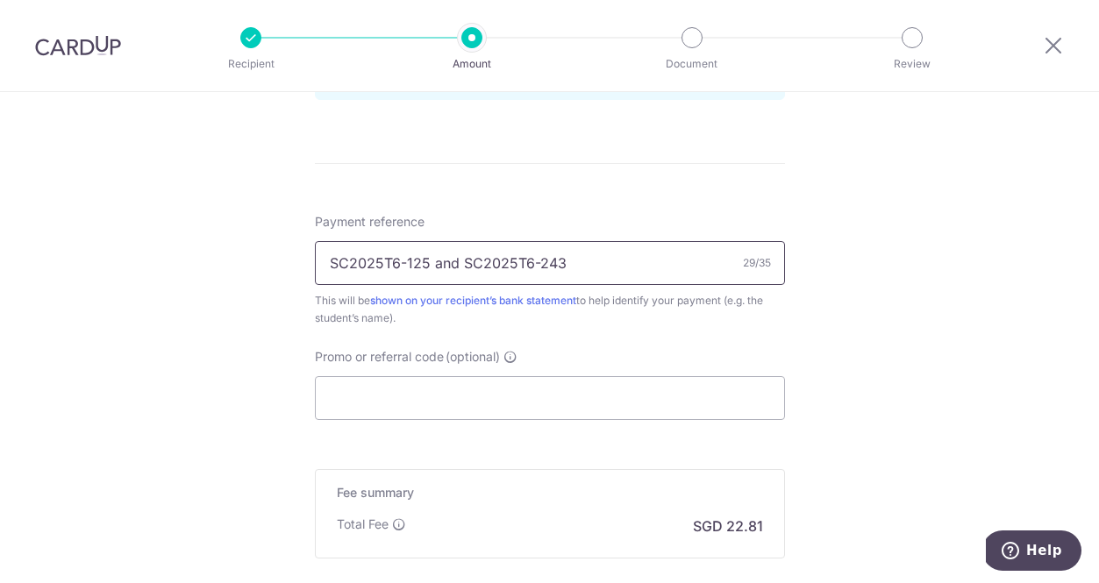
scroll to position [992, 0]
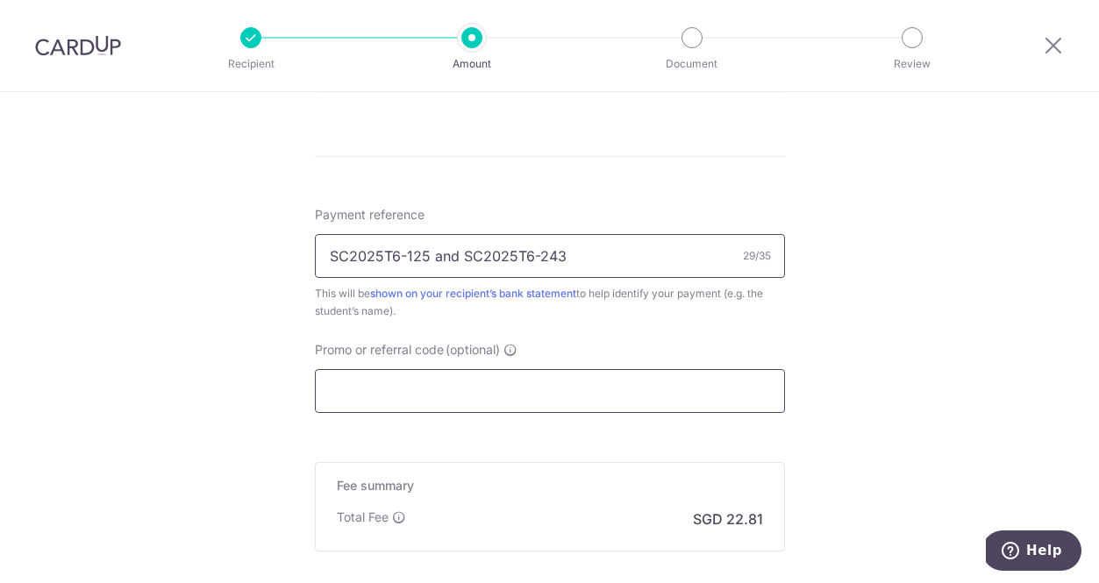
type input "SC2025T6-125 and SC2025T6-243"
click at [362, 390] on input "Promo or referral code (optional)" at bounding box center [550, 391] width 470 height 44
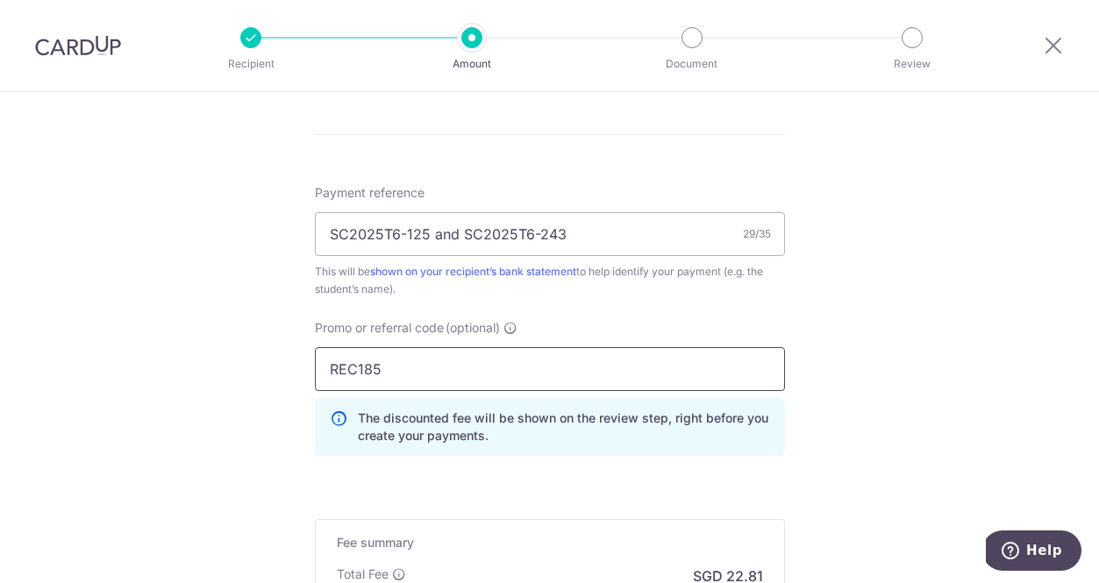
scroll to position [1189, 0]
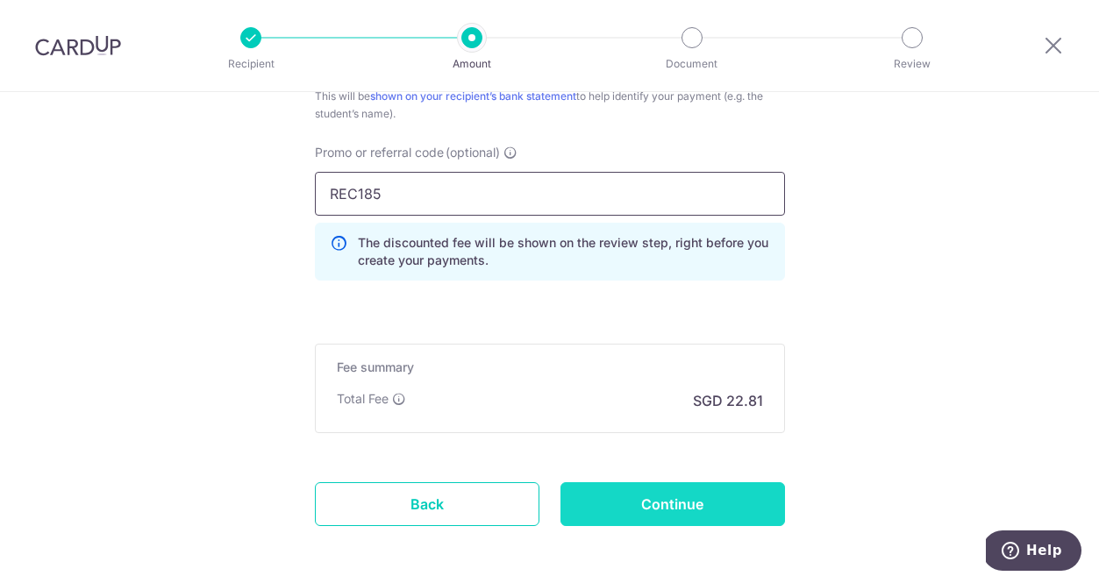
type input "REC185"
click at [659, 504] on input "Continue" at bounding box center [672, 504] width 225 height 44
type input "Create Schedule"
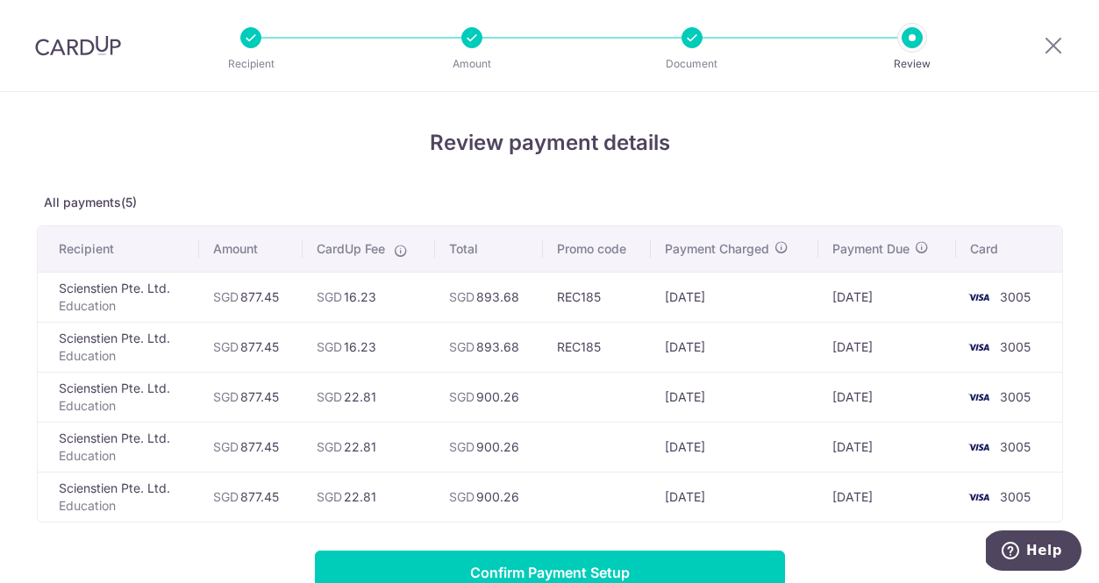
scroll to position [208, 0]
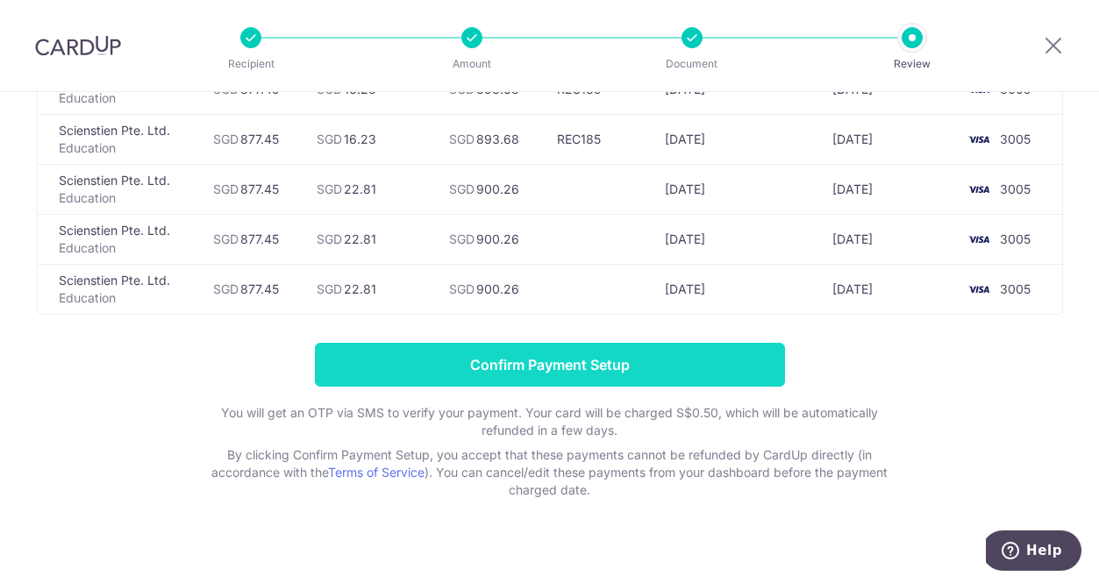
click at [595, 375] on input "Confirm Payment Setup" at bounding box center [550, 365] width 470 height 44
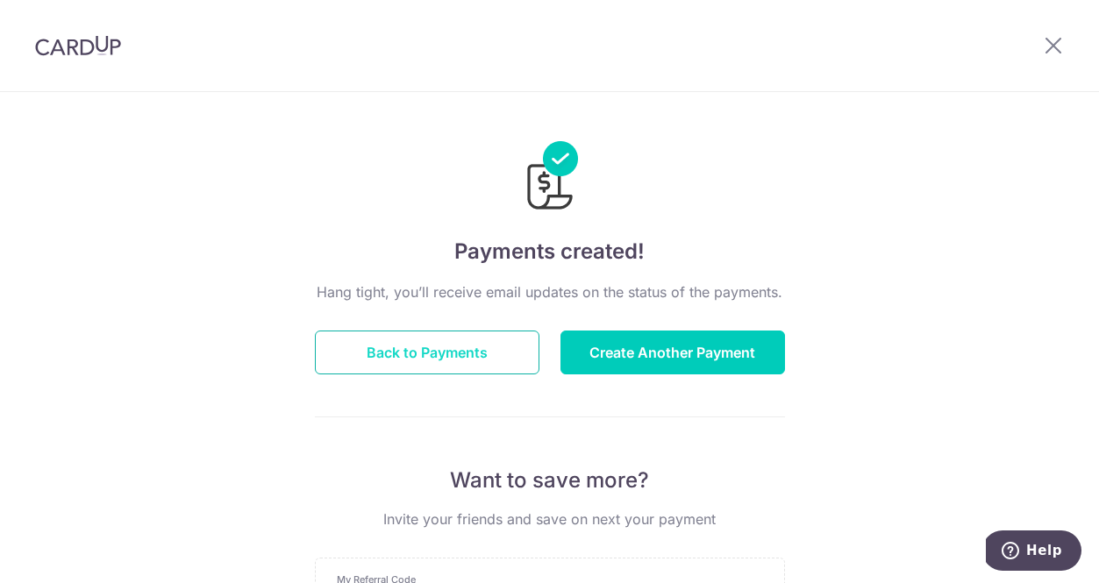
click at [465, 358] on button "Back to Payments" at bounding box center [427, 353] width 225 height 44
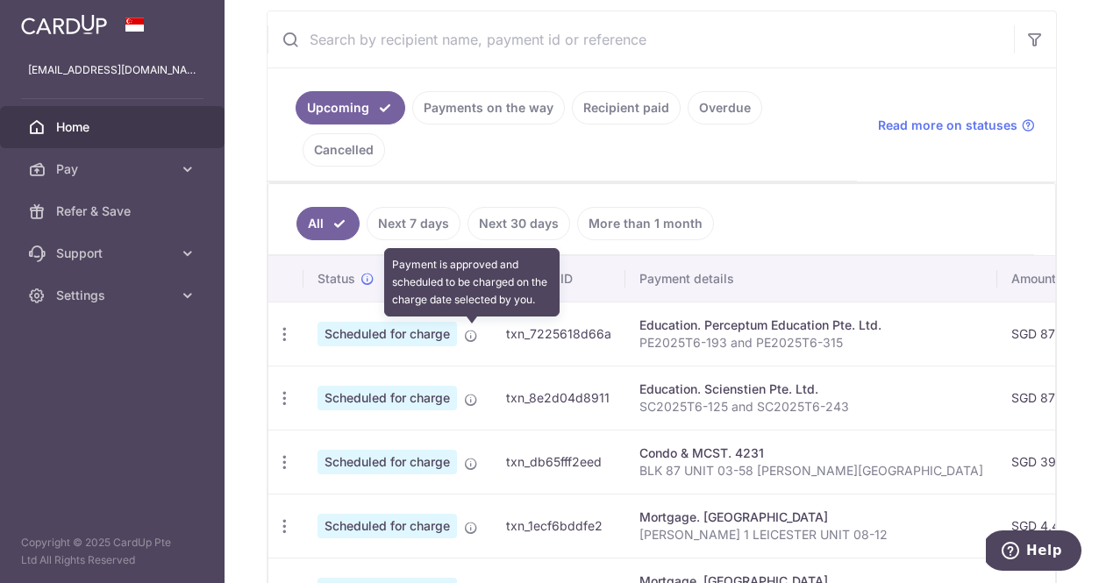
click at [471, 337] on icon at bounding box center [471, 336] width 14 height 14
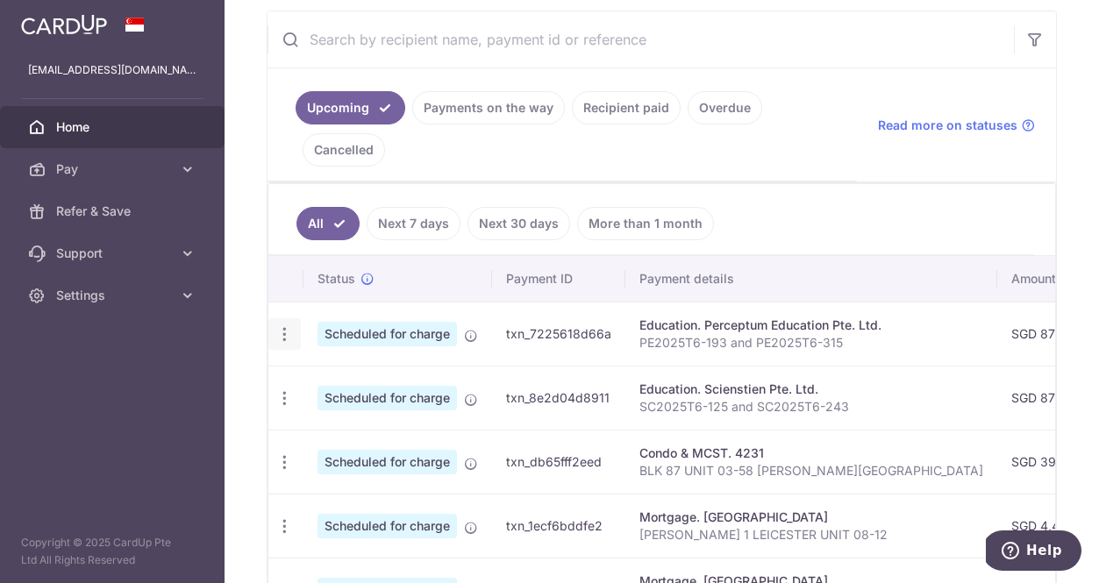
click at [288, 340] on icon "button" at bounding box center [284, 334] width 18 height 18
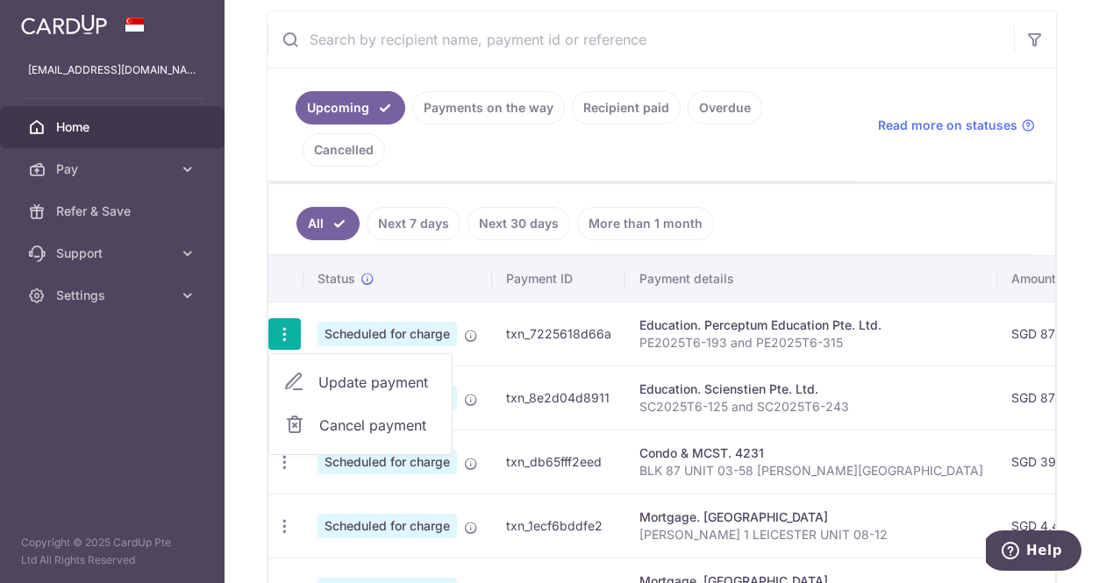
click at [310, 382] on link "Update payment" at bounding box center [360, 382] width 182 height 42
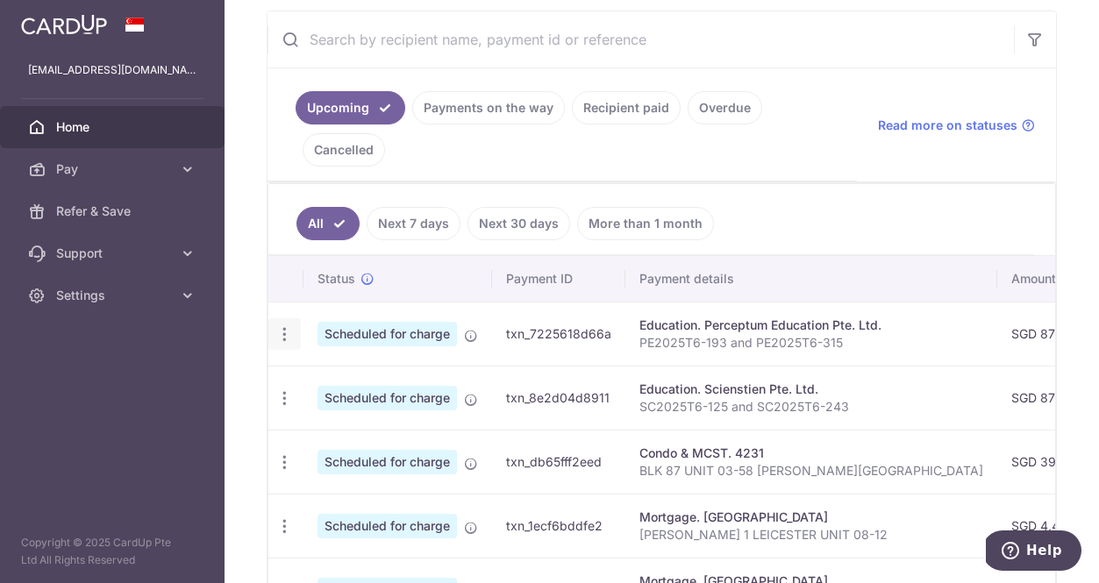
radio input "true"
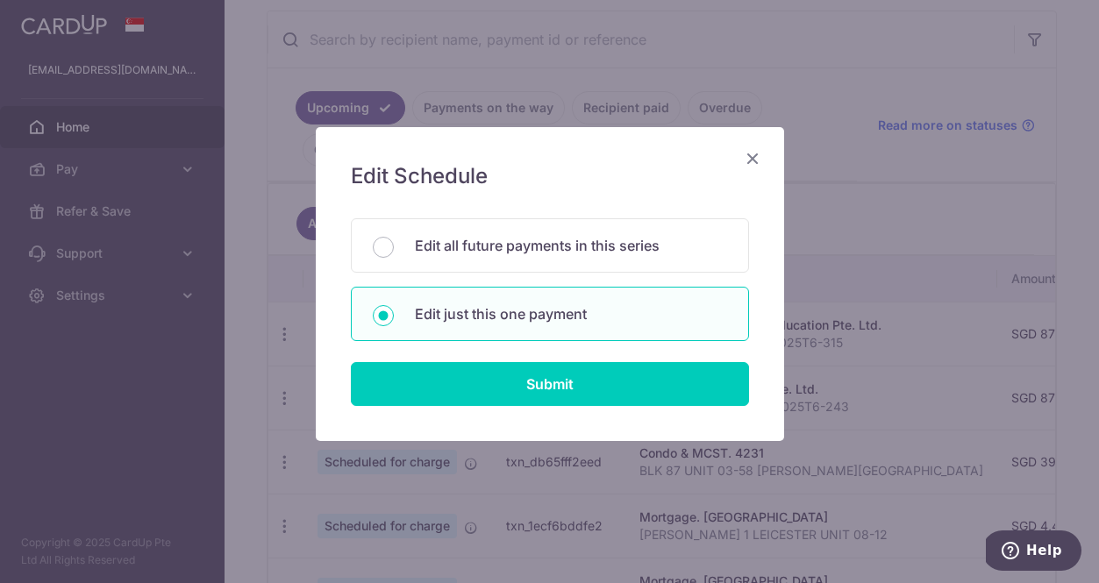
click at [758, 151] on icon "Close" at bounding box center [752, 158] width 21 height 22
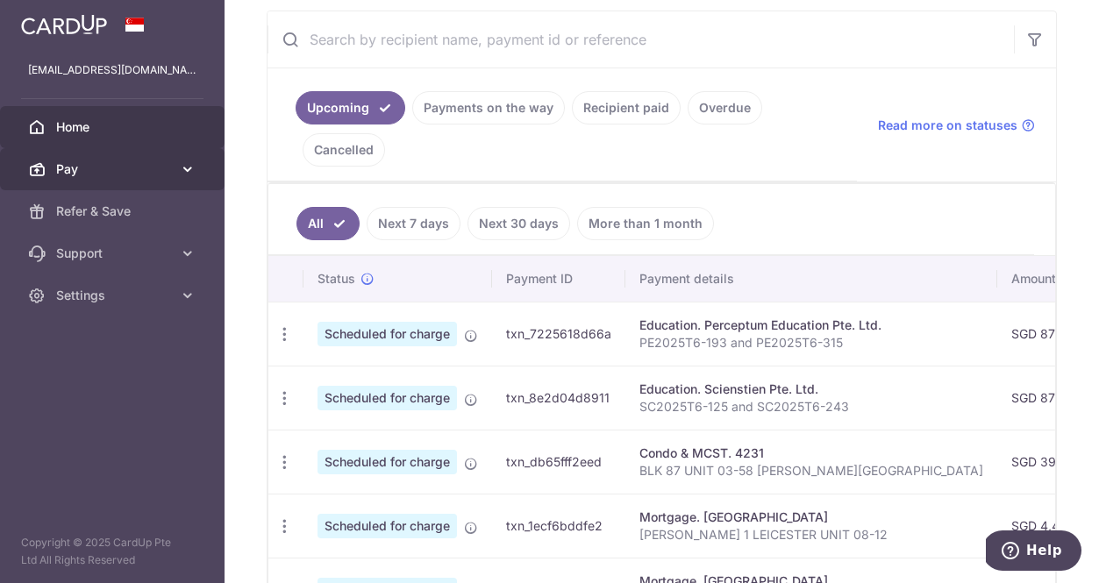
click at [82, 179] on link "Pay" at bounding box center [112, 169] width 225 height 42
